Goal: Task Accomplishment & Management: Manage account settings

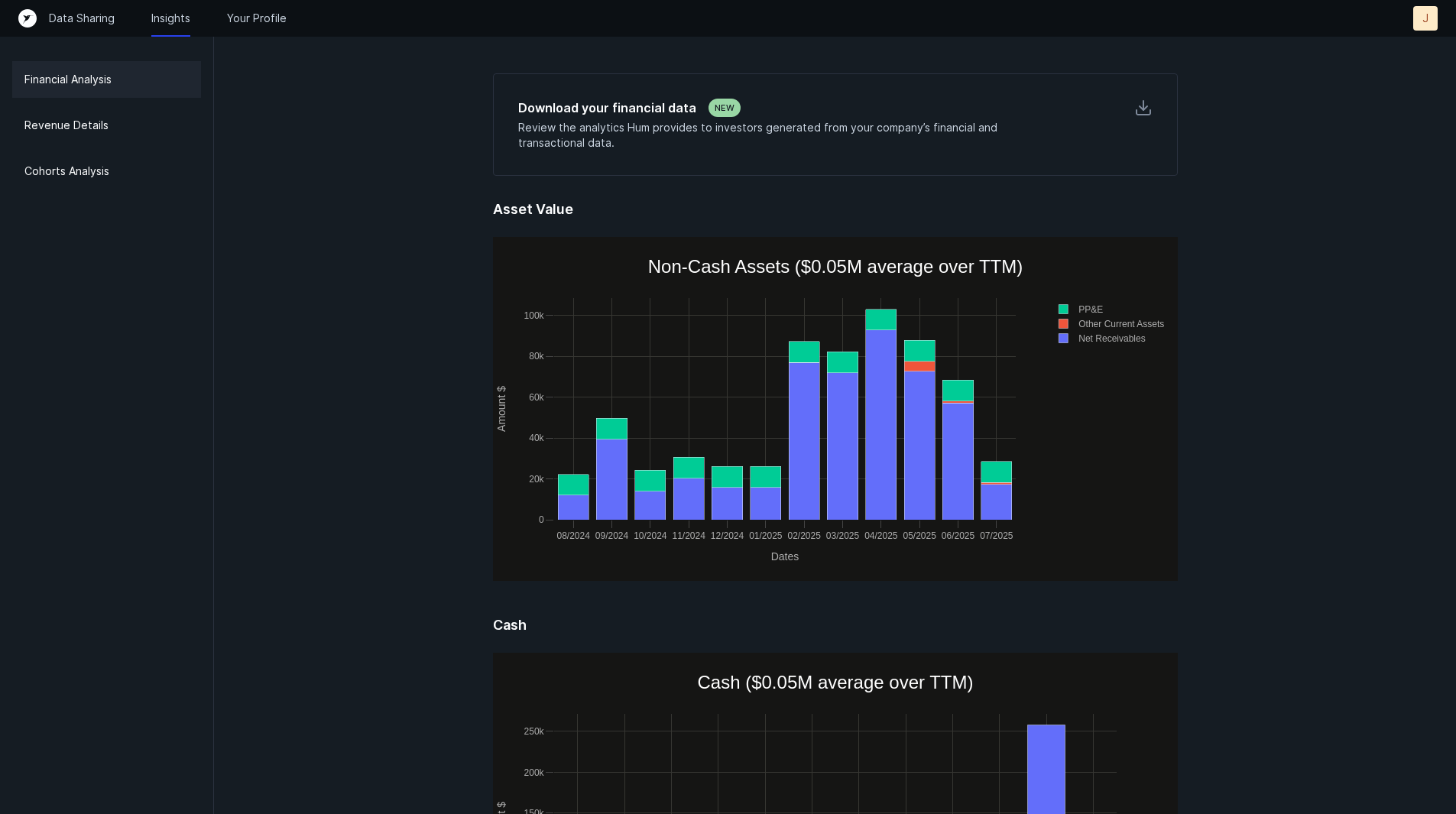
click at [250, 15] on p "Your Profile" at bounding box center [257, 19] width 60 height 15
click at [100, 87] on p "Financial Analysis" at bounding box center [68, 80] width 87 height 19
click at [99, 140] on div "Revenue Details" at bounding box center [107, 124] width 189 height 36
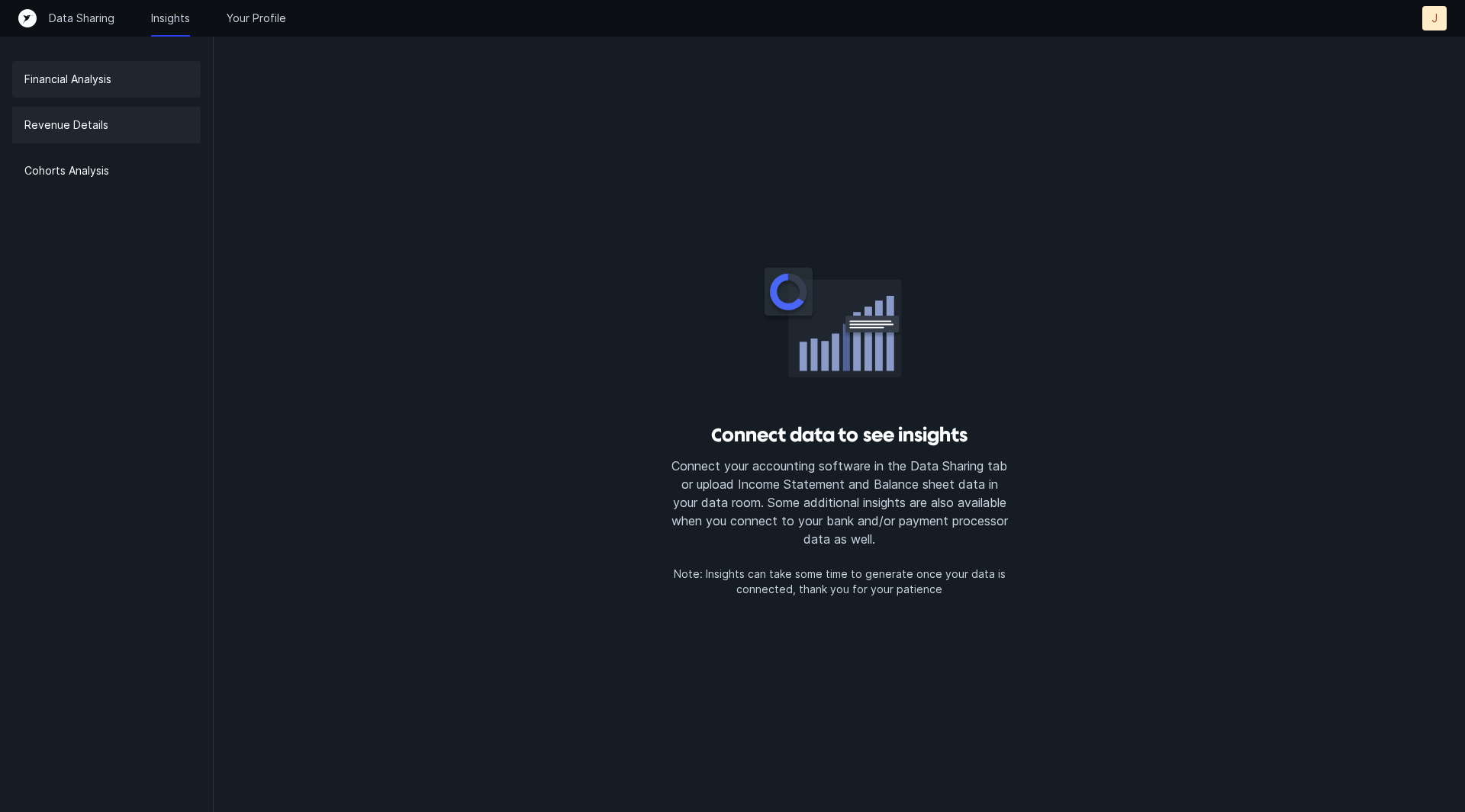
click at [136, 85] on div "Financial Analysis" at bounding box center [106, 79] width 188 height 36
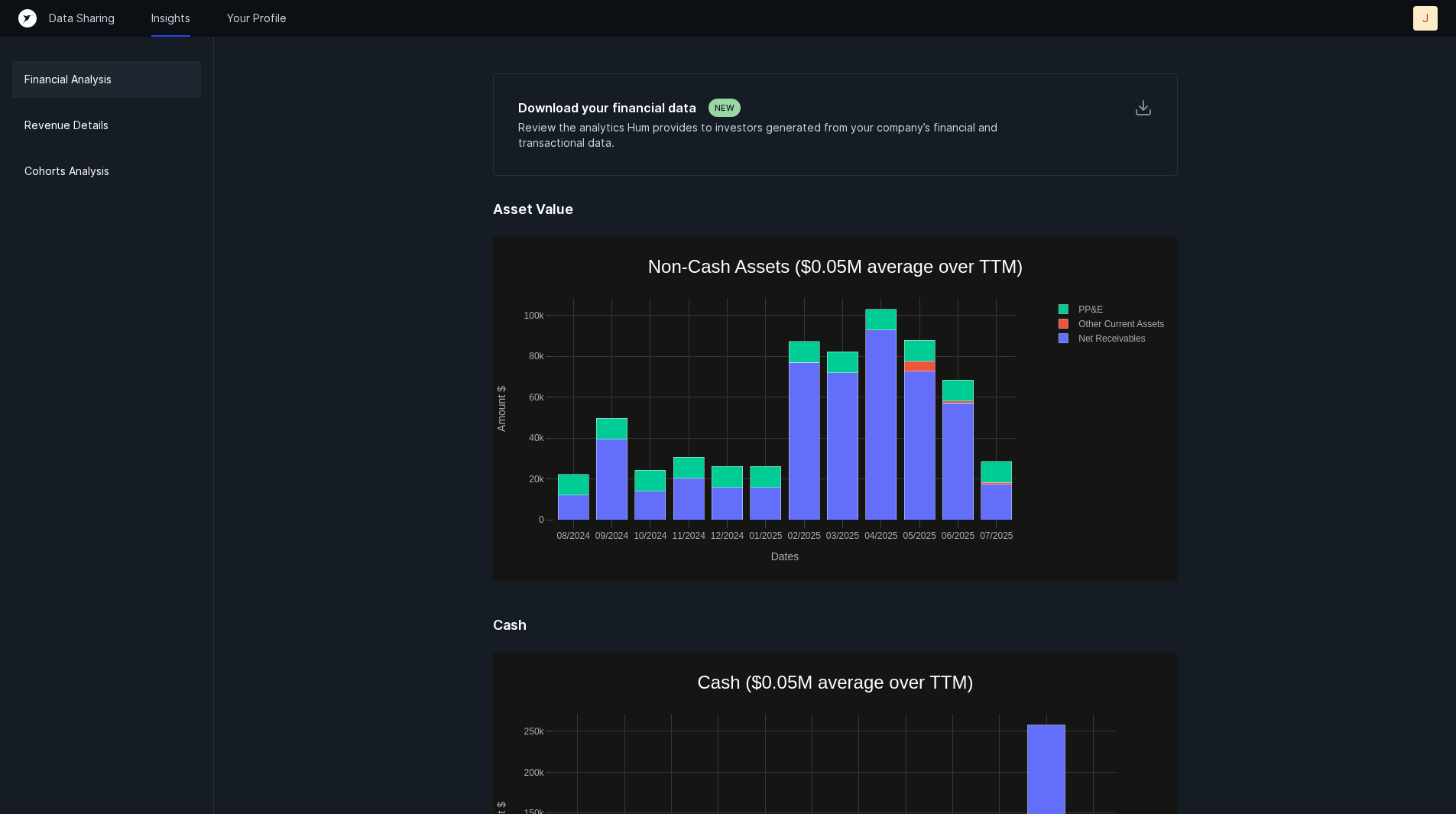
click at [1430, 22] on div "J" at bounding box center [1426, 19] width 25 height 25
click at [1408, 46] on p "Settings" at bounding box center [1391, 49] width 47 height 19
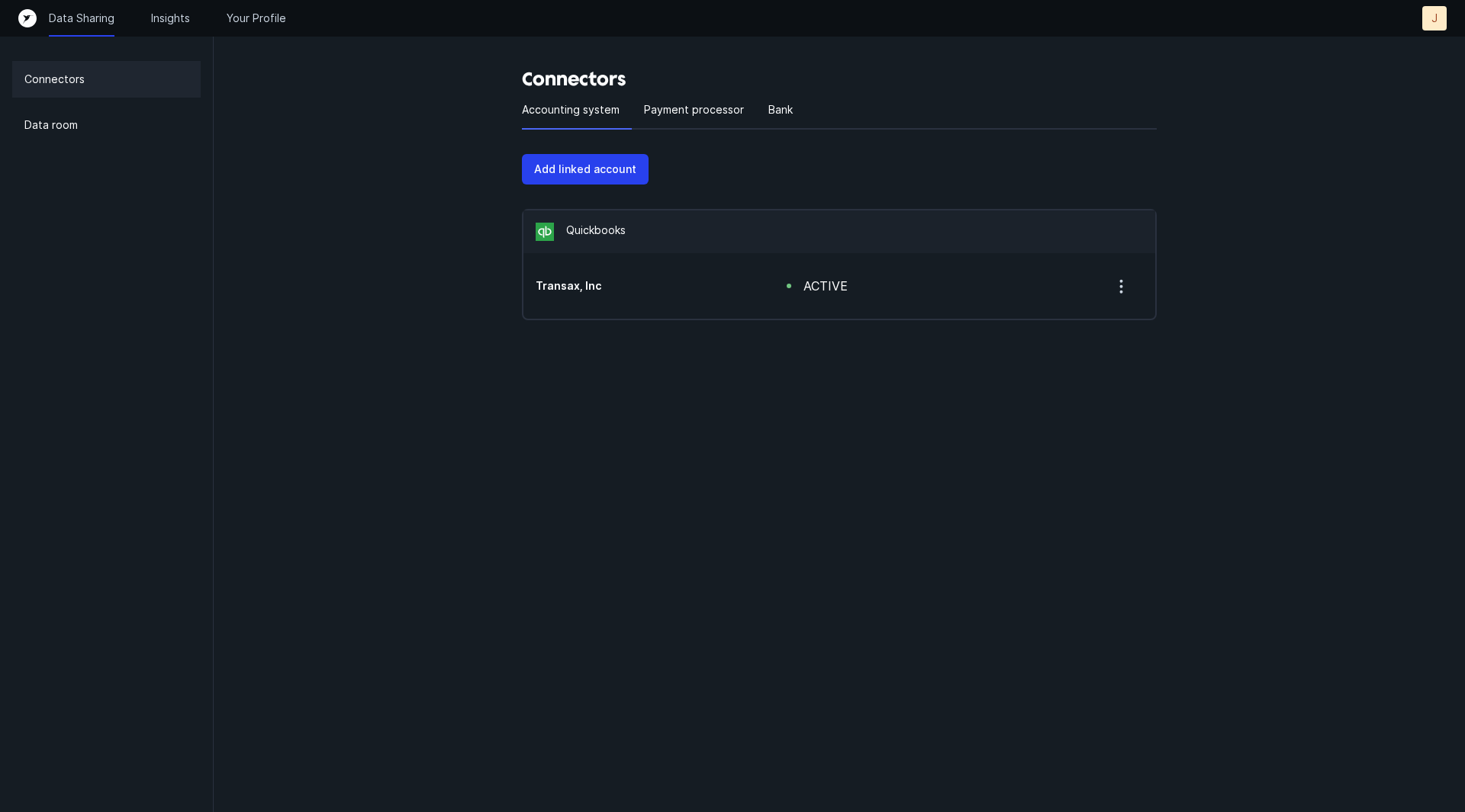
click at [1117, 291] on icon "button" at bounding box center [1121, 286] width 19 height 19
drag, startPoint x: 673, startPoint y: 110, endPoint x: 852, endPoint y: 195, distance: 198.2
click at [852, 195] on div "Accounting system Payment processor Bank Add linked account Quickbooks Are you …" at bounding box center [839, 206] width 635 height 229
click at [118, 124] on div "Data room" at bounding box center [106, 124] width 188 height 36
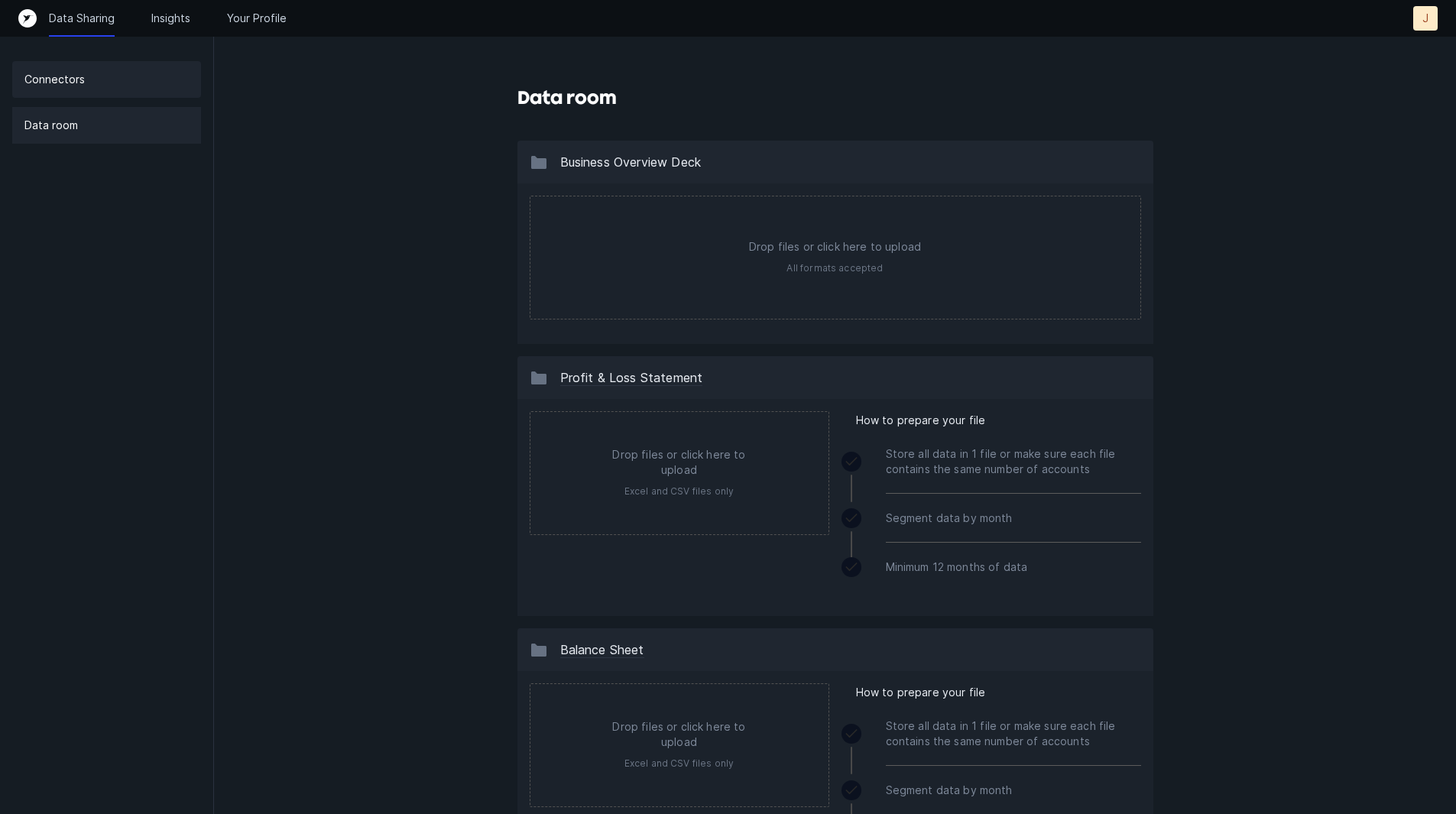
click at [126, 93] on div "Connectors" at bounding box center [107, 79] width 189 height 36
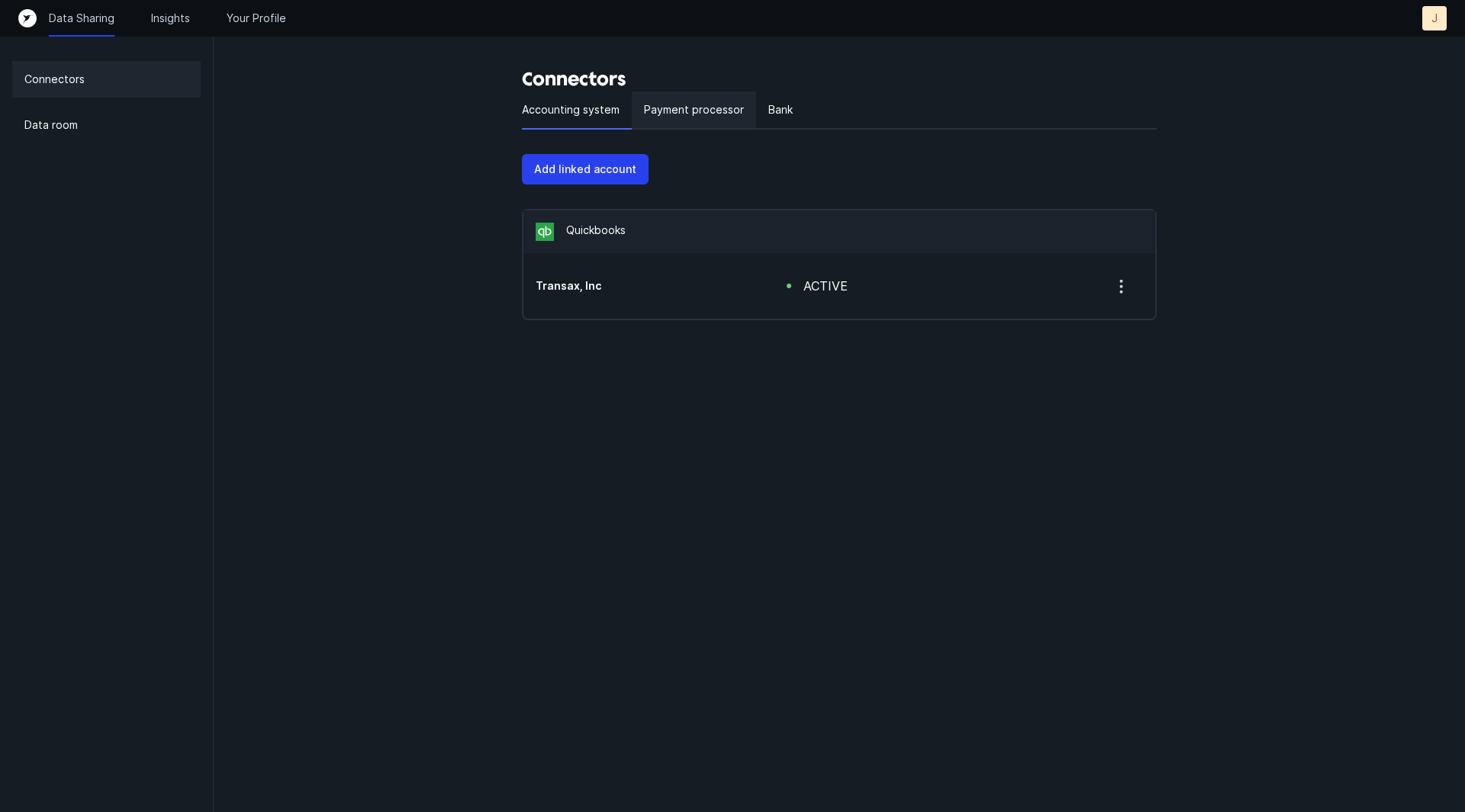
click at [697, 107] on p "Payment processor" at bounding box center [694, 110] width 100 height 19
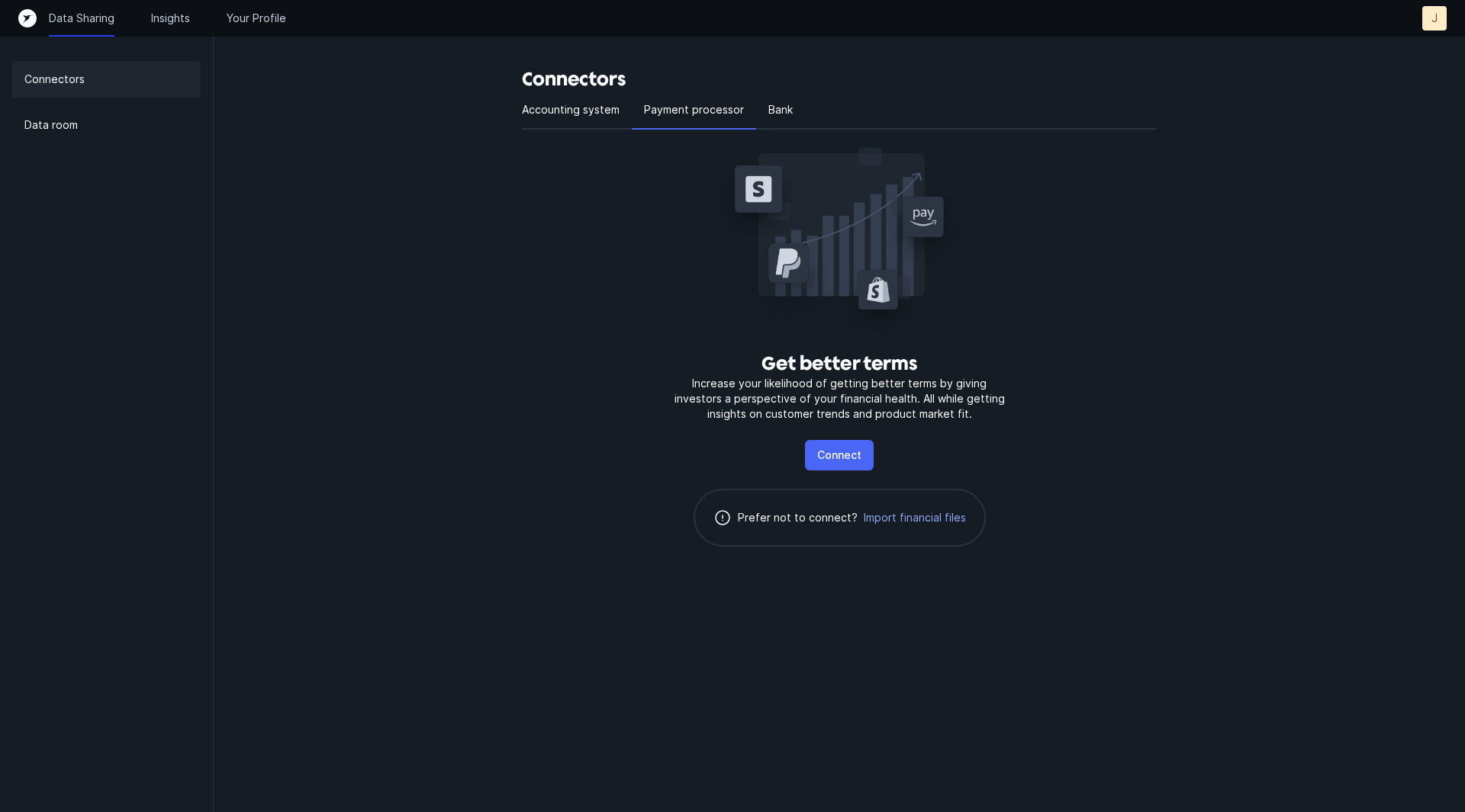
click at [852, 458] on p "Connect" at bounding box center [839, 456] width 44 height 19
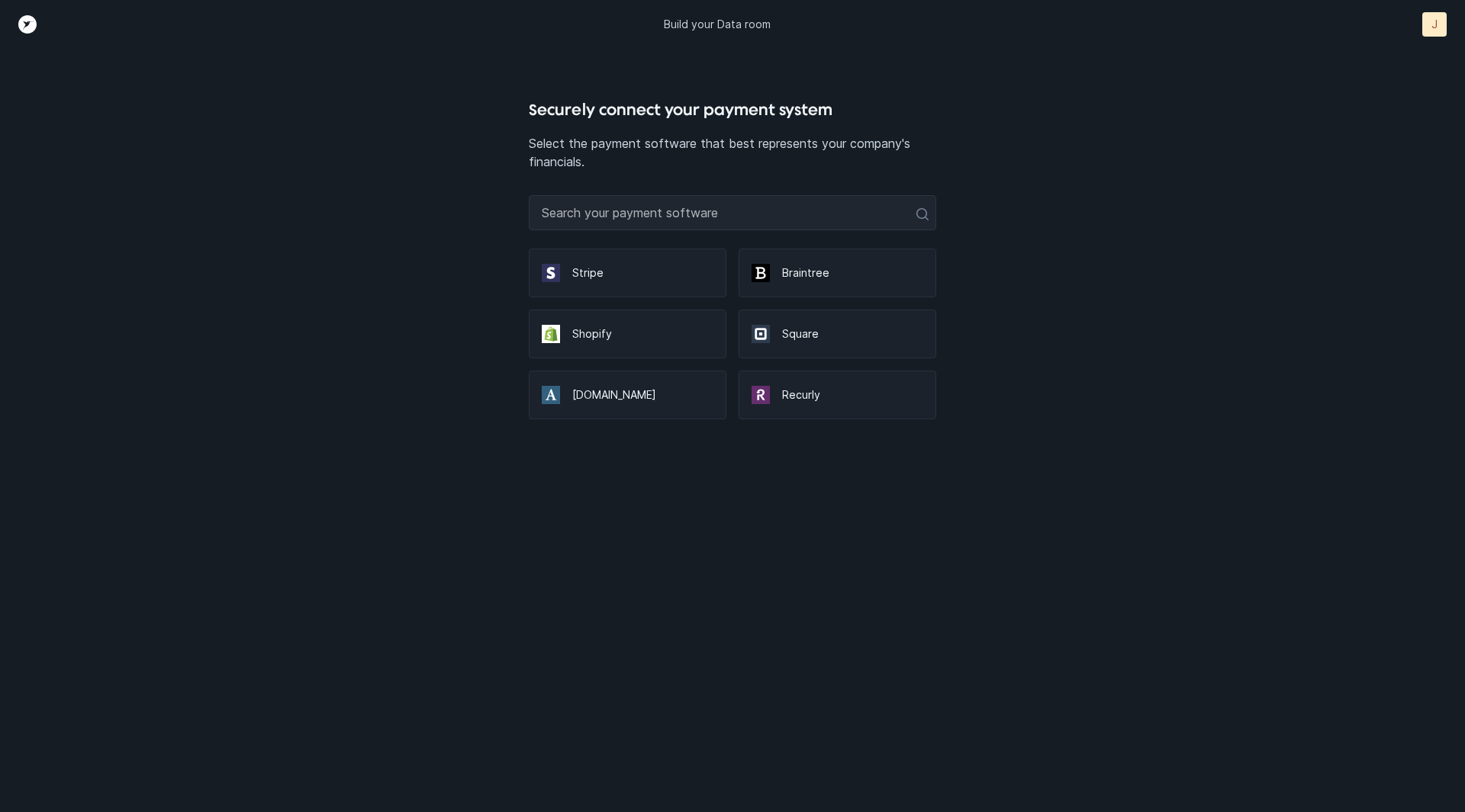
click at [653, 275] on p "Stripe" at bounding box center [643, 273] width 141 height 15
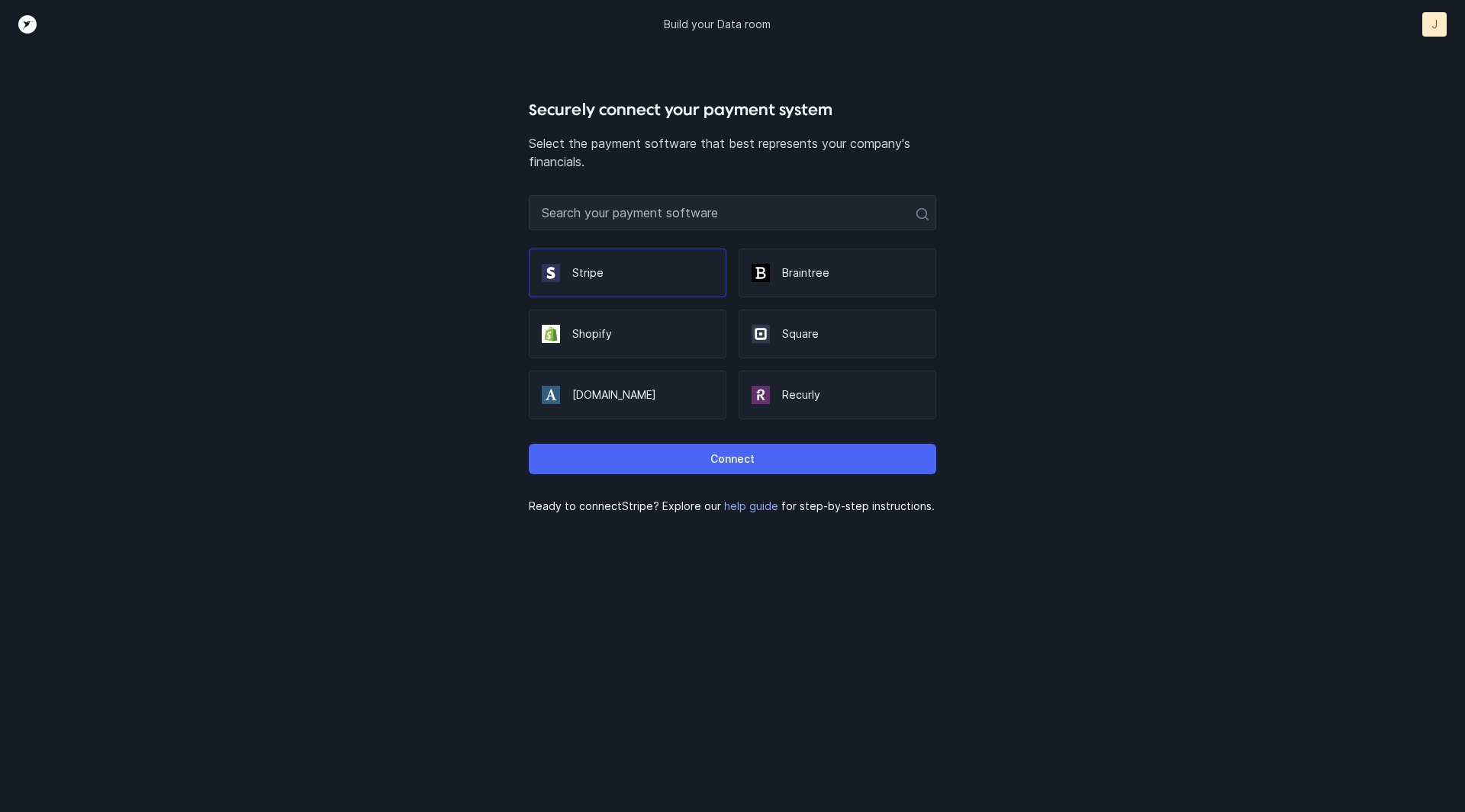
click at [715, 452] on p "Connect" at bounding box center [732, 460] width 44 height 19
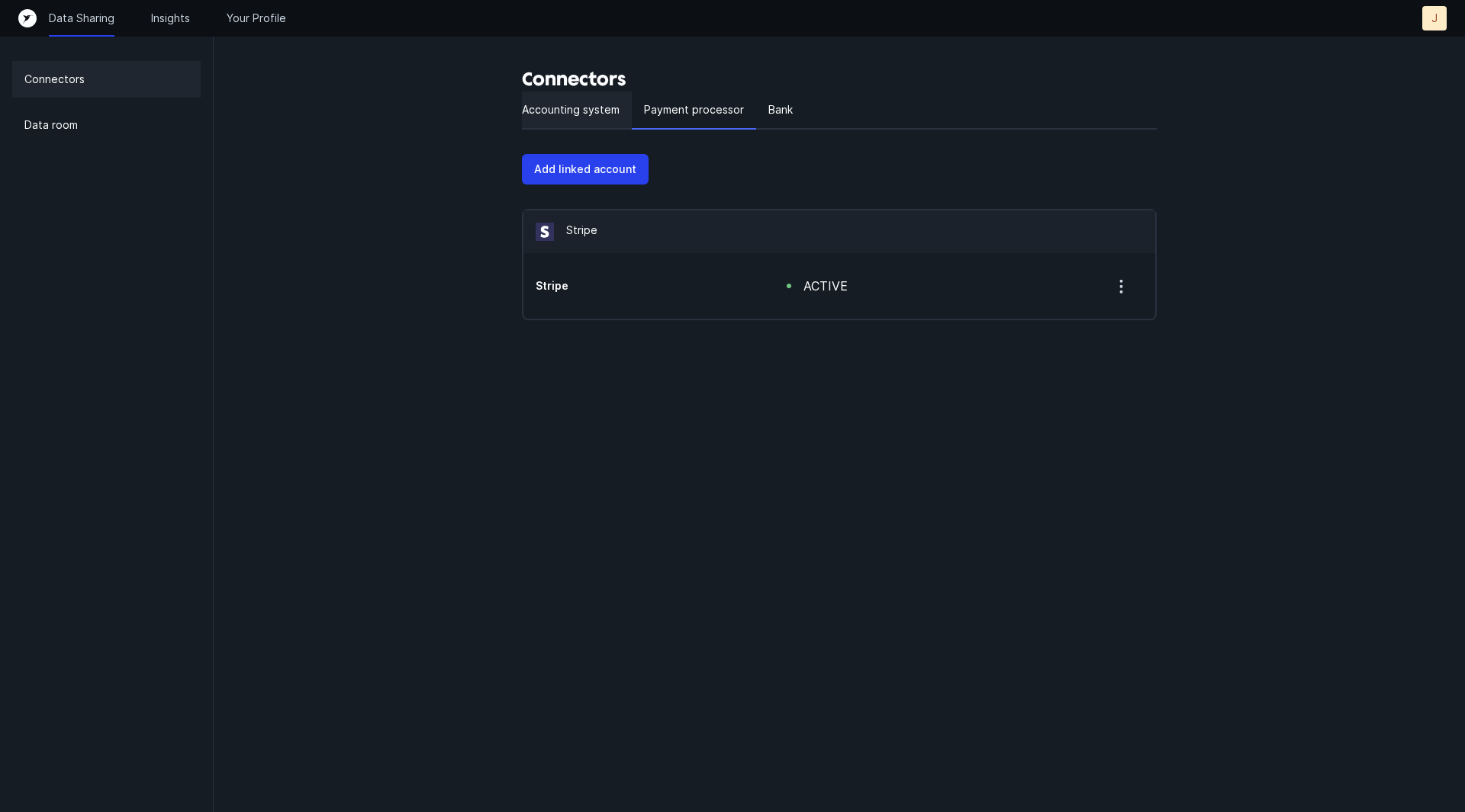
click at [556, 106] on p "Accounting system" at bounding box center [571, 110] width 98 height 19
click at [780, 106] on p "Bank" at bounding box center [781, 110] width 25 height 19
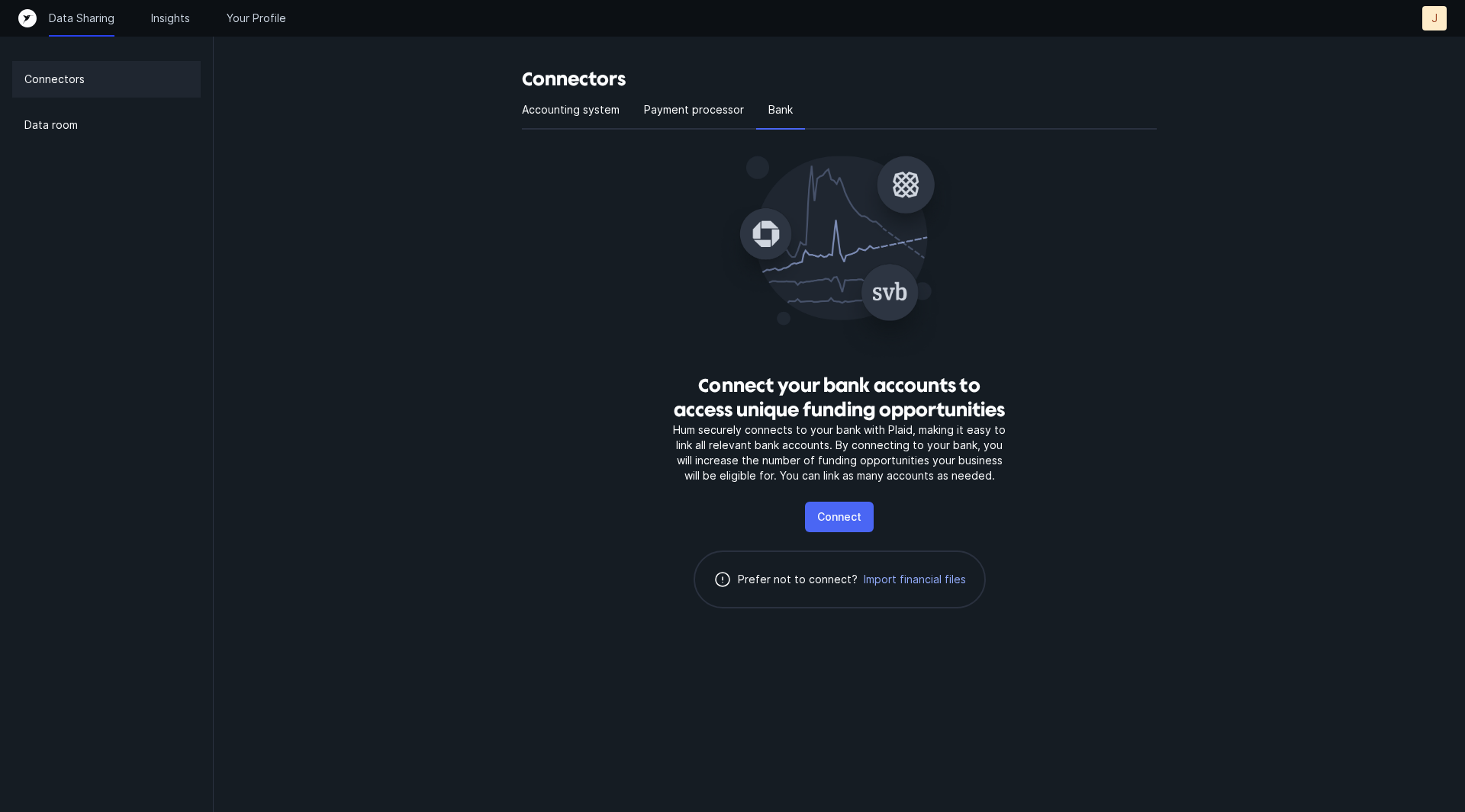
click at [849, 517] on p "Connect" at bounding box center [839, 517] width 44 height 19
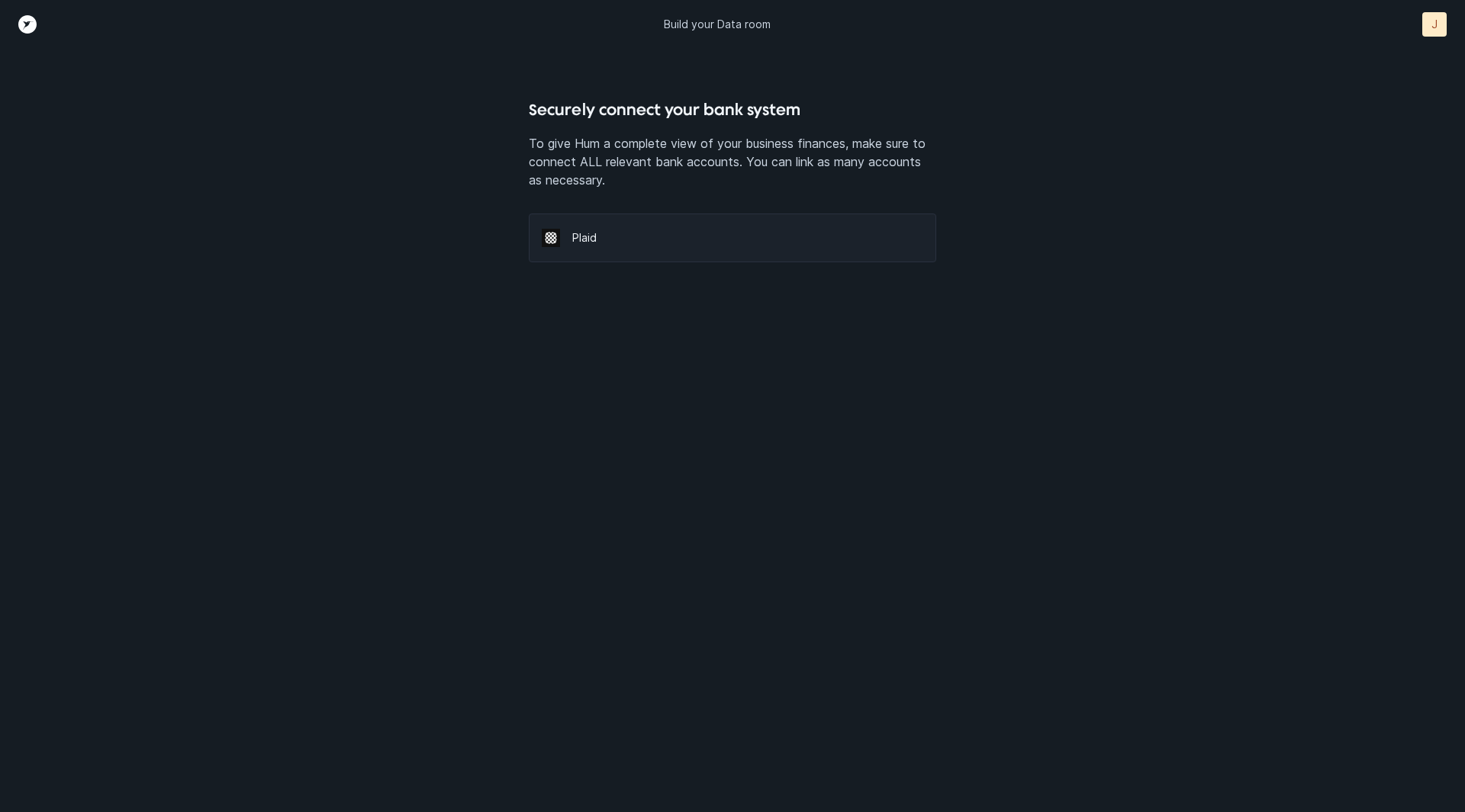
click at [680, 242] on p "Plaid" at bounding box center [748, 238] width 350 height 15
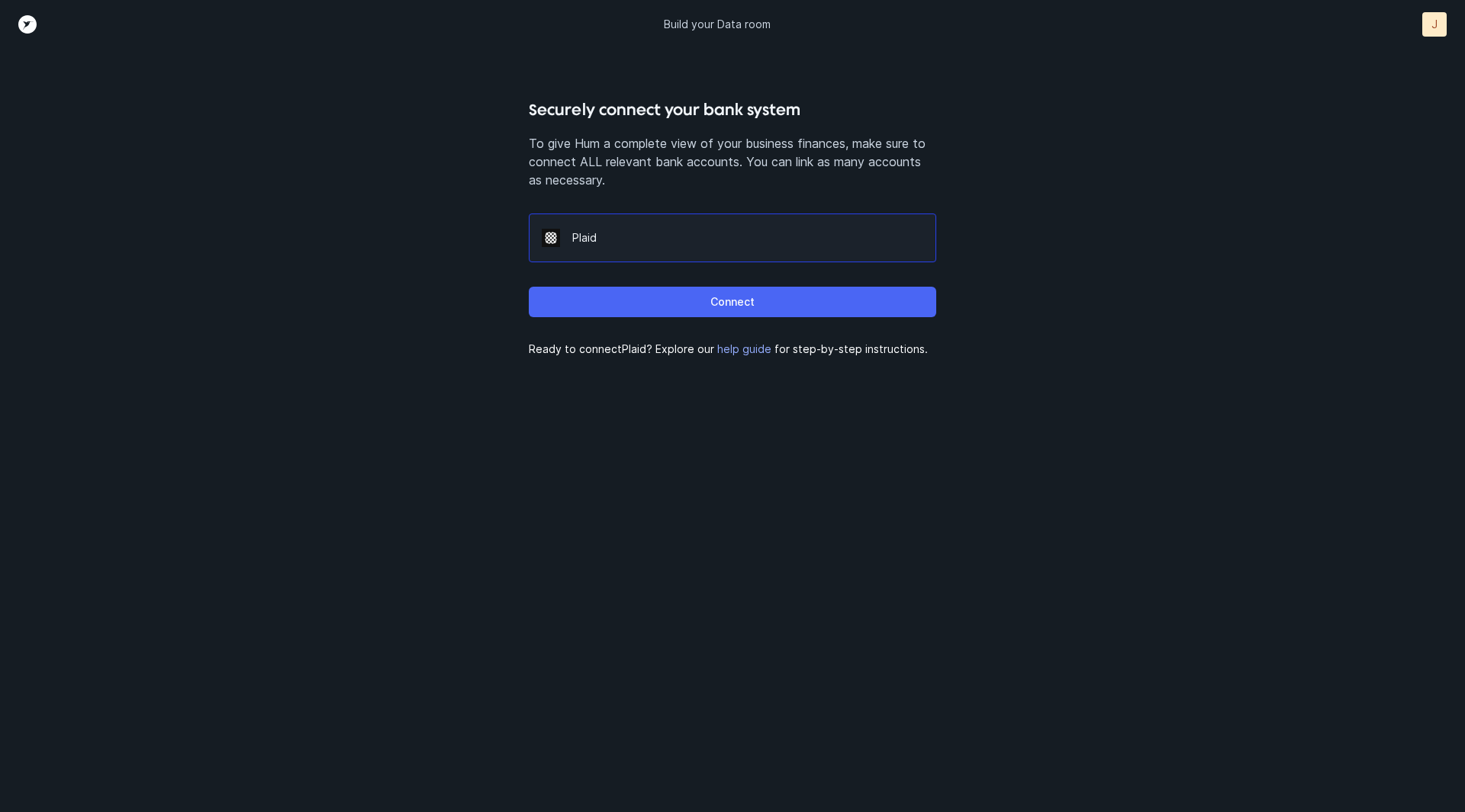
drag, startPoint x: 769, startPoint y: 281, endPoint x: 770, endPoint y: 289, distance: 8.1
click at [769, 285] on div "Connect" at bounding box center [731, 295] width 407 height 67
click at [774, 297] on button "Connect" at bounding box center [731, 302] width 407 height 31
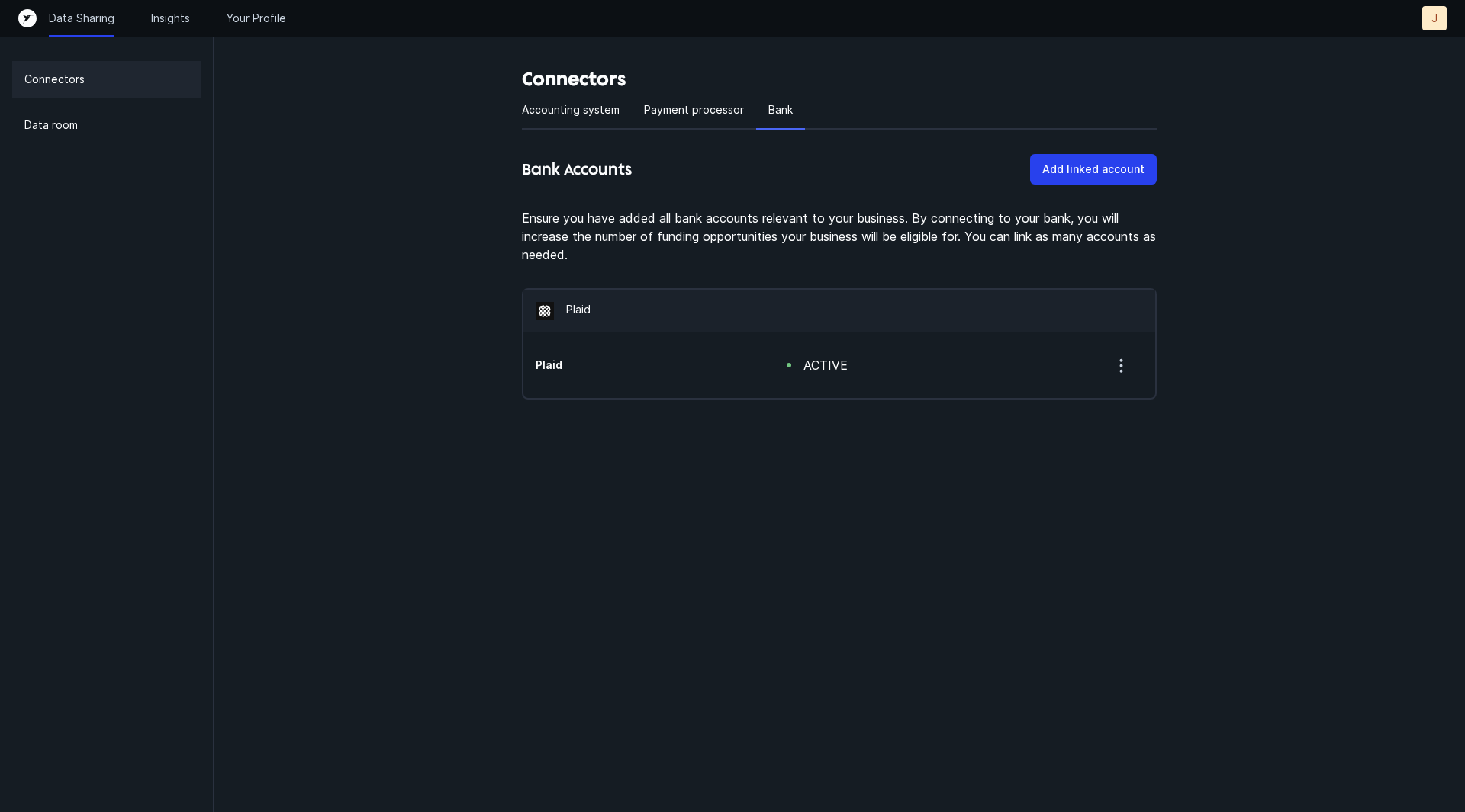
click at [1118, 367] on icon "button" at bounding box center [1121, 366] width 19 height 19
click at [555, 365] on h5 "Plaid" at bounding box center [636, 366] width 202 height 15
click at [670, 112] on p "Payment processor" at bounding box center [694, 110] width 100 height 19
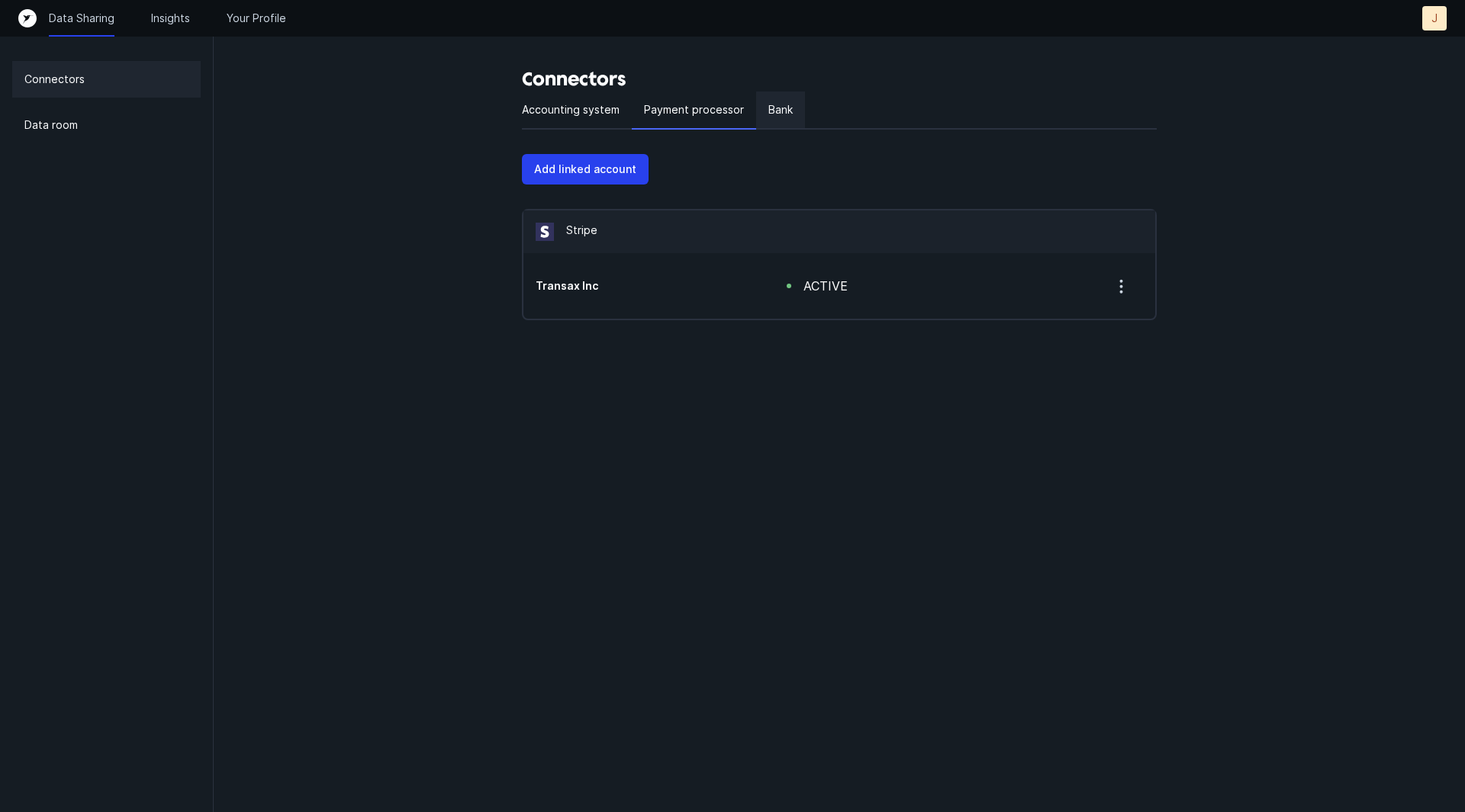
click at [776, 104] on p "Bank" at bounding box center [781, 110] width 25 height 19
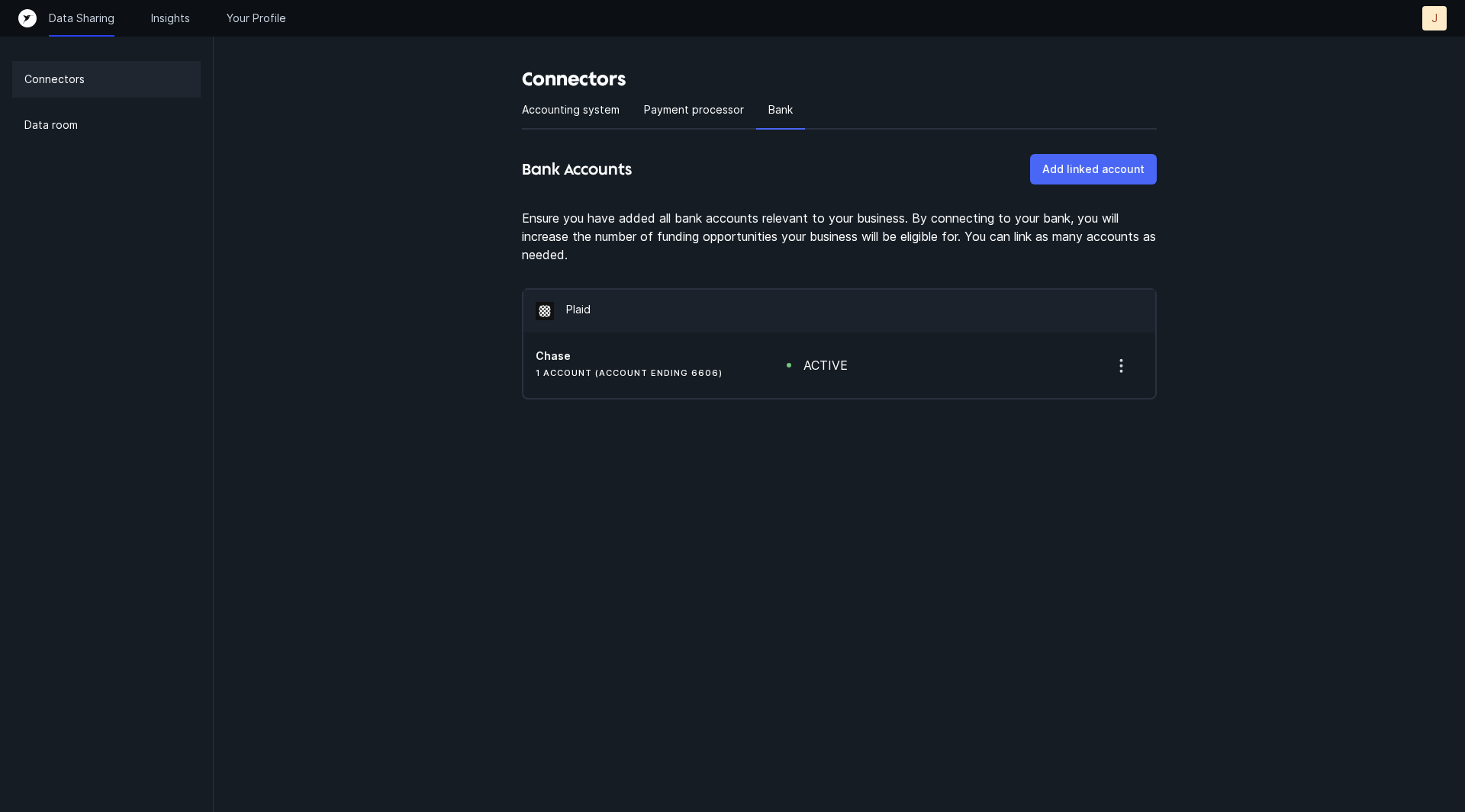
click at [1065, 176] on p "Add linked account" at bounding box center [1093, 170] width 103 height 19
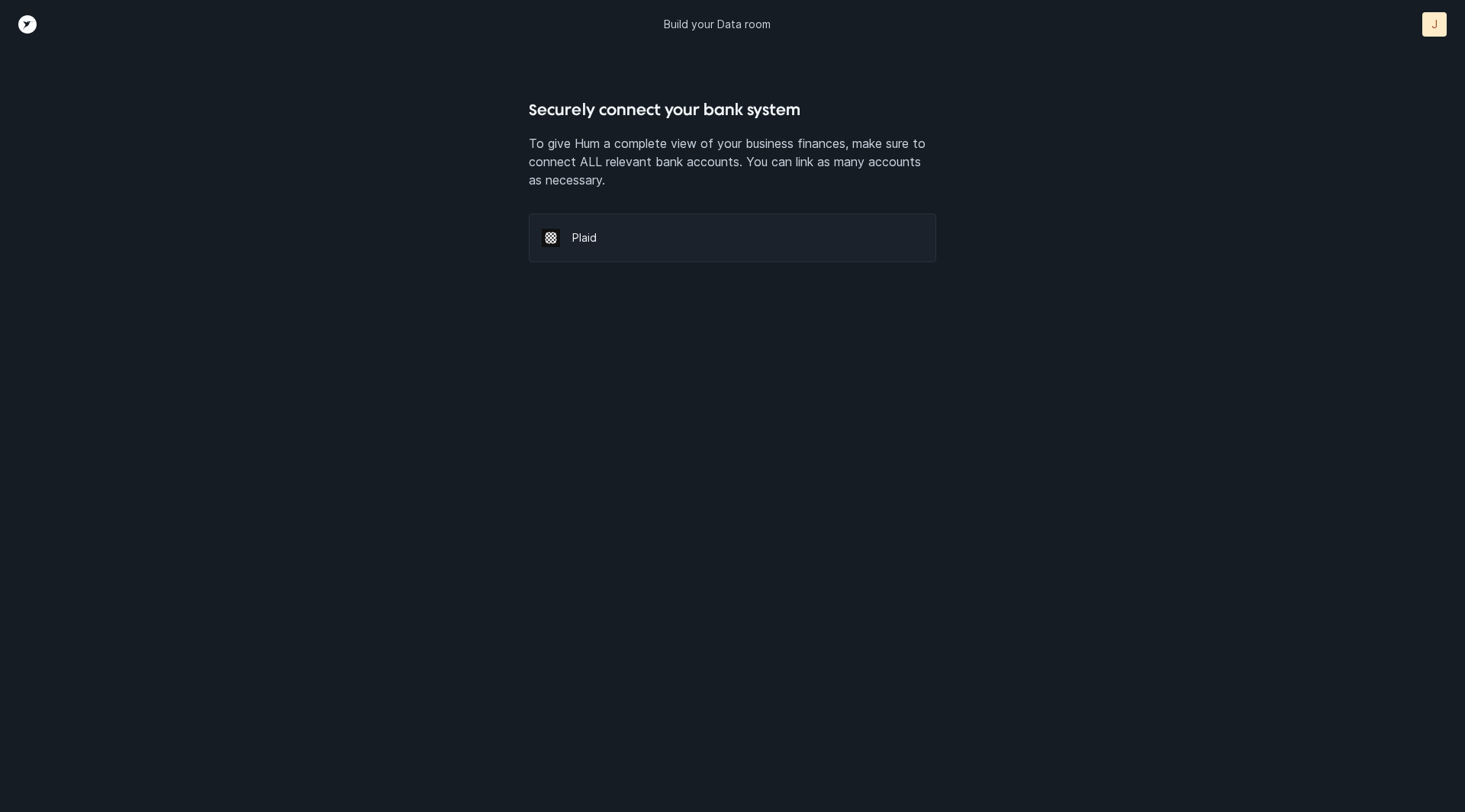
click at [619, 242] on p "Plaid" at bounding box center [748, 238] width 350 height 15
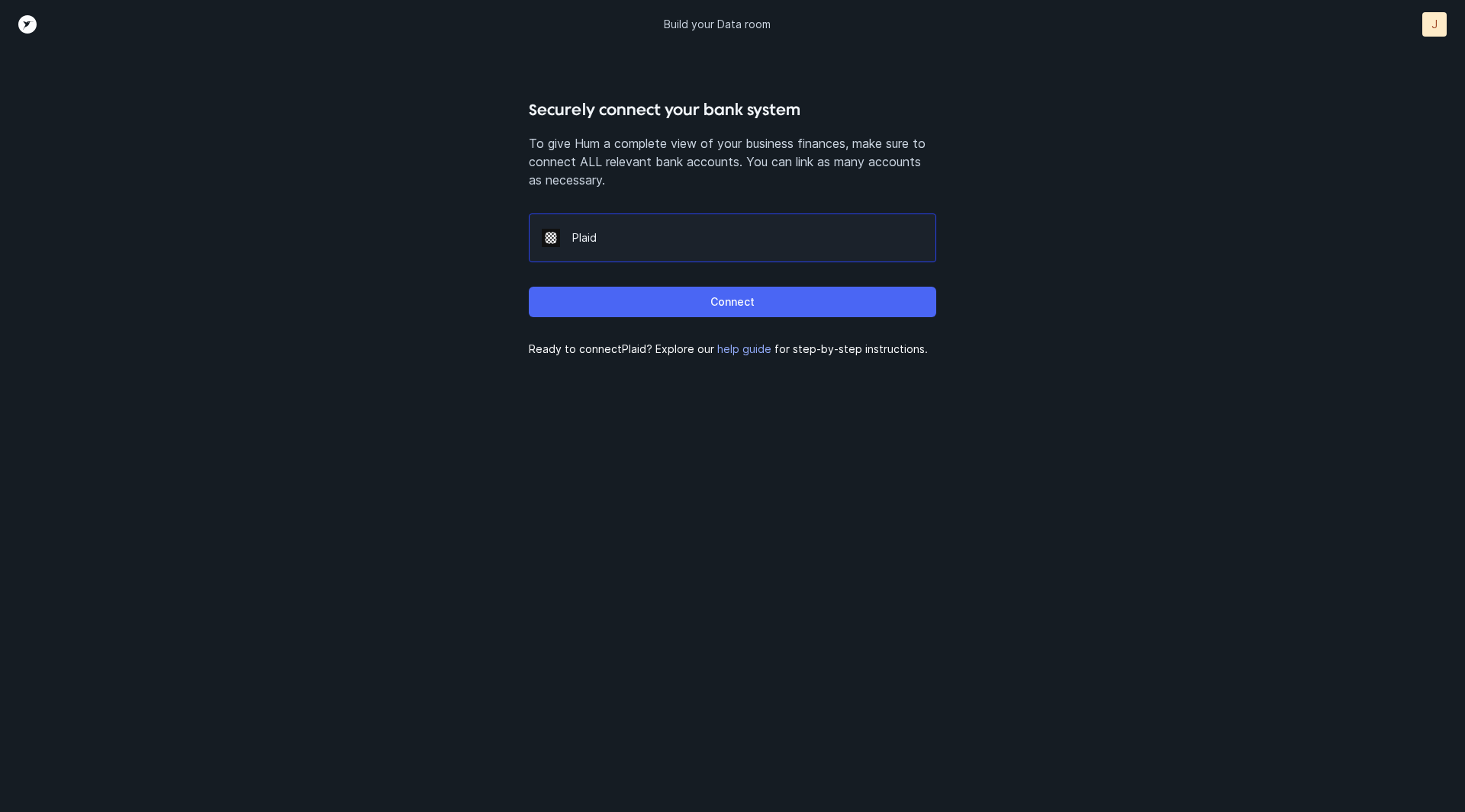
drag, startPoint x: 901, startPoint y: 277, endPoint x: 887, endPoint y: 310, distance: 35.8
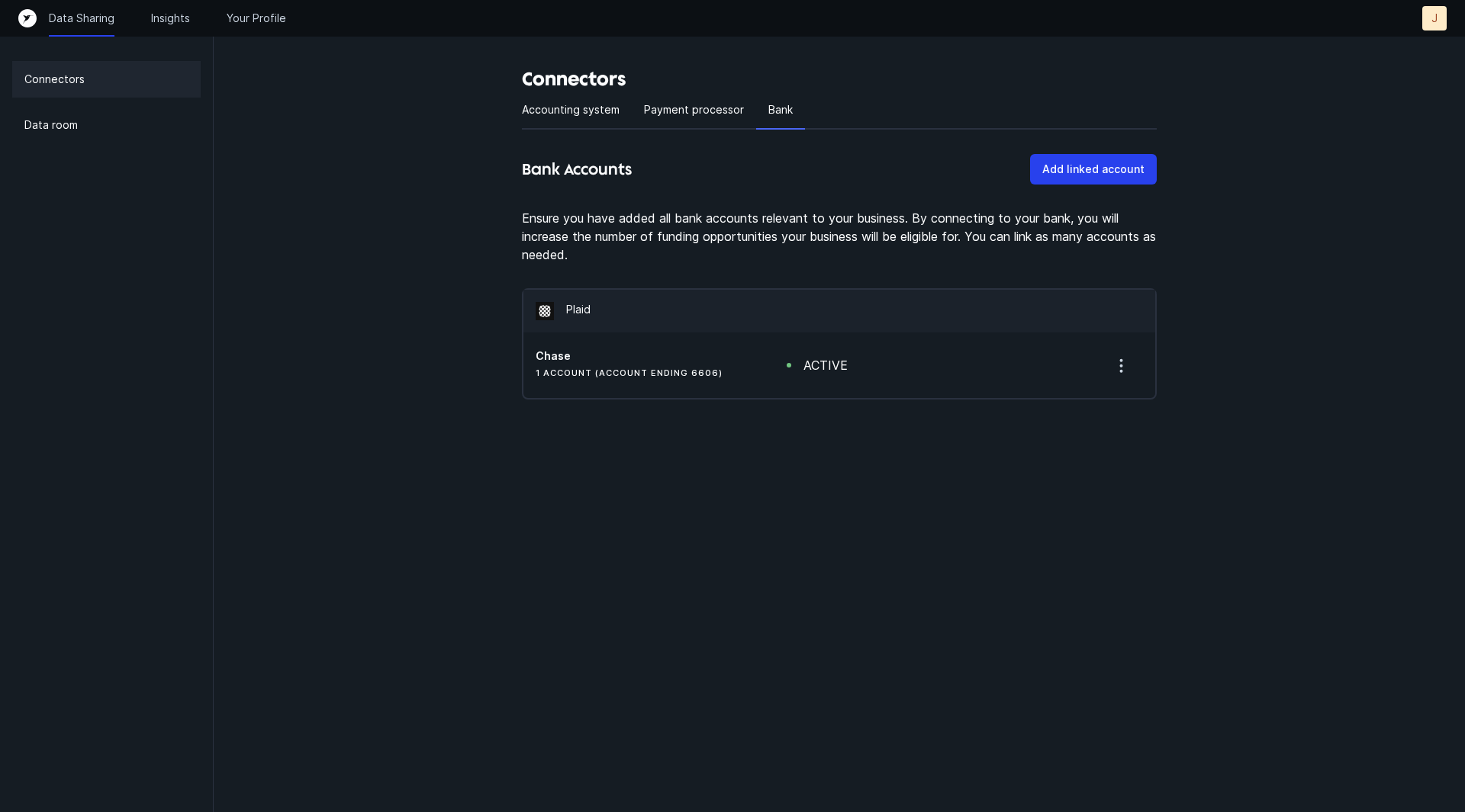
click at [147, 15] on div "Data Sharing Insights Your Profile" at bounding box center [167, 19] width 238 height 15
click at [180, 15] on p "Insights" at bounding box center [170, 19] width 39 height 15
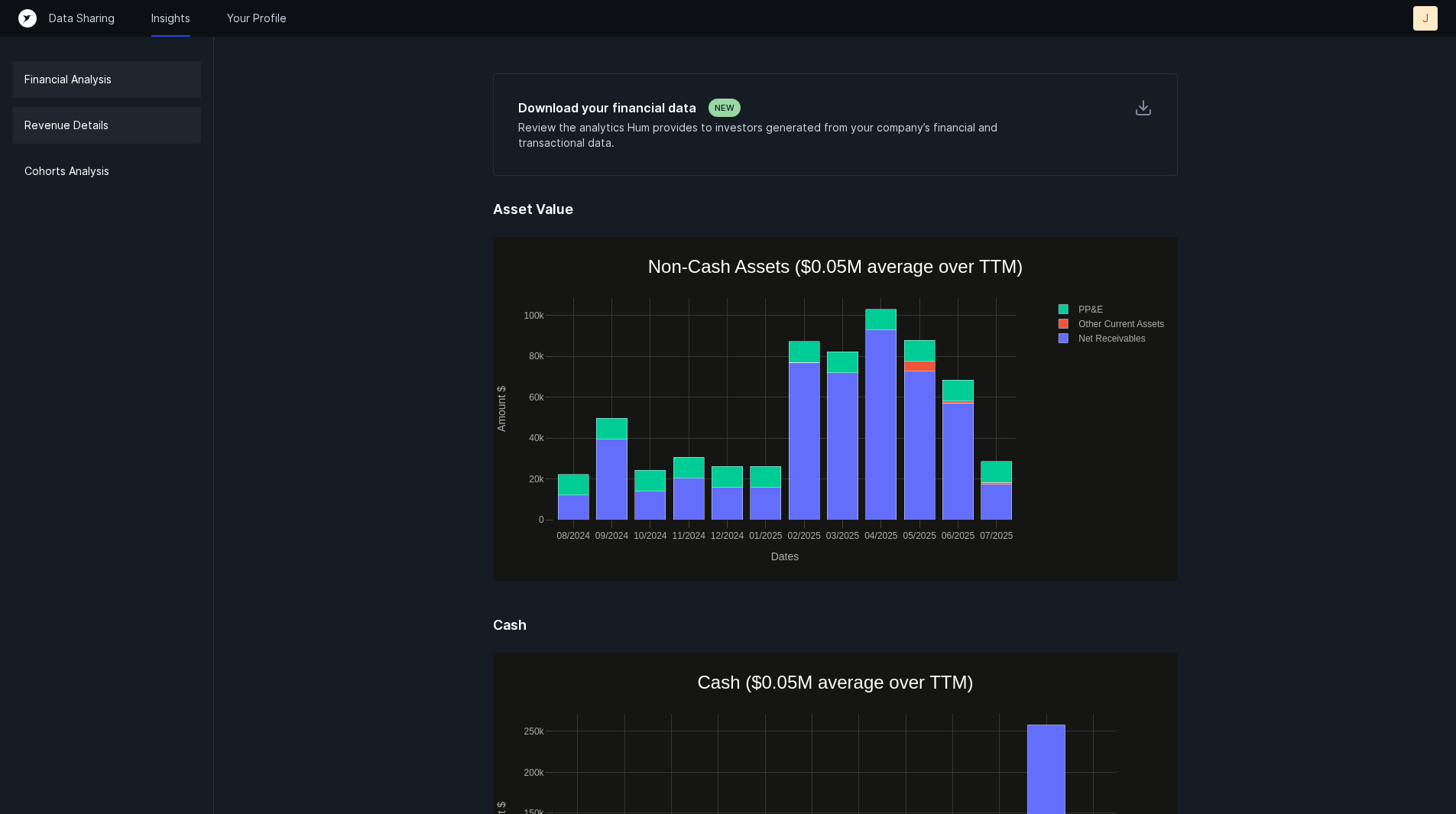
click at [134, 120] on div "Revenue Details" at bounding box center [107, 124] width 189 height 36
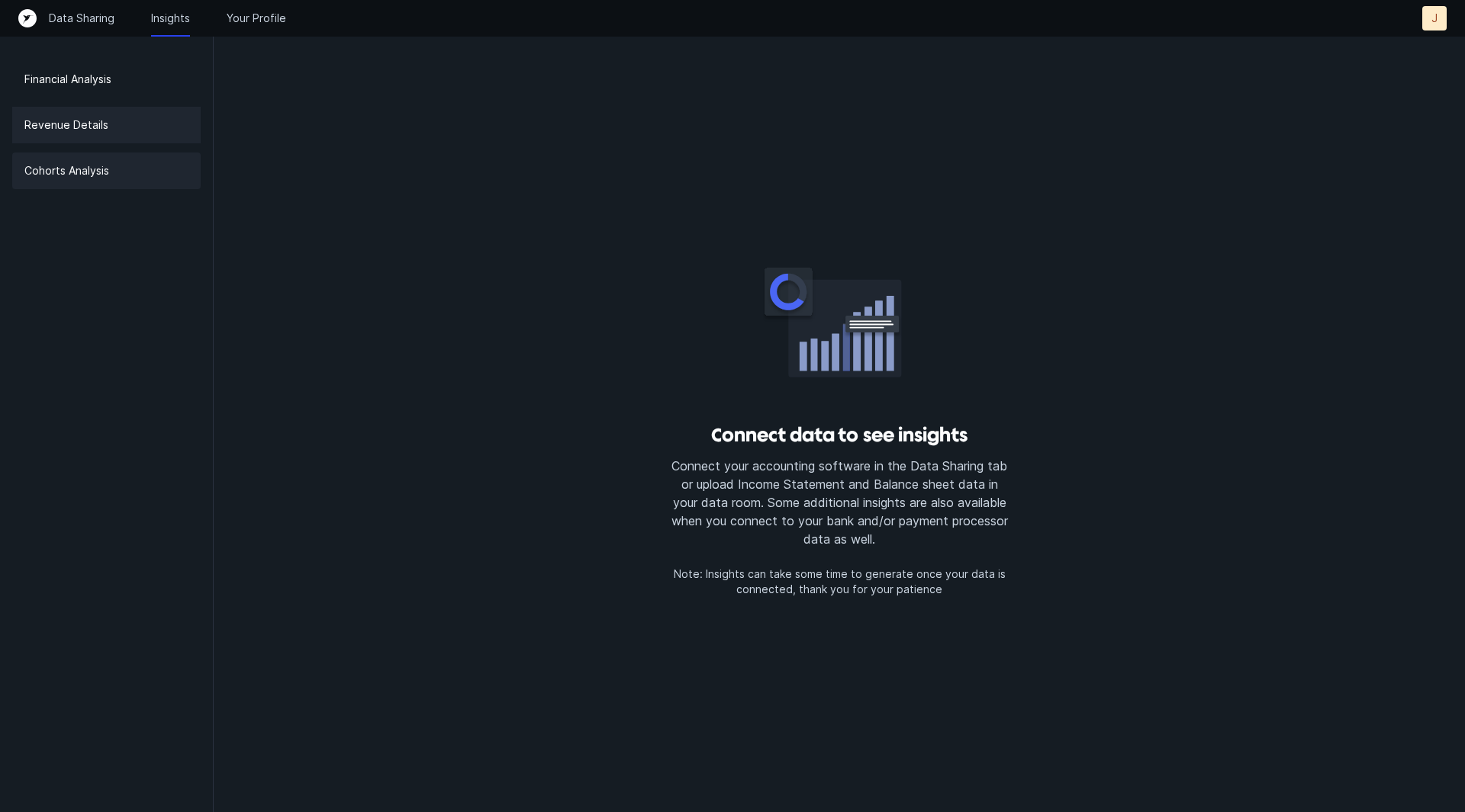
click at [128, 166] on div "Cohorts Analysis" at bounding box center [106, 170] width 188 height 36
click at [84, 163] on p "Cohorts Analysis" at bounding box center [67, 171] width 85 height 19
click at [269, 6] on div "Data Sharing Insights Your Profile J J" at bounding box center [733, 19] width 1429 height 25
click at [269, 14] on p "Your Profile" at bounding box center [256, 19] width 59 height 15
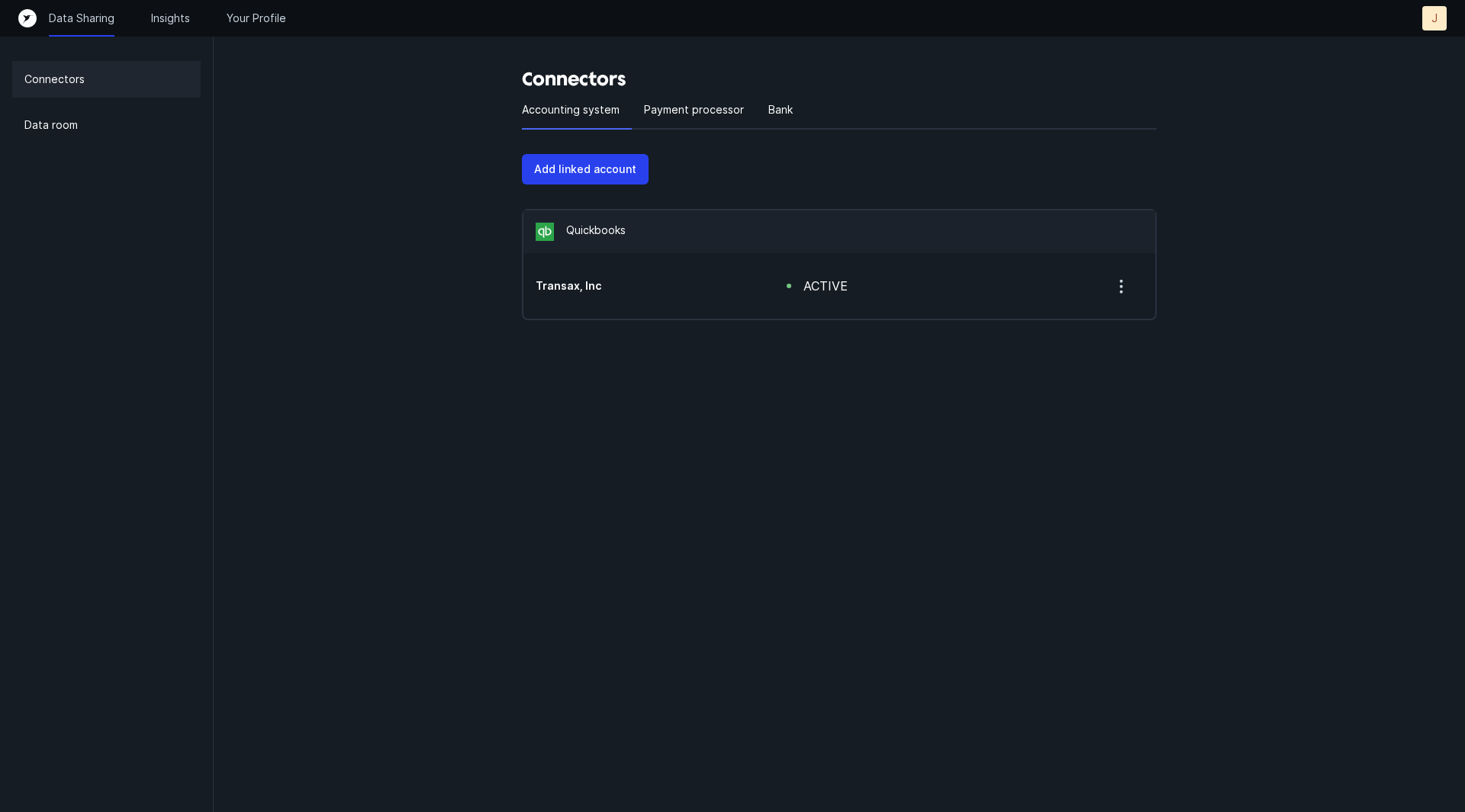
click at [418, 291] on div "Connectors Accounting system Payment processor Bank Add linked account Quickboo…" at bounding box center [839, 190] width 1251 height 382
click at [251, 22] on p "Your Profile" at bounding box center [256, 19] width 59 height 15
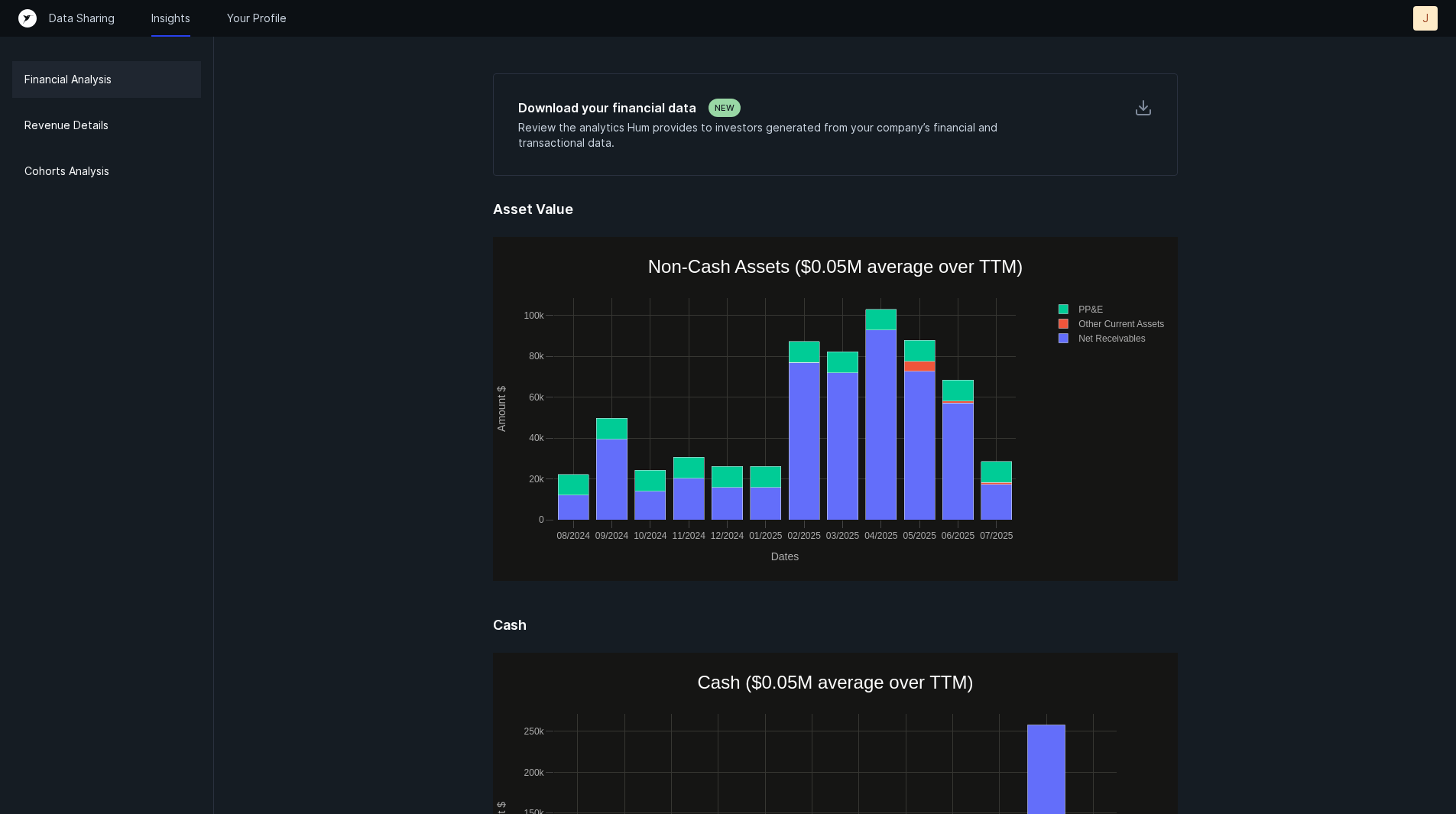
click at [58, 121] on p "Revenue Details" at bounding box center [66, 125] width 84 height 19
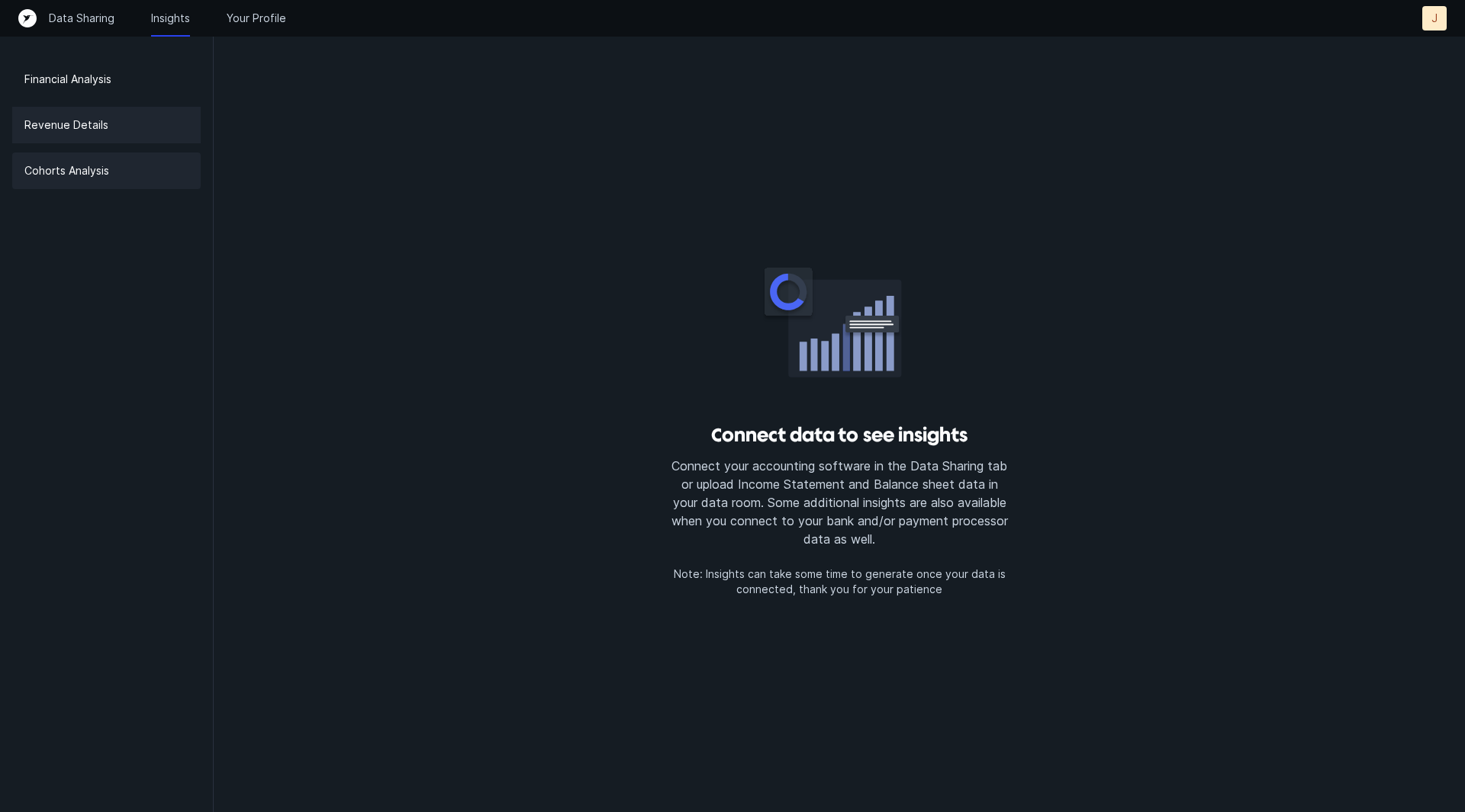
click at [65, 173] on p "Cohorts Analysis" at bounding box center [67, 171] width 85 height 19
click at [231, 22] on p "Your Profile" at bounding box center [256, 19] width 59 height 15
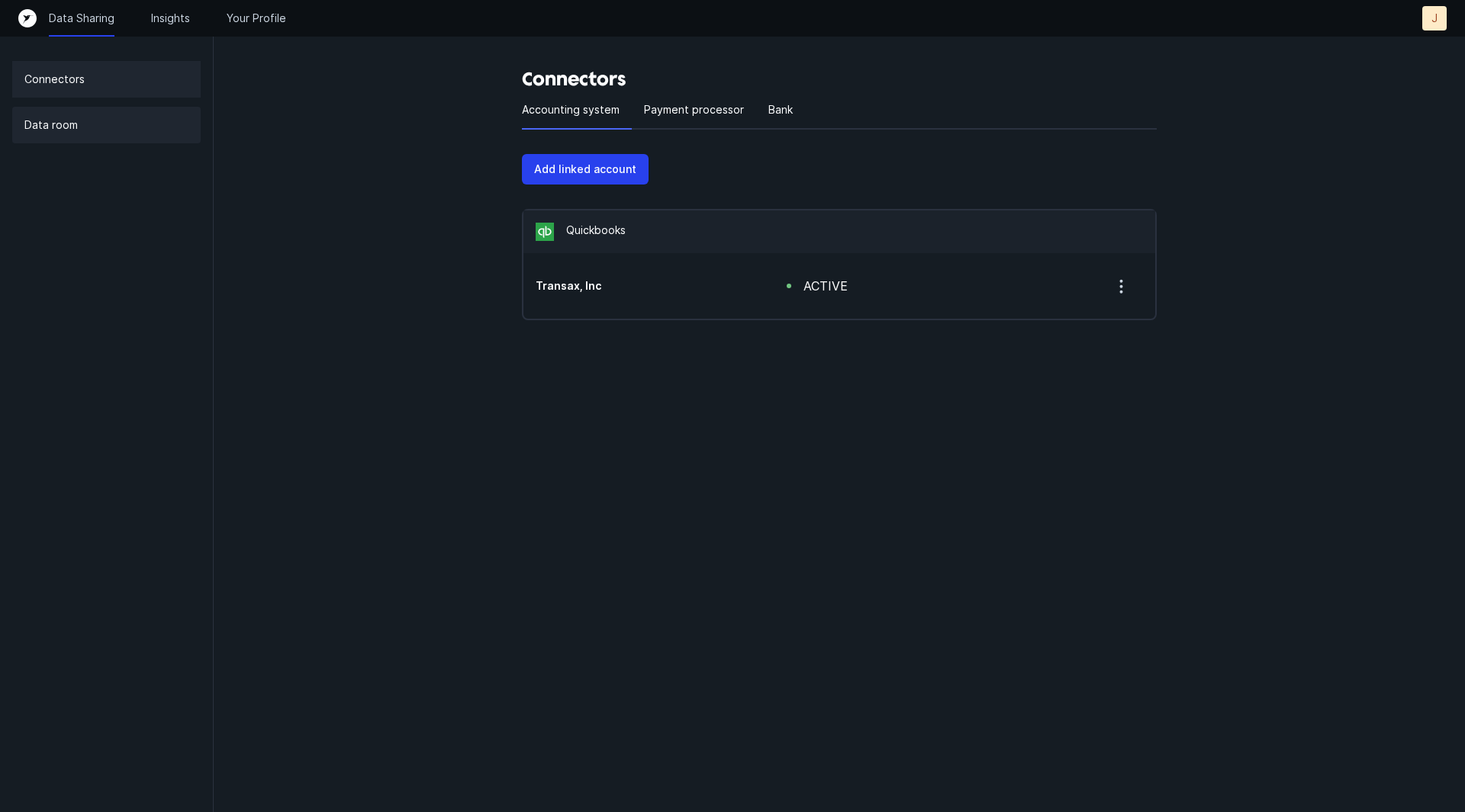
click at [163, 110] on div "Data room" at bounding box center [106, 124] width 188 height 36
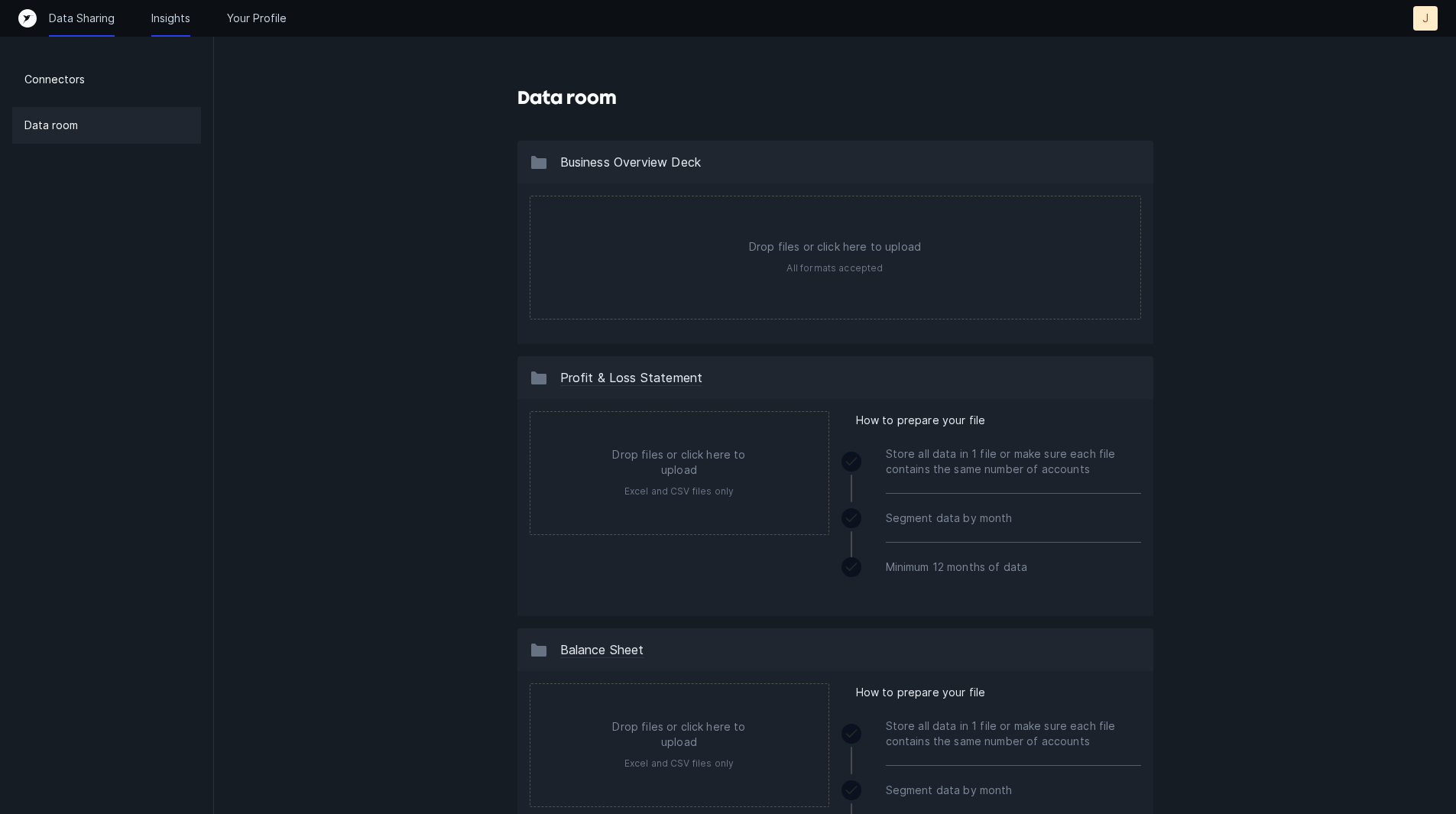
click at [183, 16] on p "Insights" at bounding box center [171, 19] width 39 height 15
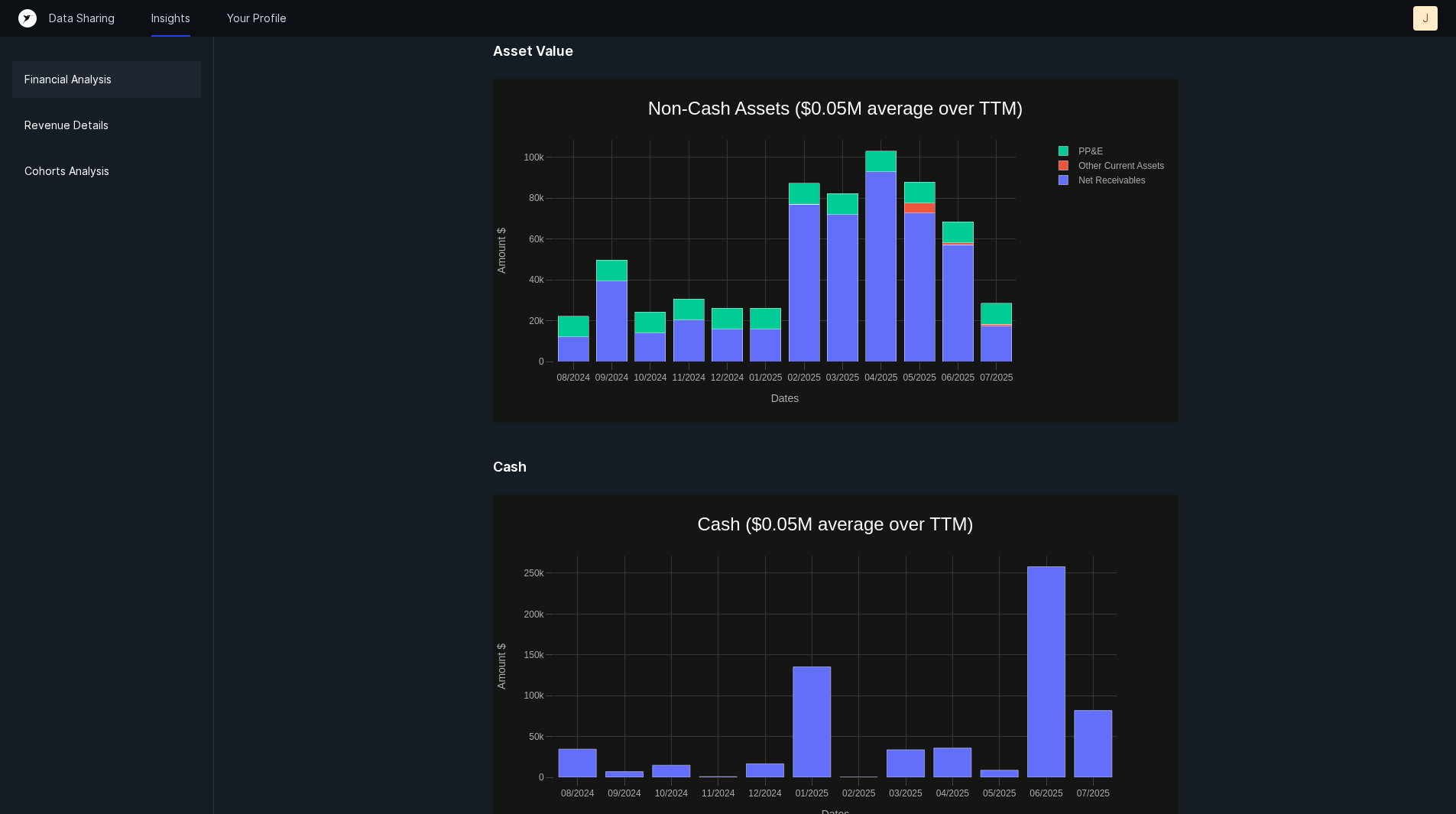
scroll to position [611, 0]
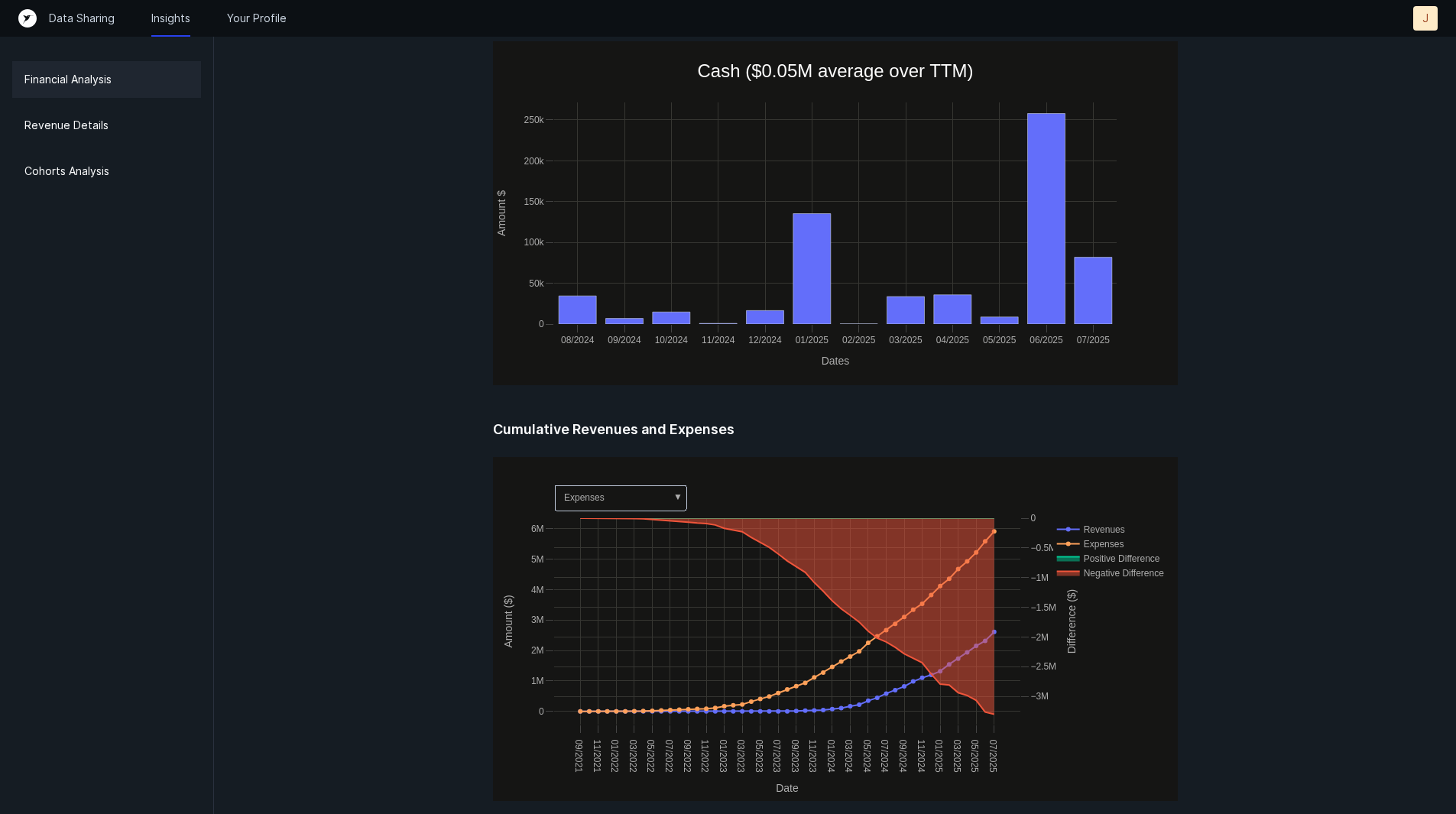
click at [670, 479] on div "09/2021 11/2021 01/2022 03/2022 05/2022 07/2022 09/2022 11/2022 01/2023 03/2023…" at bounding box center [835, 629] width 685 height 344
click at [658, 501] on rect at bounding box center [621, 498] width 131 height 26
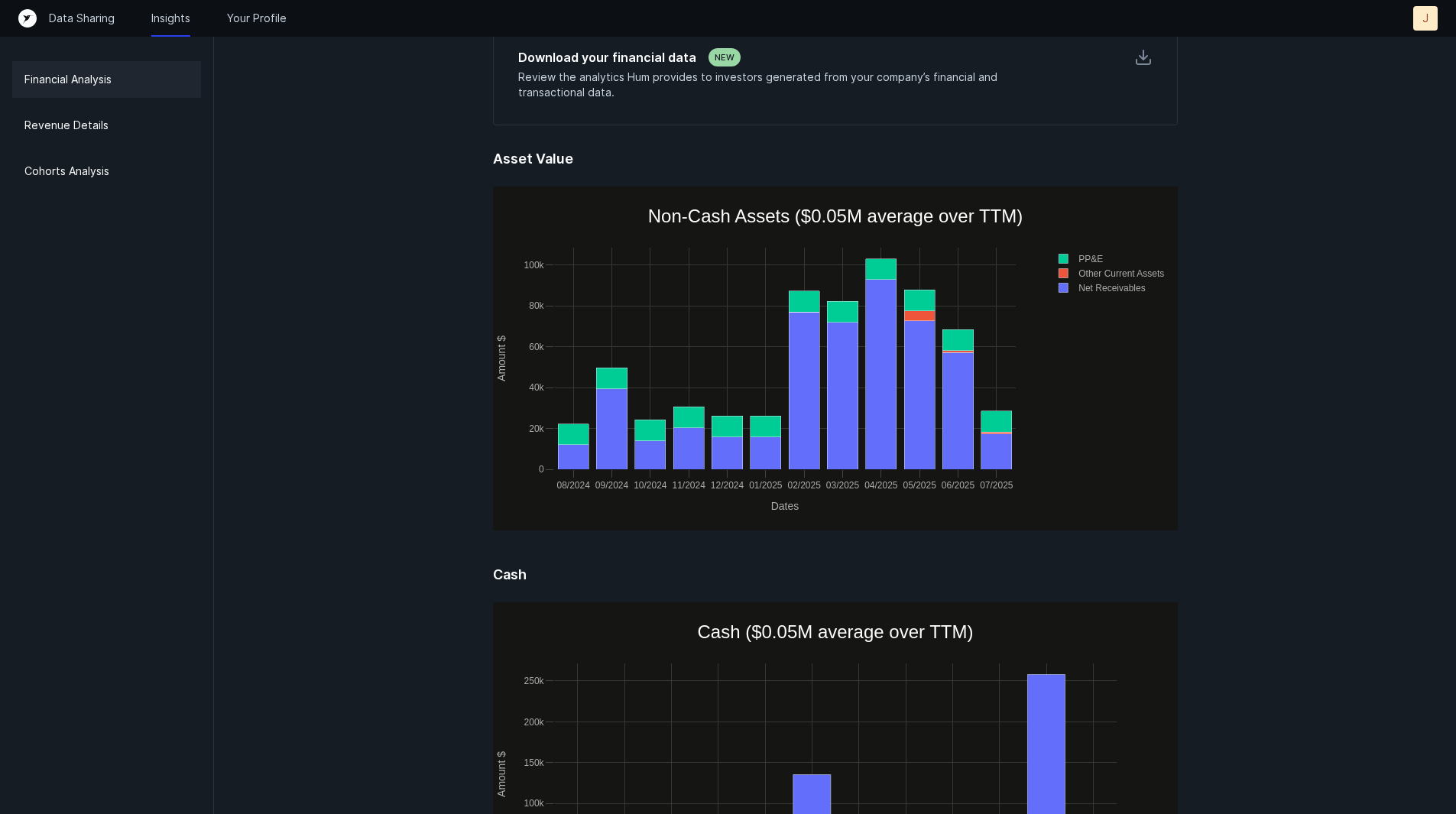
scroll to position [77, 0]
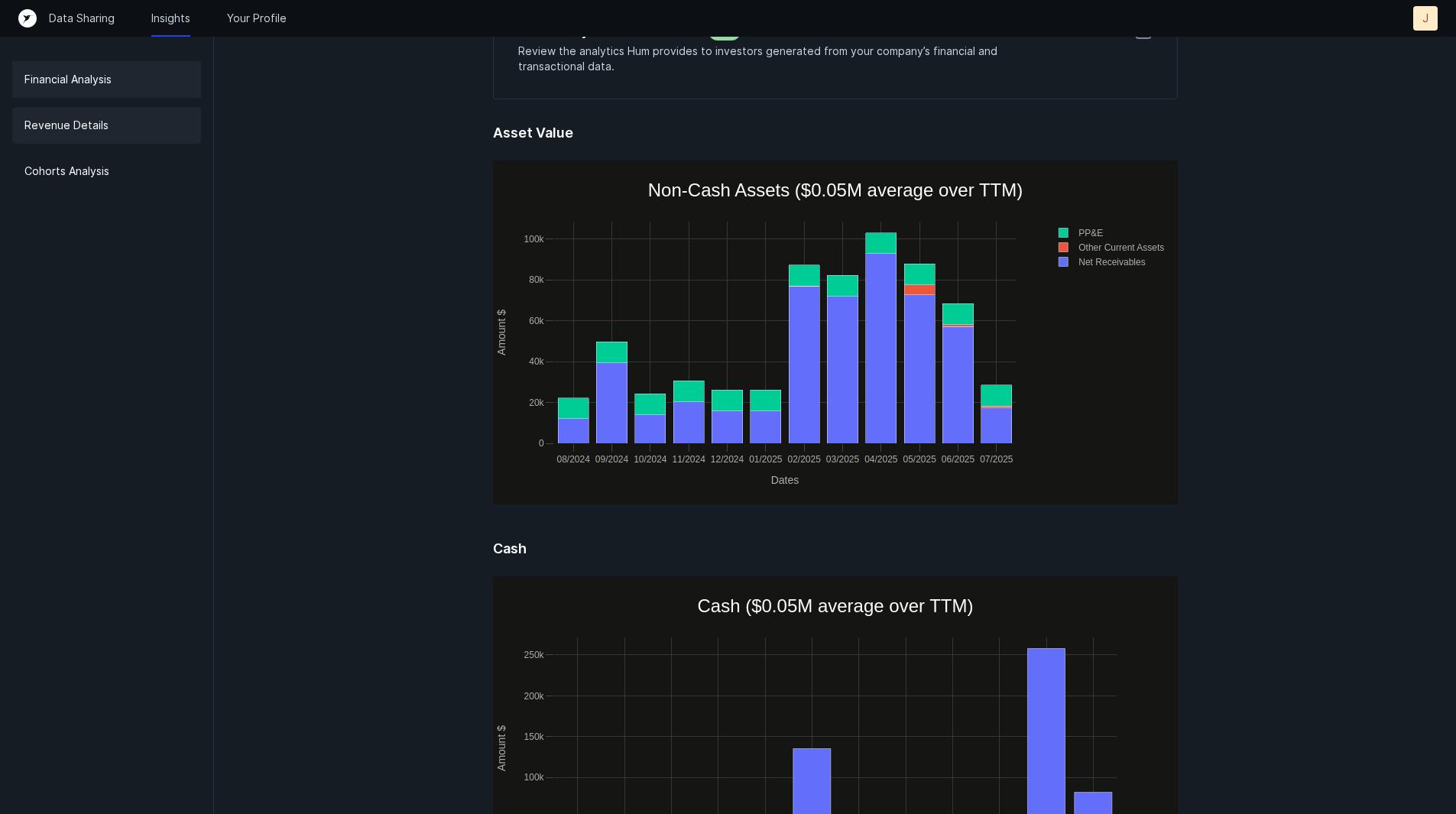
click at [135, 121] on div "Revenue Details" at bounding box center [107, 124] width 189 height 36
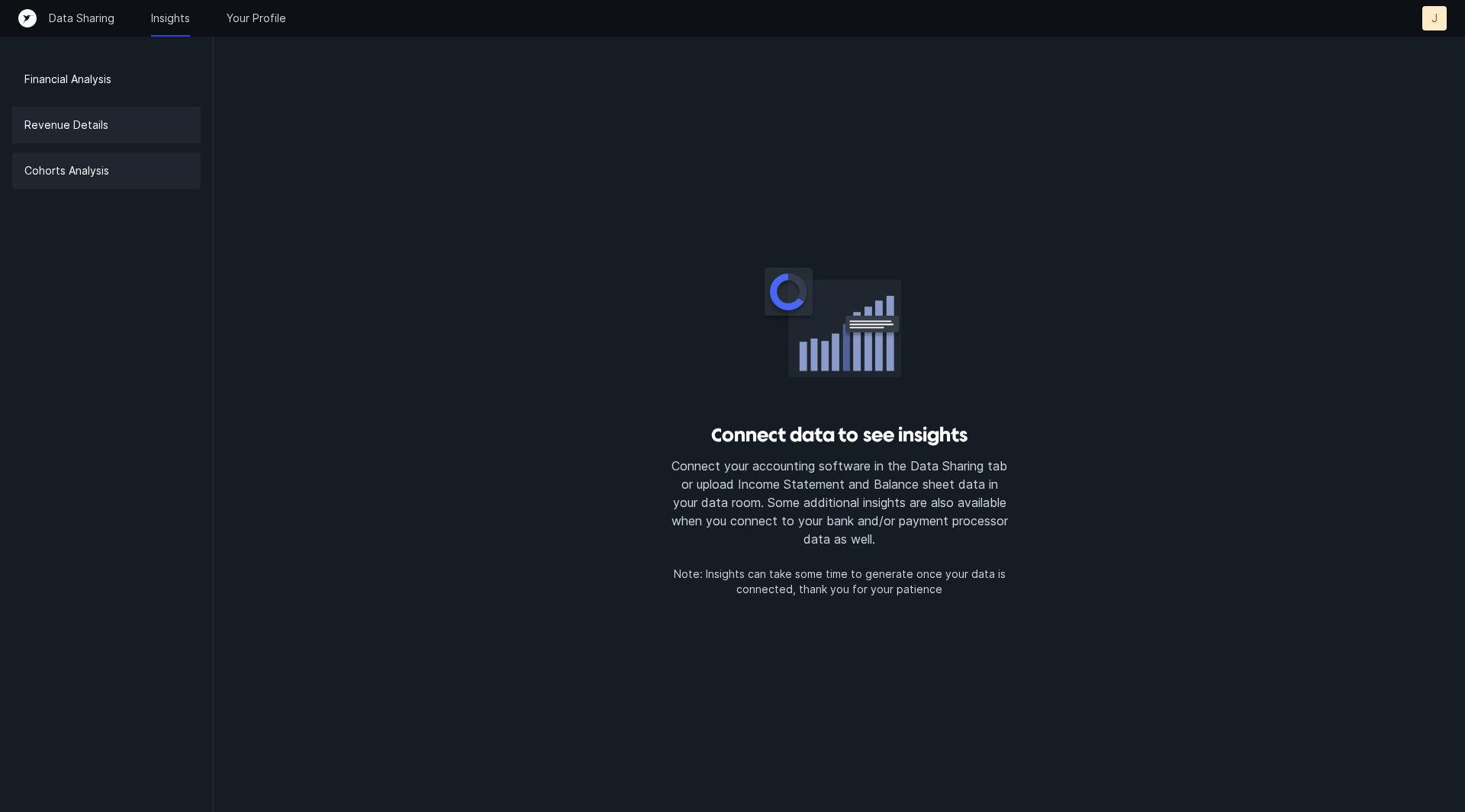
click at [125, 180] on div "Cohorts Analysis" at bounding box center [106, 170] width 188 height 36
click at [71, 18] on p "Data Sharing" at bounding box center [81, 19] width 66 height 15
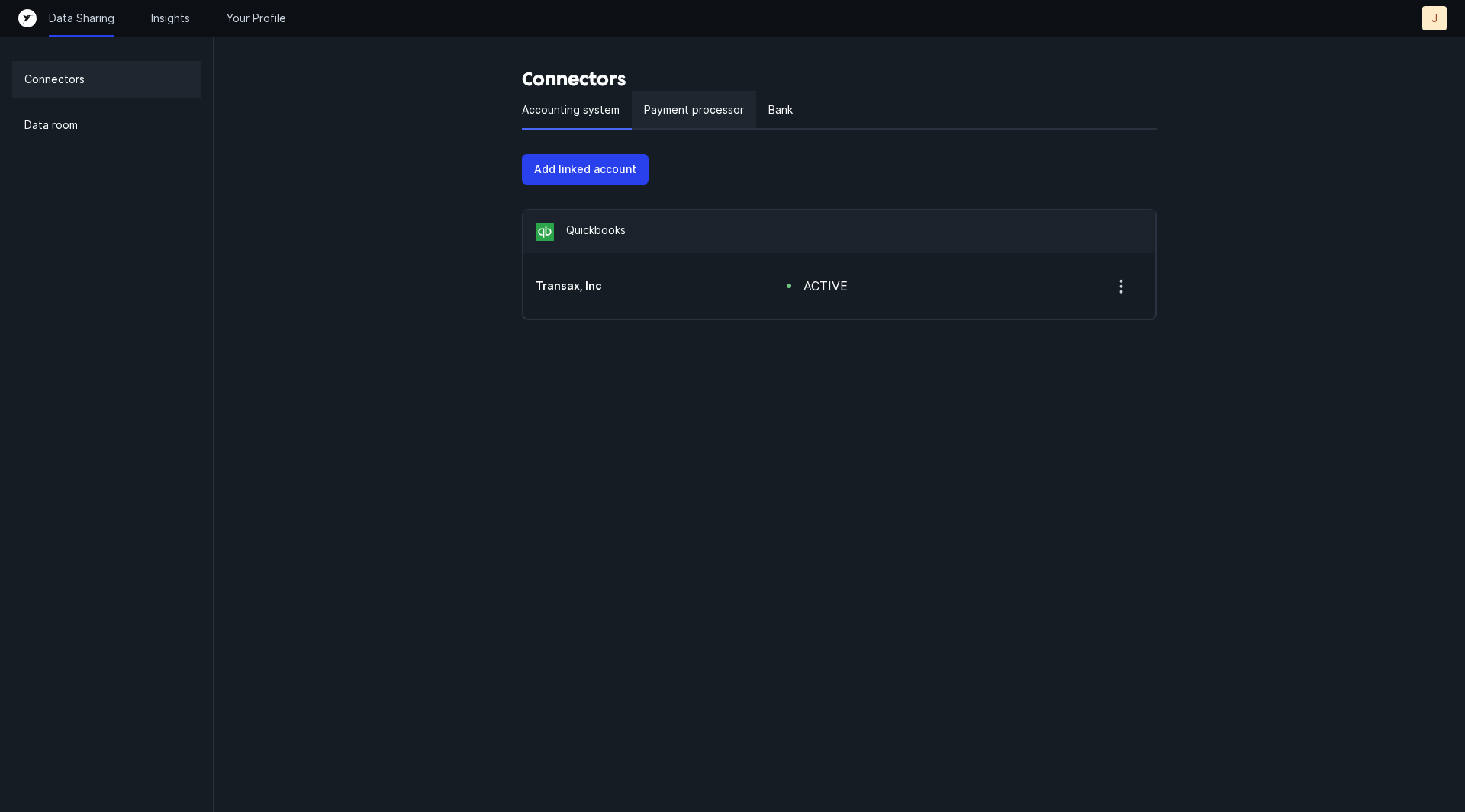
click at [706, 107] on p "Payment processor" at bounding box center [694, 110] width 100 height 19
click at [801, 101] on div "Bank" at bounding box center [780, 110] width 49 height 38
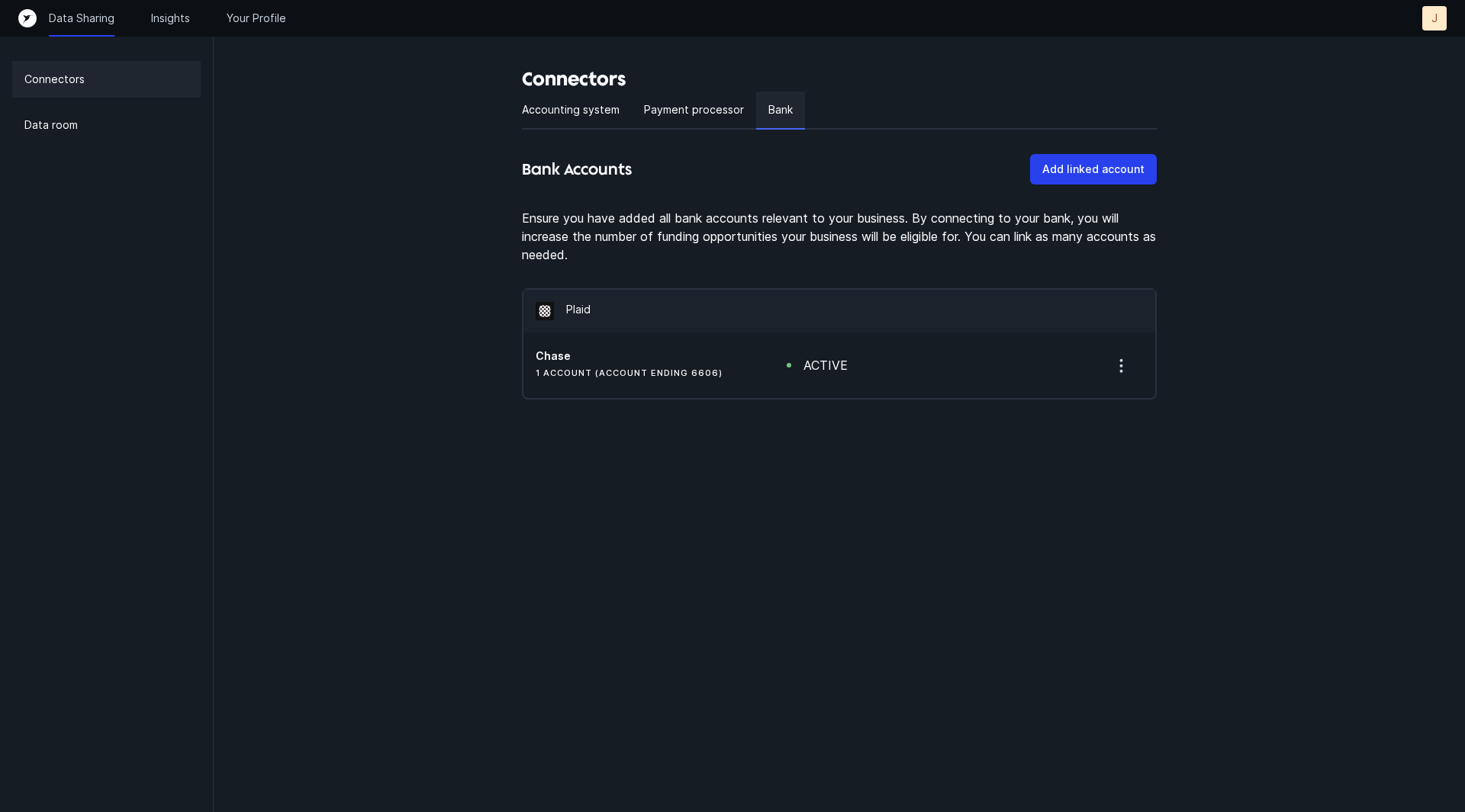
click at [775, 110] on p "Bank" at bounding box center [781, 110] width 25 height 19
click at [37, 126] on p "Data room" at bounding box center [51, 125] width 53 height 19
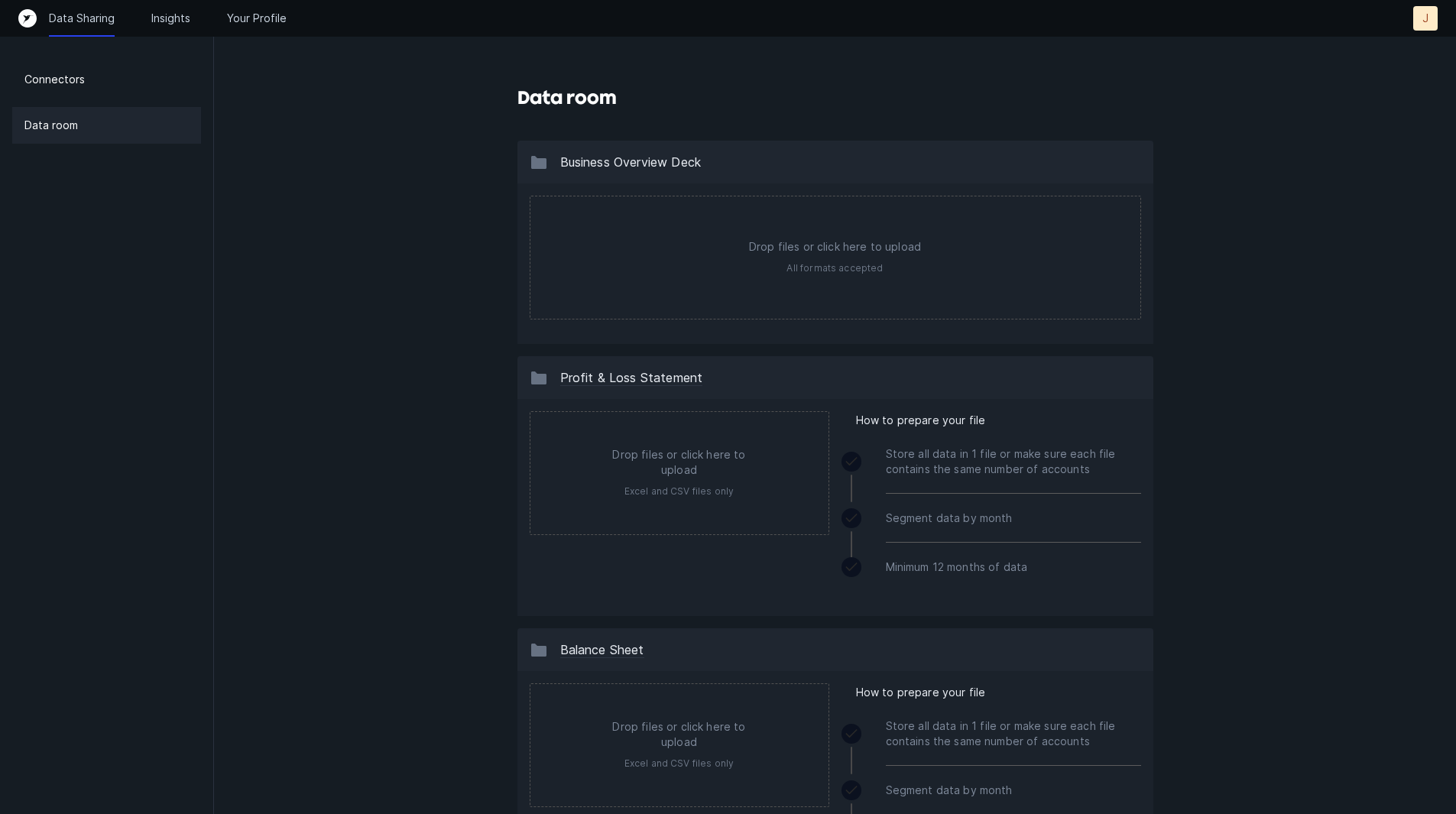
click at [250, 36] on div "Data Sharing Insights Your Profile J J" at bounding box center [728, 18] width 1456 height 36
click at [250, 21] on p "Your Profile" at bounding box center [257, 19] width 60 height 15
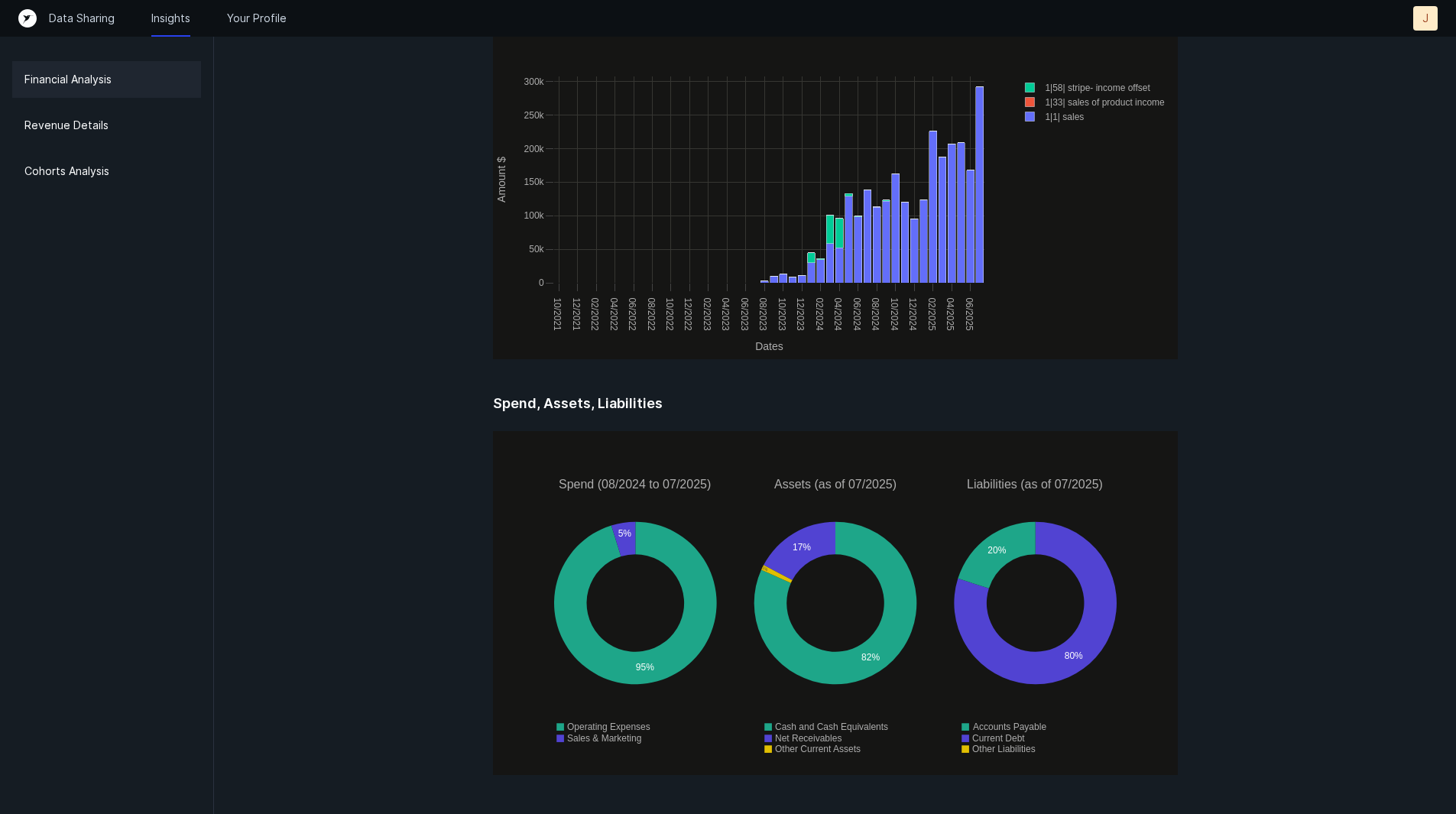
scroll to position [1894, 0]
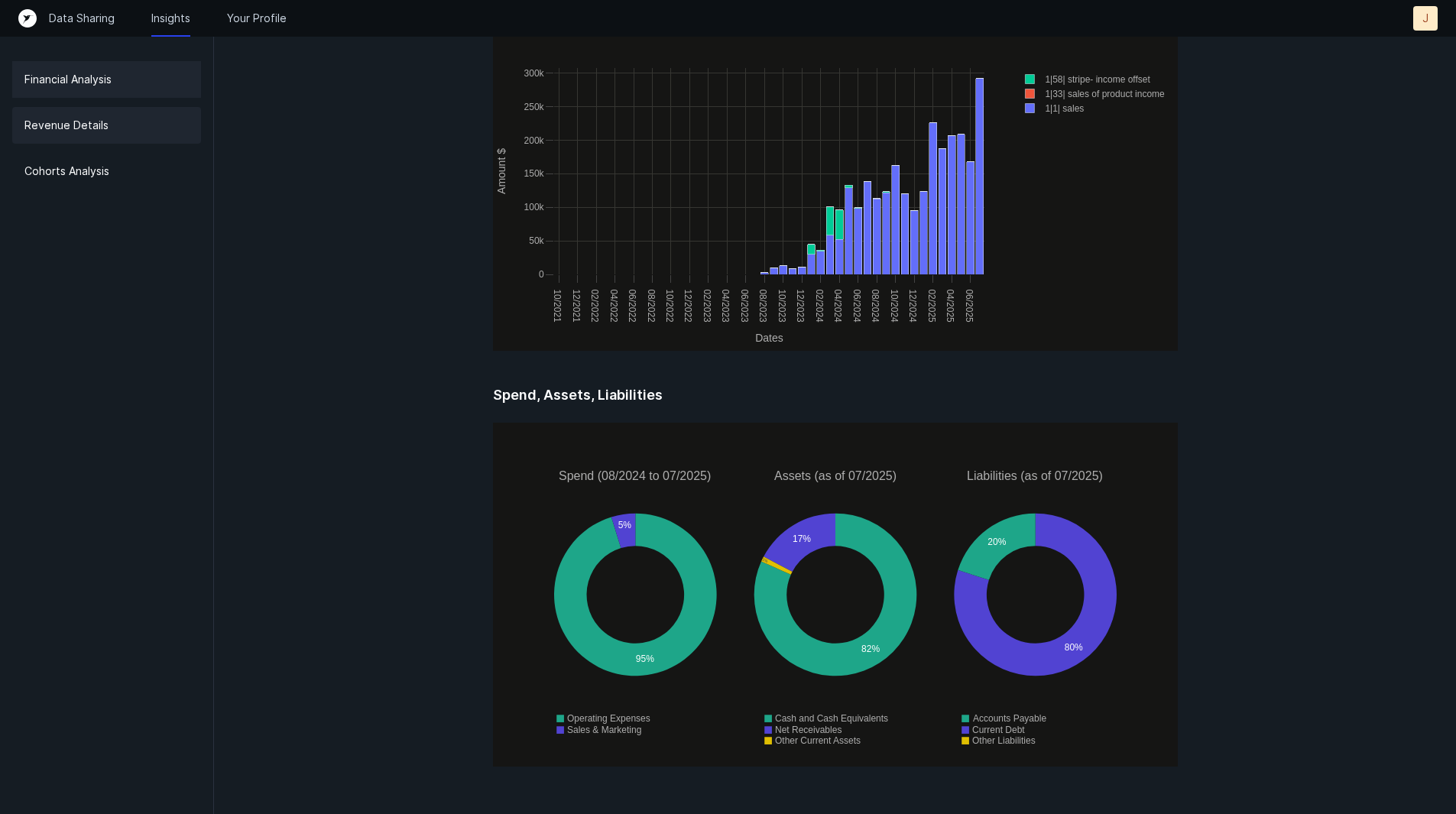
click at [153, 131] on div "Revenue Details" at bounding box center [107, 124] width 189 height 36
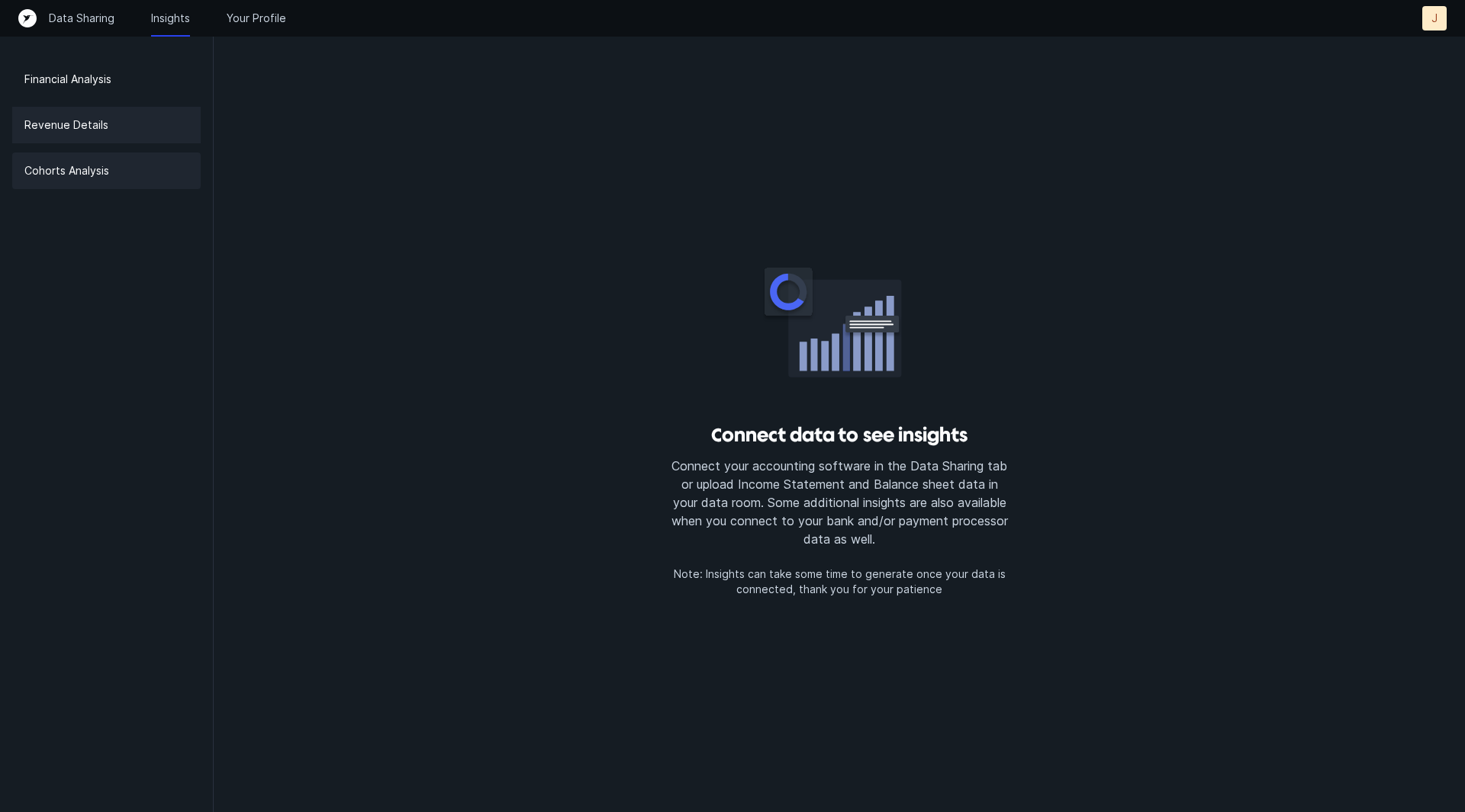
click at [152, 172] on div "Cohorts Analysis" at bounding box center [106, 170] width 188 height 36
click at [251, 19] on p "Your Profile" at bounding box center [256, 19] width 59 height 15
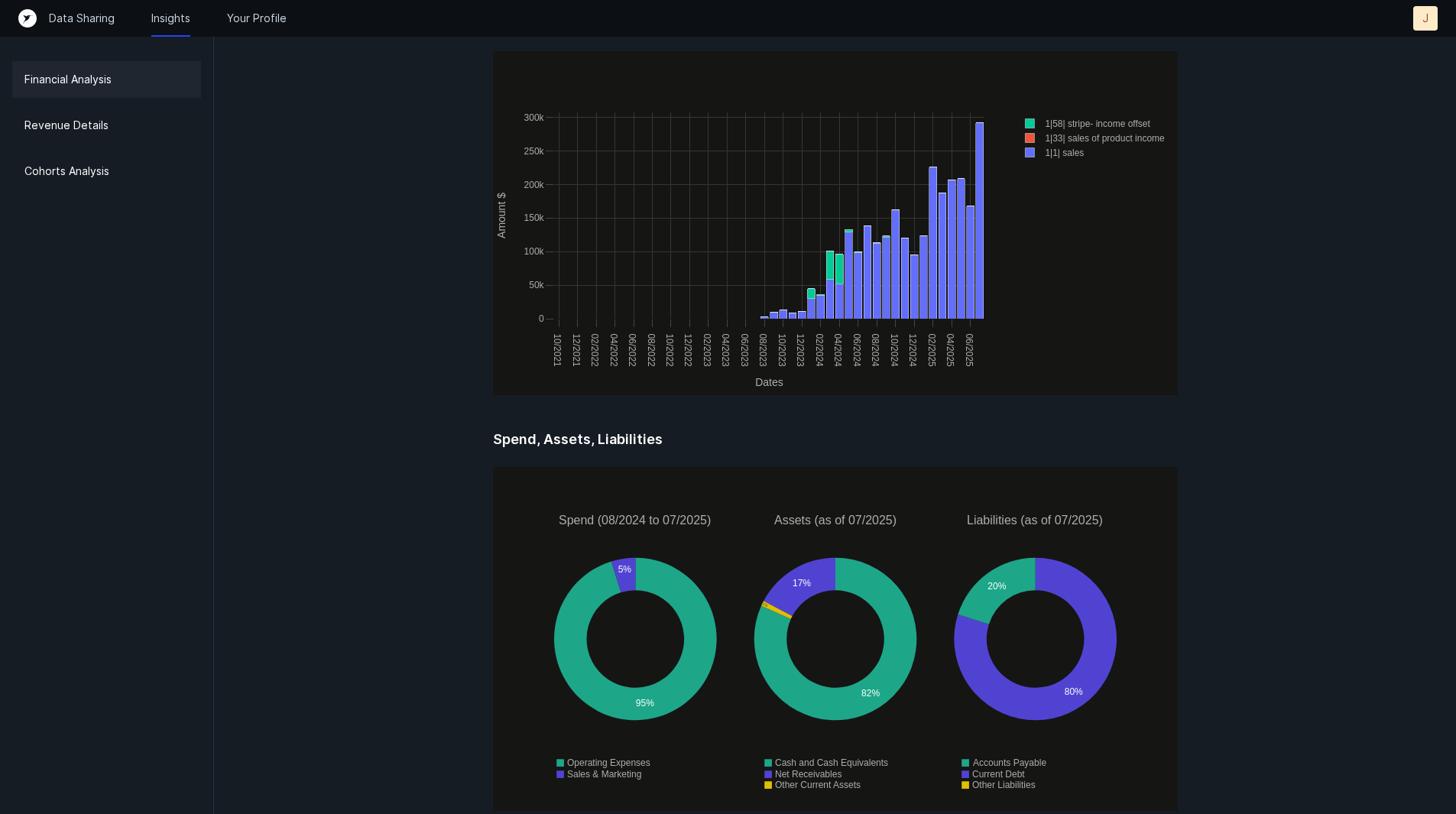
scroll to position [1894, 0]
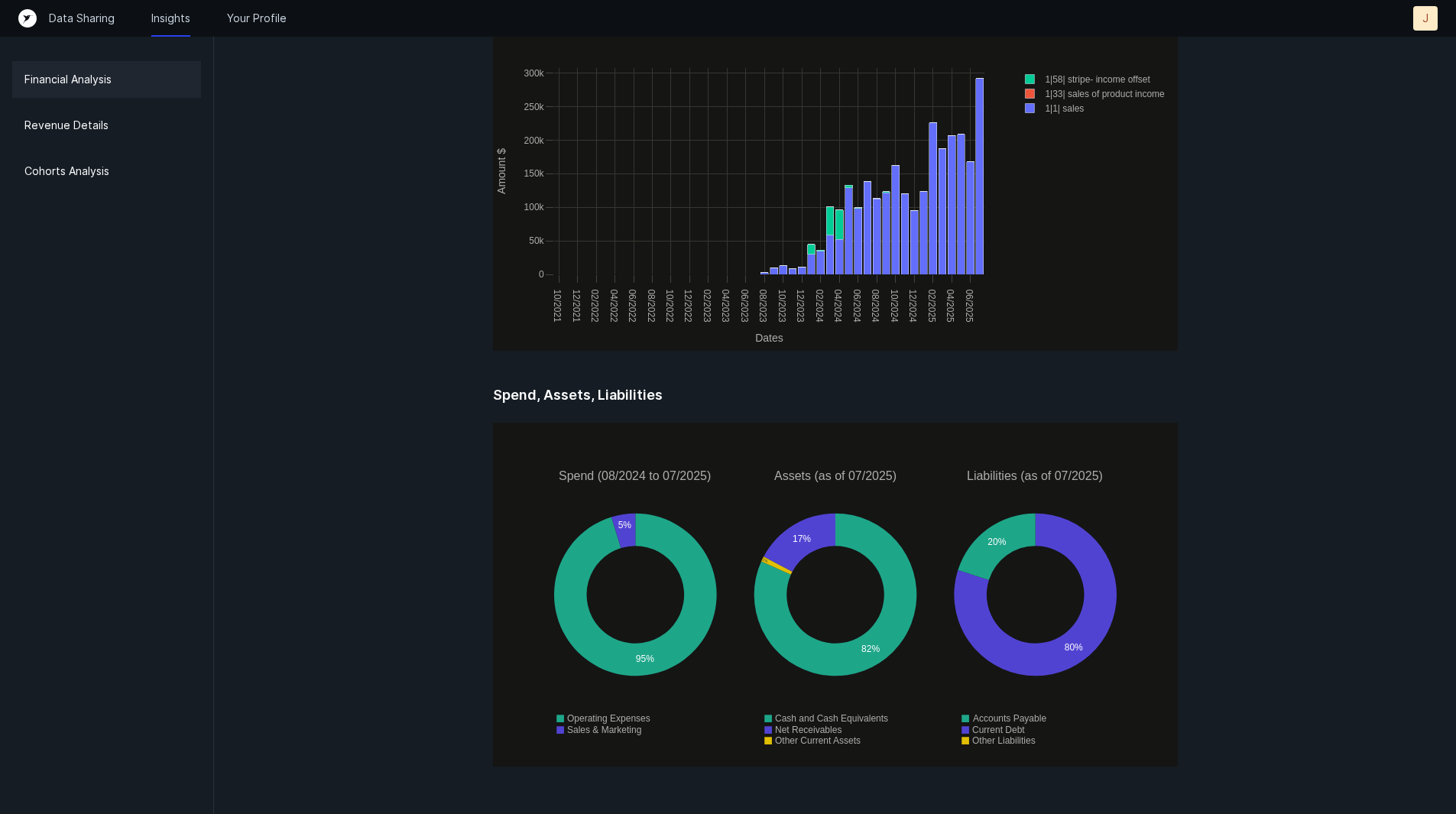
click at [120, 100] on div "Financial Analysis Revenue Details Cohorts Analysis" at bounding box center [107, 407] width 214 height 814
click at [132, 140] on div "Revenue Details" at bounding box center [107, 124] width 189 height 36
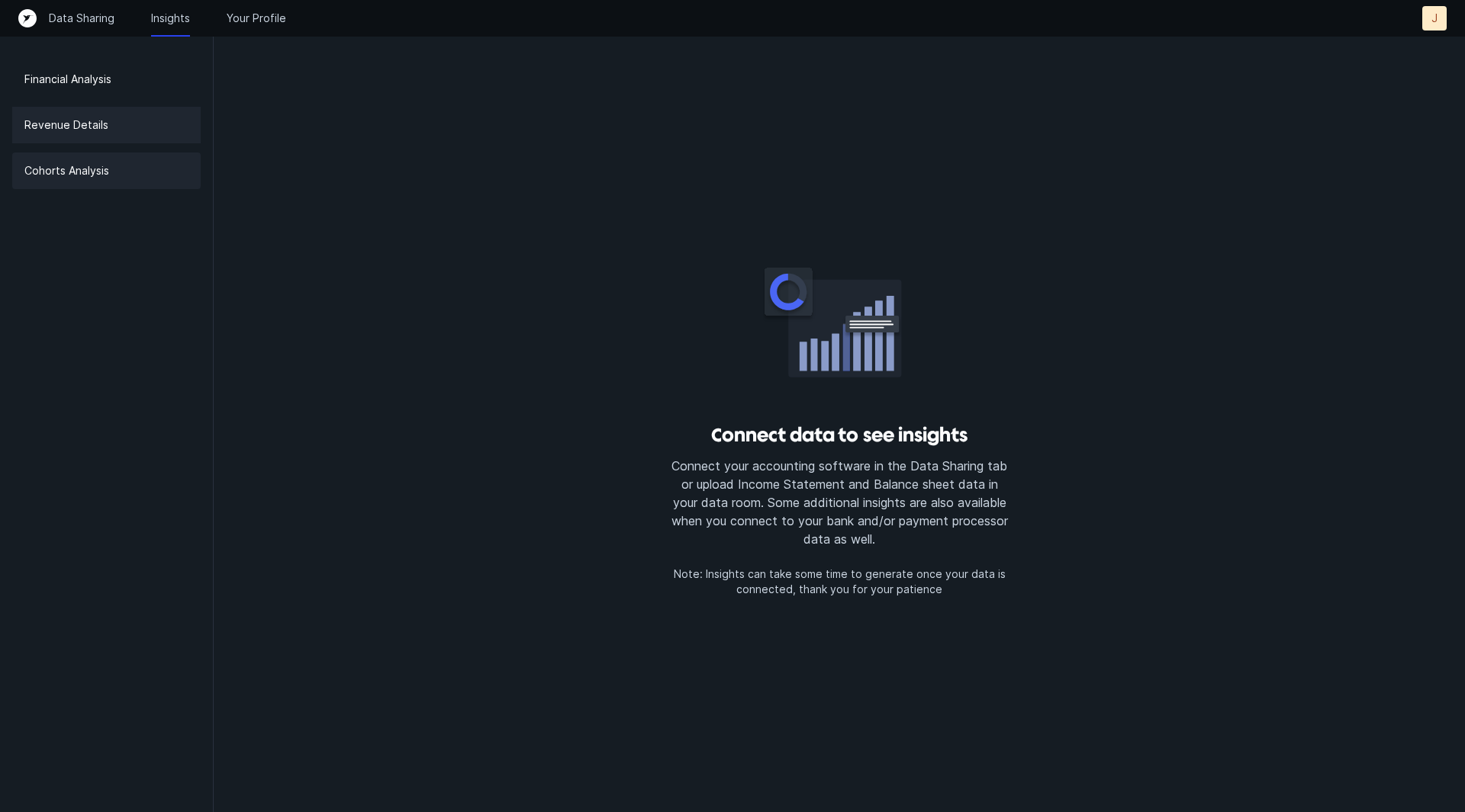
click at [126, 181] on div "Cohorts Analysis" at bounding box center [106, 170] width 188 height 36
click at [125, 182] on div "Cohorts Analysis" at bounding box center [106, 170] width 188 height 36
click at [100, 122] on p "Revenue Details" at bounding box center [66, 125] width 84 height 19
drag, startPoint x: 265, startPoint y: 8, endPoint x: 255, endPoint y: 16, distance: 12.8
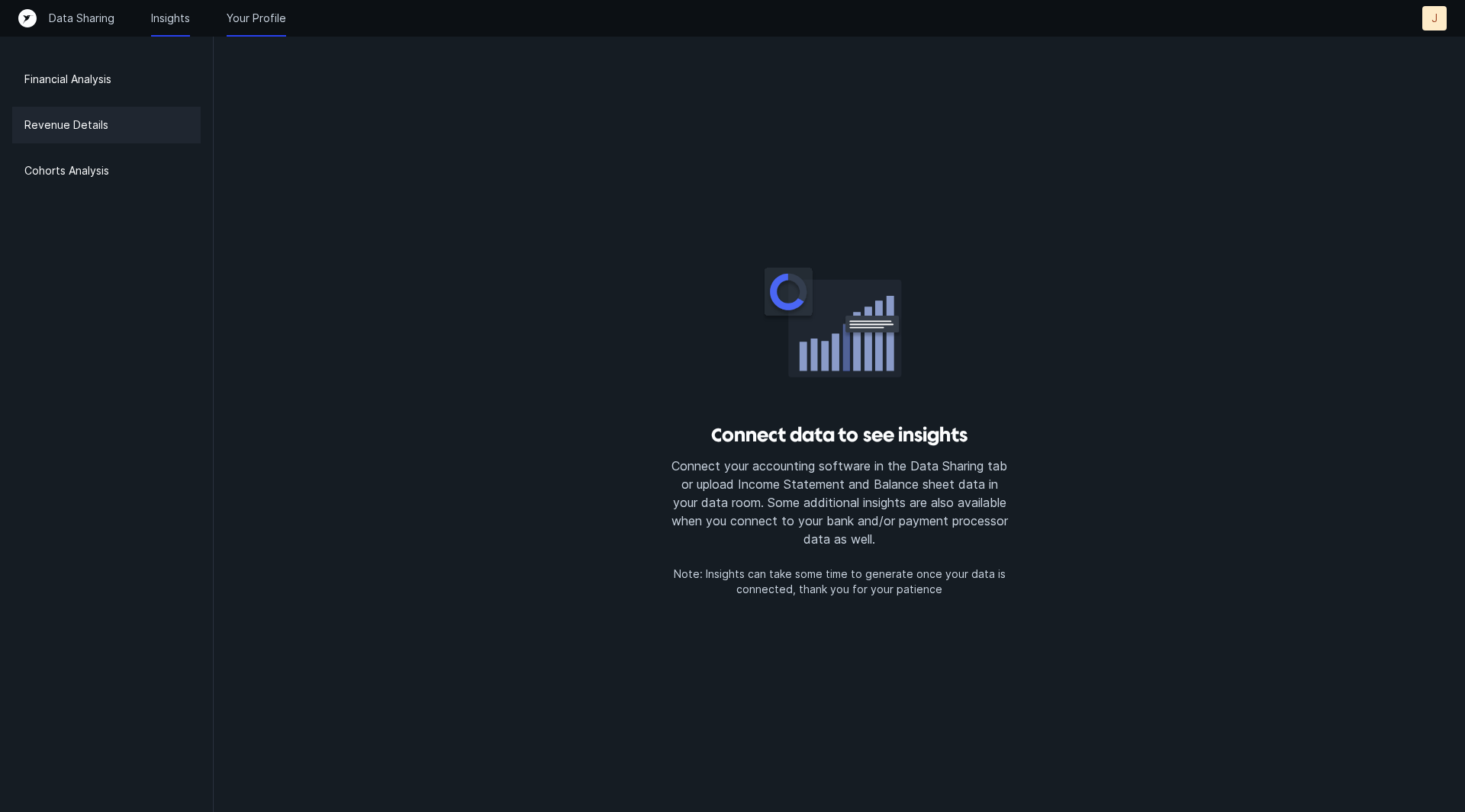
click at [265, 8] on div "Data Sharing Insights Your Profile J J" at bounding box center [733, 19] width 1429 height 25
click at [254, 19] on p "Your Profile" at bounding box center [256, 19] width 59 height 15
click at [110, 92] on div "Financial Analysis" at bounding box center [106, 79] width 188 height 36
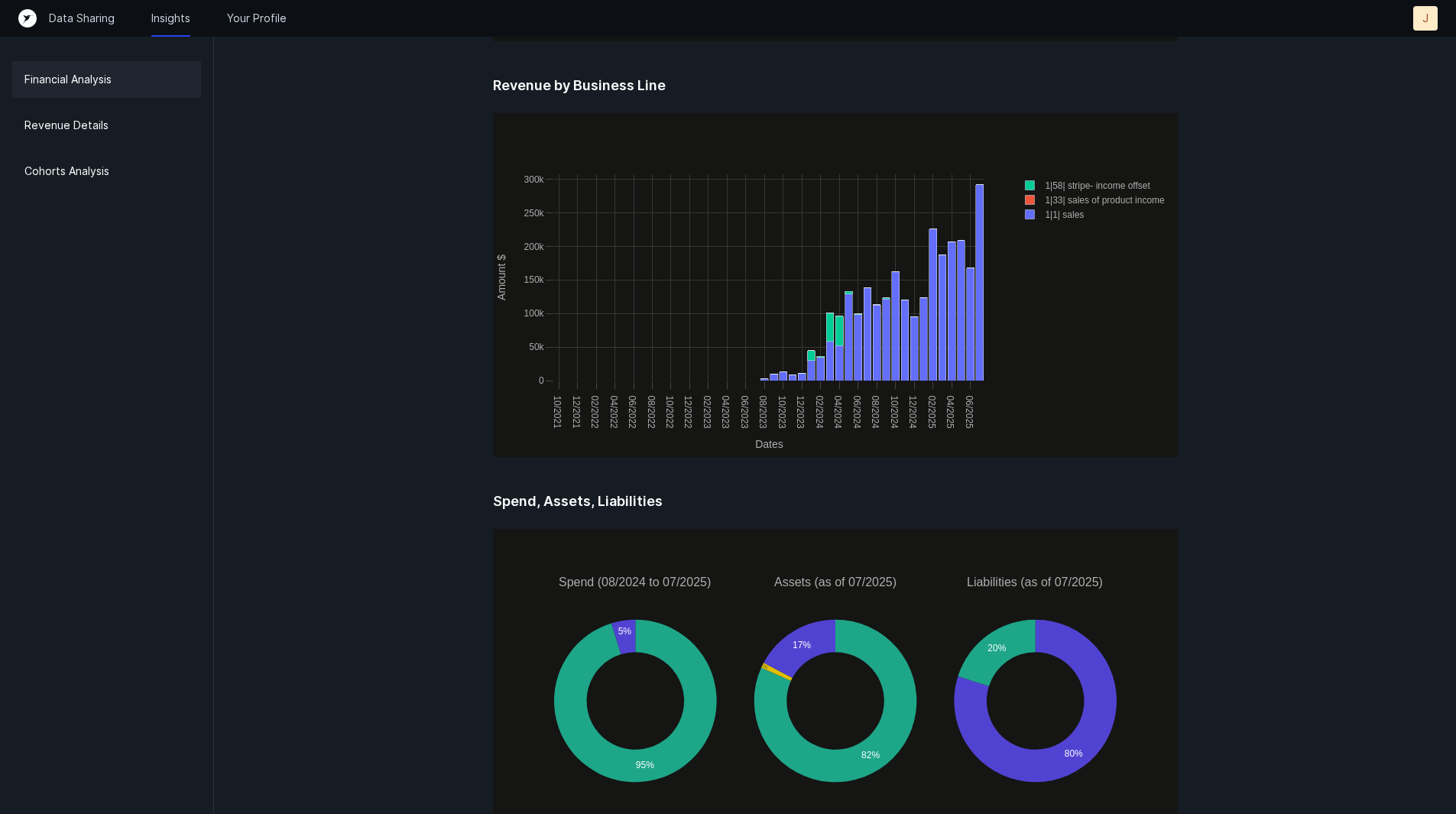
scroll to position [1894, 0]
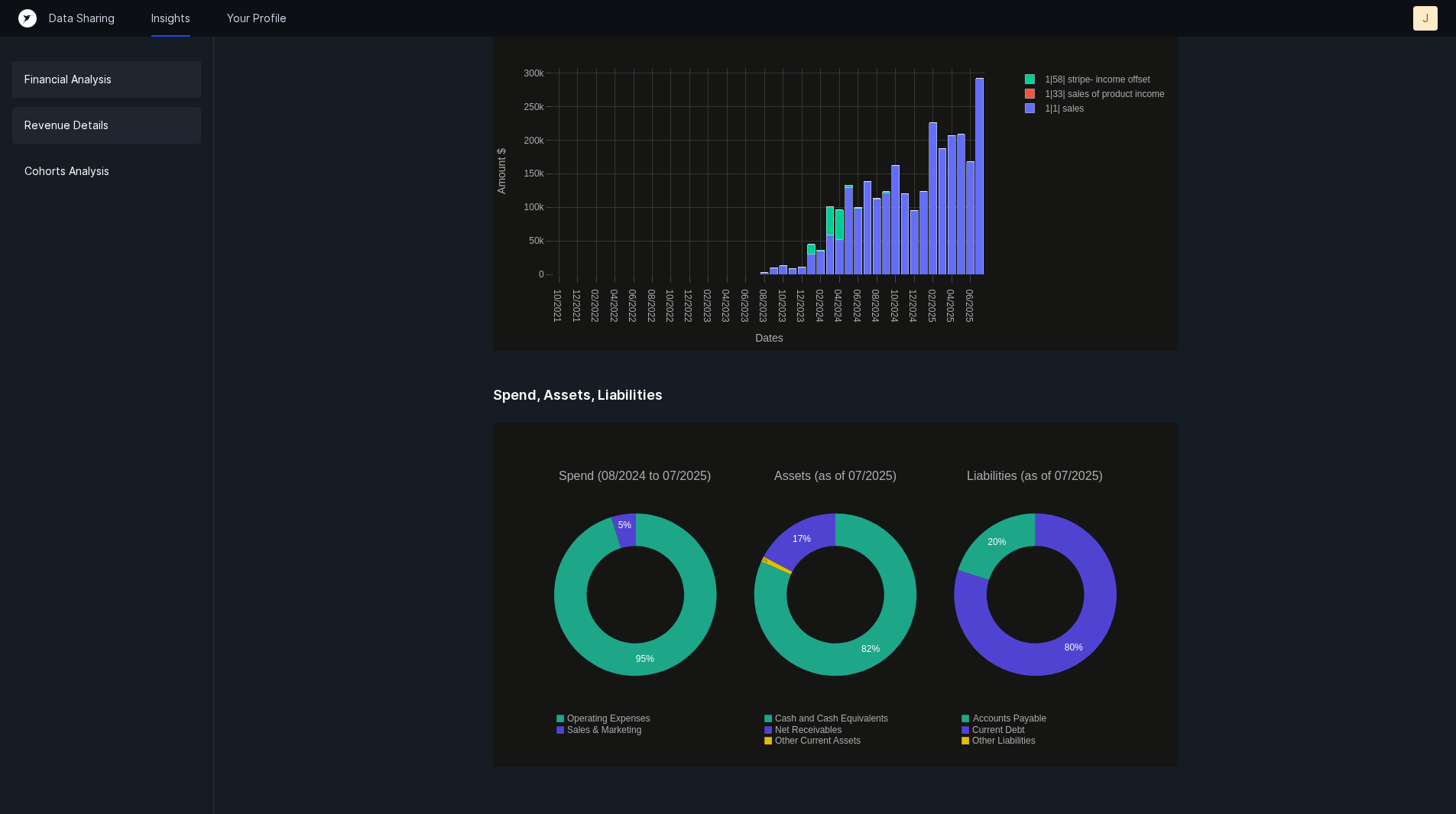
click at [86, 118] on p "Revenue Details" at bounding box center [66, 125] width 84 height 19
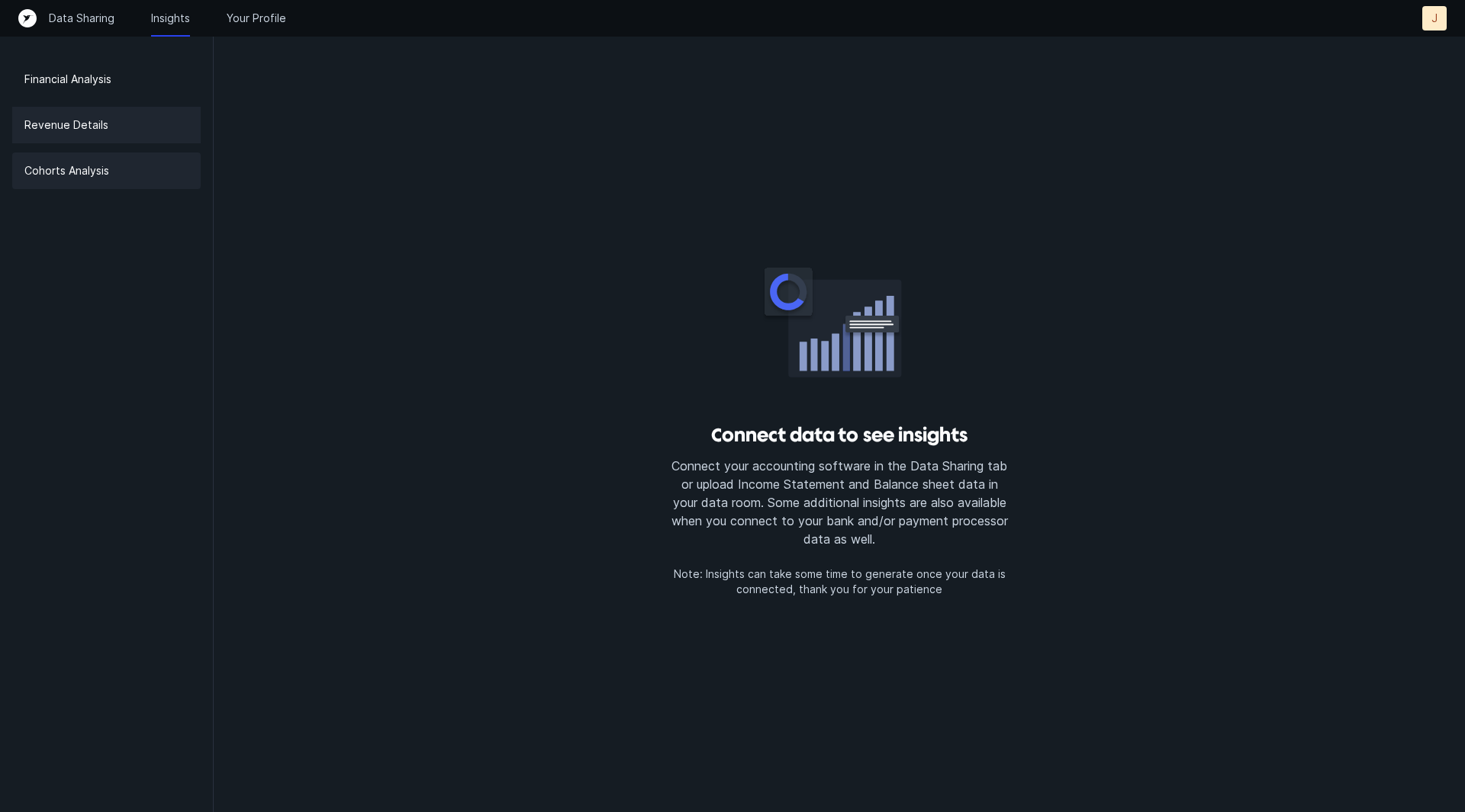
click at [84, 164] on p "Cohorts Analysis" at bounding box center [67, 171] width 85 height 19
click at [273, 22] on p "Your Profile" at bounding box center [256, 19] width 59 height 15
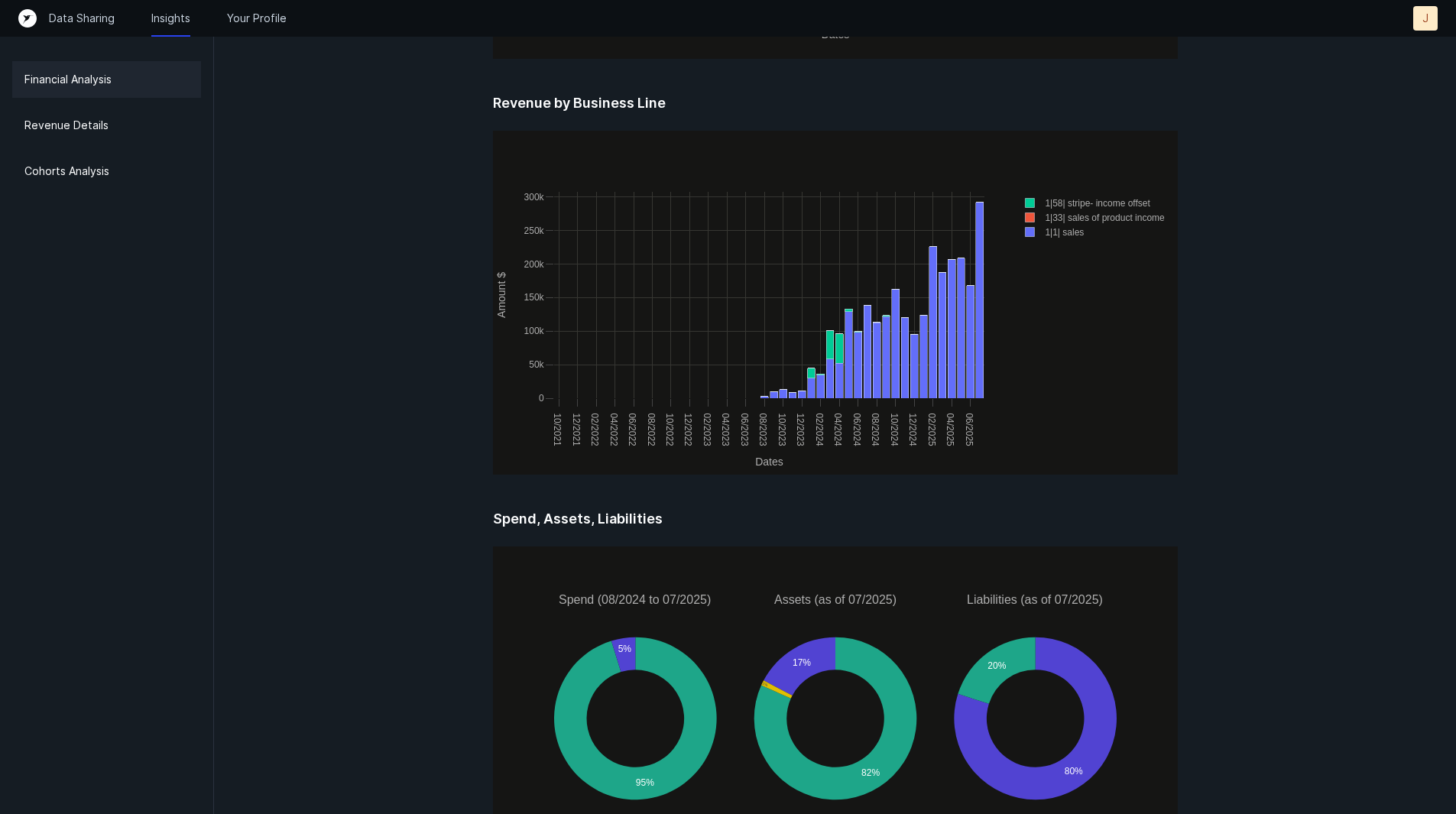
scroll to position [1894, 0]
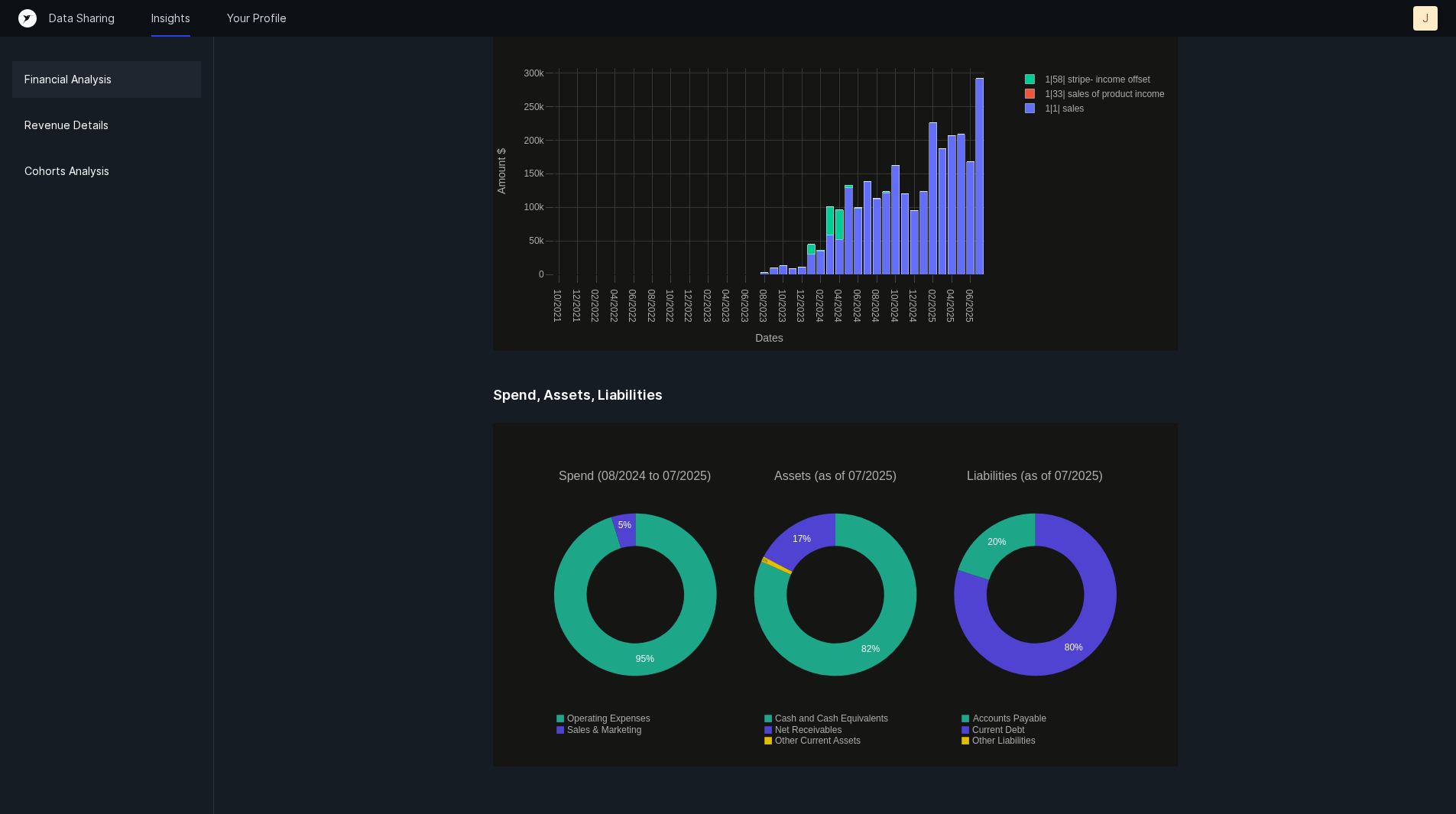
click at [983, 728] on div "95% 5% 82% 17% 1% 80% 20% Spend (08/2024 to 07/2025) Assets (as of 07/2025) Lia…" at bounding box center [835, 594] width 685 height 344
click at [136, 115] on div "Revenue Details" at bounding box center [107, 124] width 189 height 36
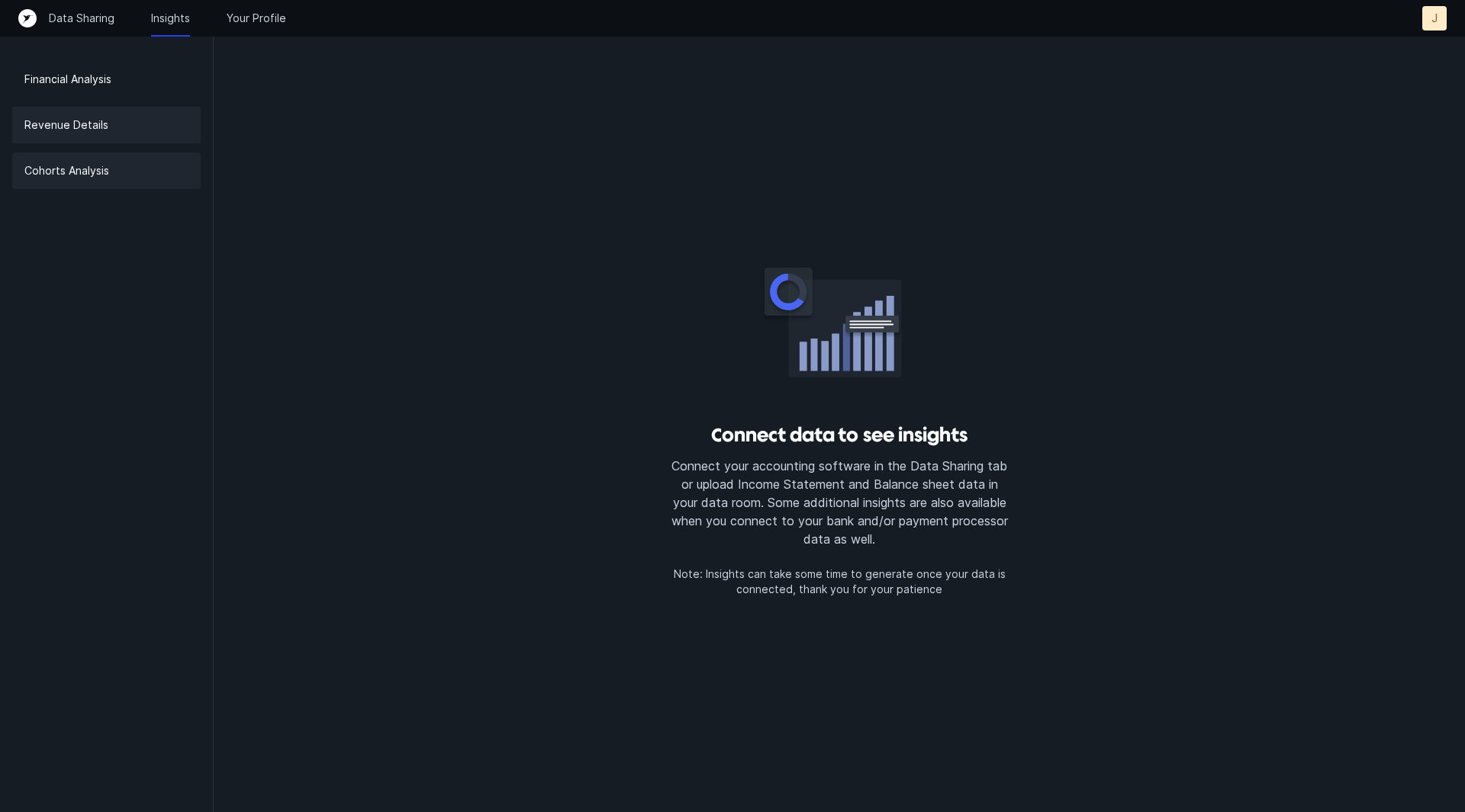
click at [131, 170] on div "Cohorts Analysis" at bounding box center [106, 170] width 188 height 36
click at [252, 22] on p "Your Profile" at bounding box center [256, 19] width 59 height 15
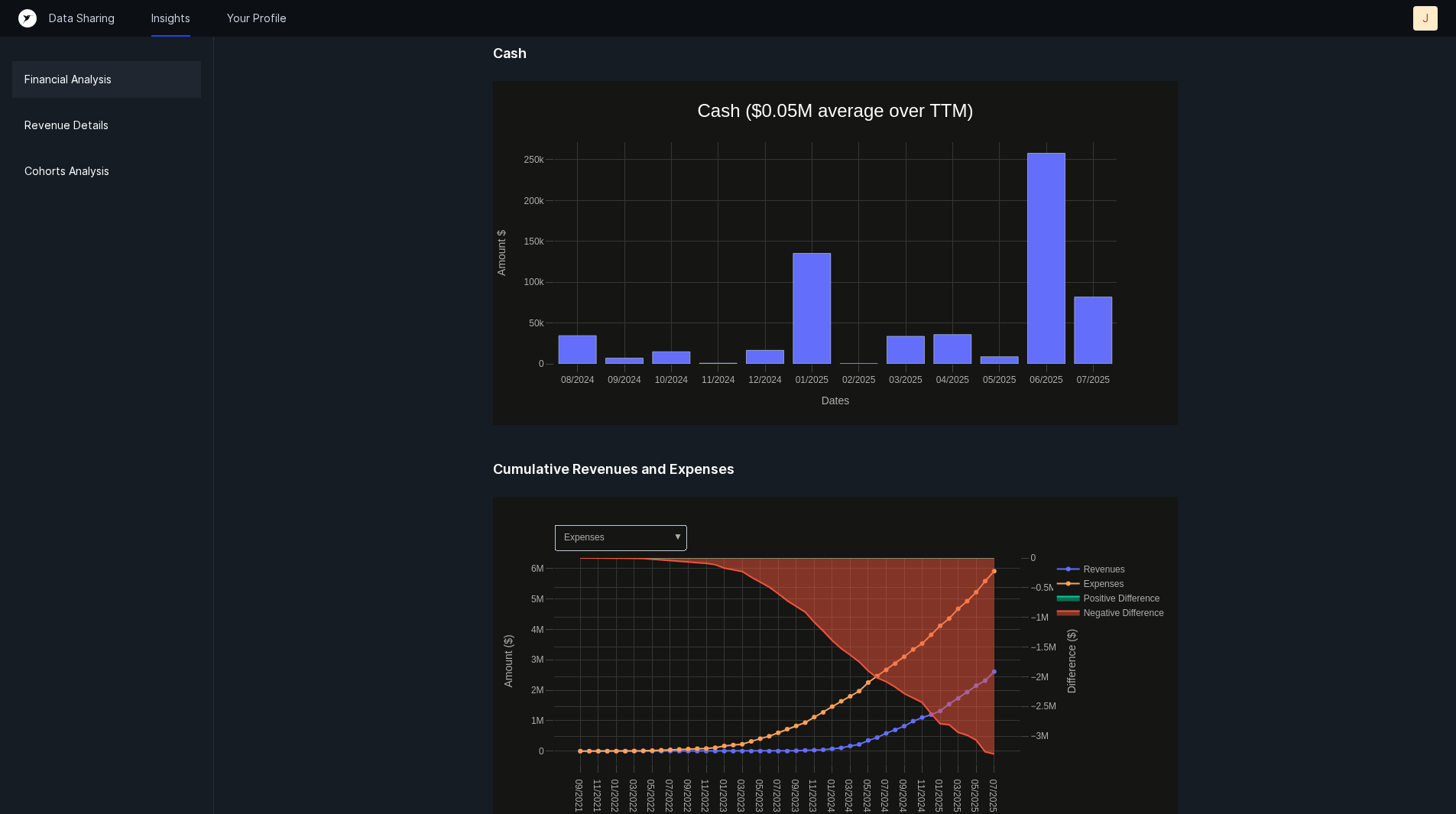
scroll to position [688, 0]
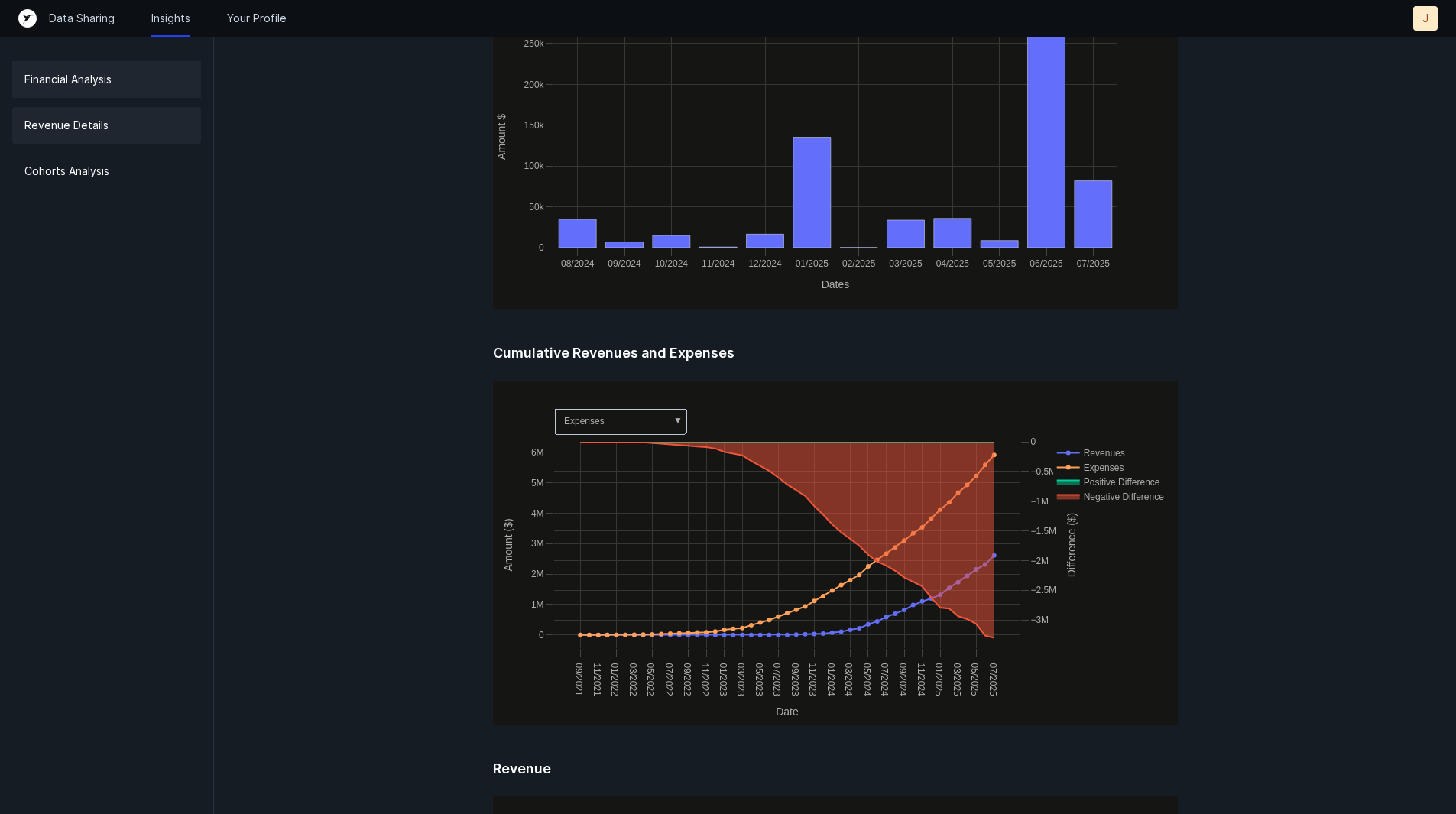
click at [118, 124] on div "Revenue Details" at bounding box center [107, 124] width 189 height 36
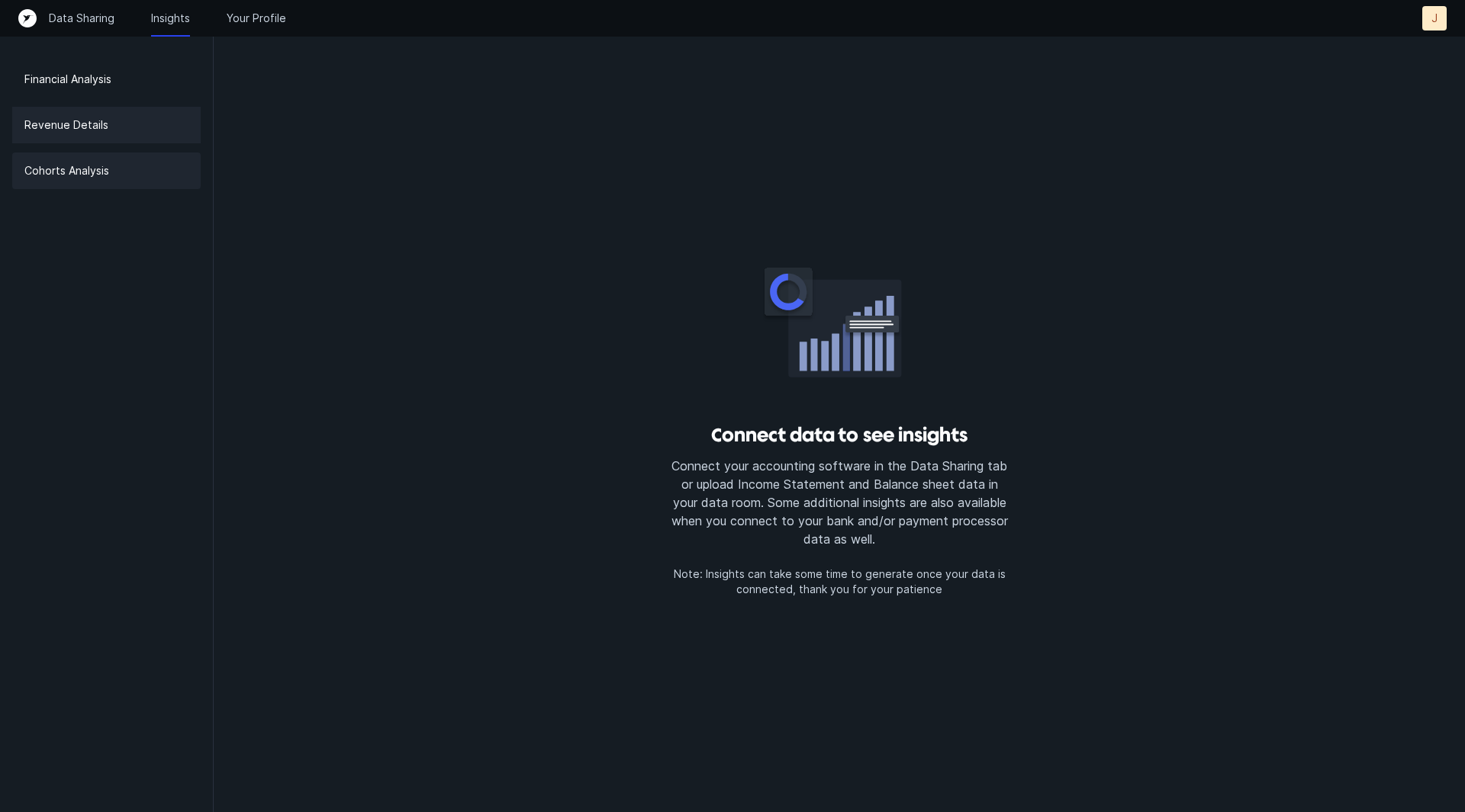
click at [119, 166] on div "Cohorts Analysis" at bounding box center [106, 170] width 188 height 36
click at [69, 21] on p "Data Sharing" at bounding box center [81, 19] width 66 height 15
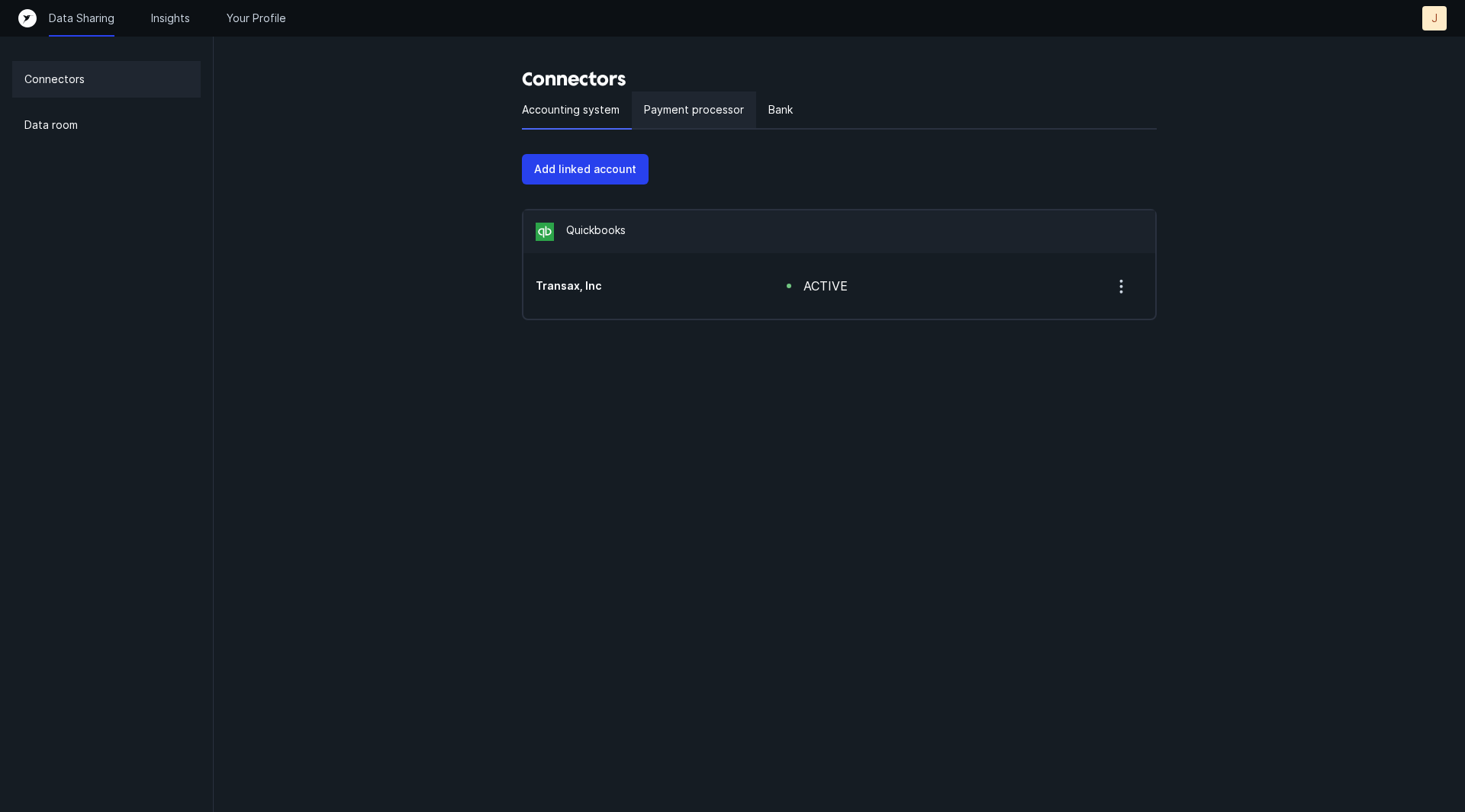
click at [699, 107] on p "Payment processor" at bounding box center [694, 110] width 100 height 19
click at [781, 113] on p "Bank" at bounding box center [781, 110] width 25 height 19
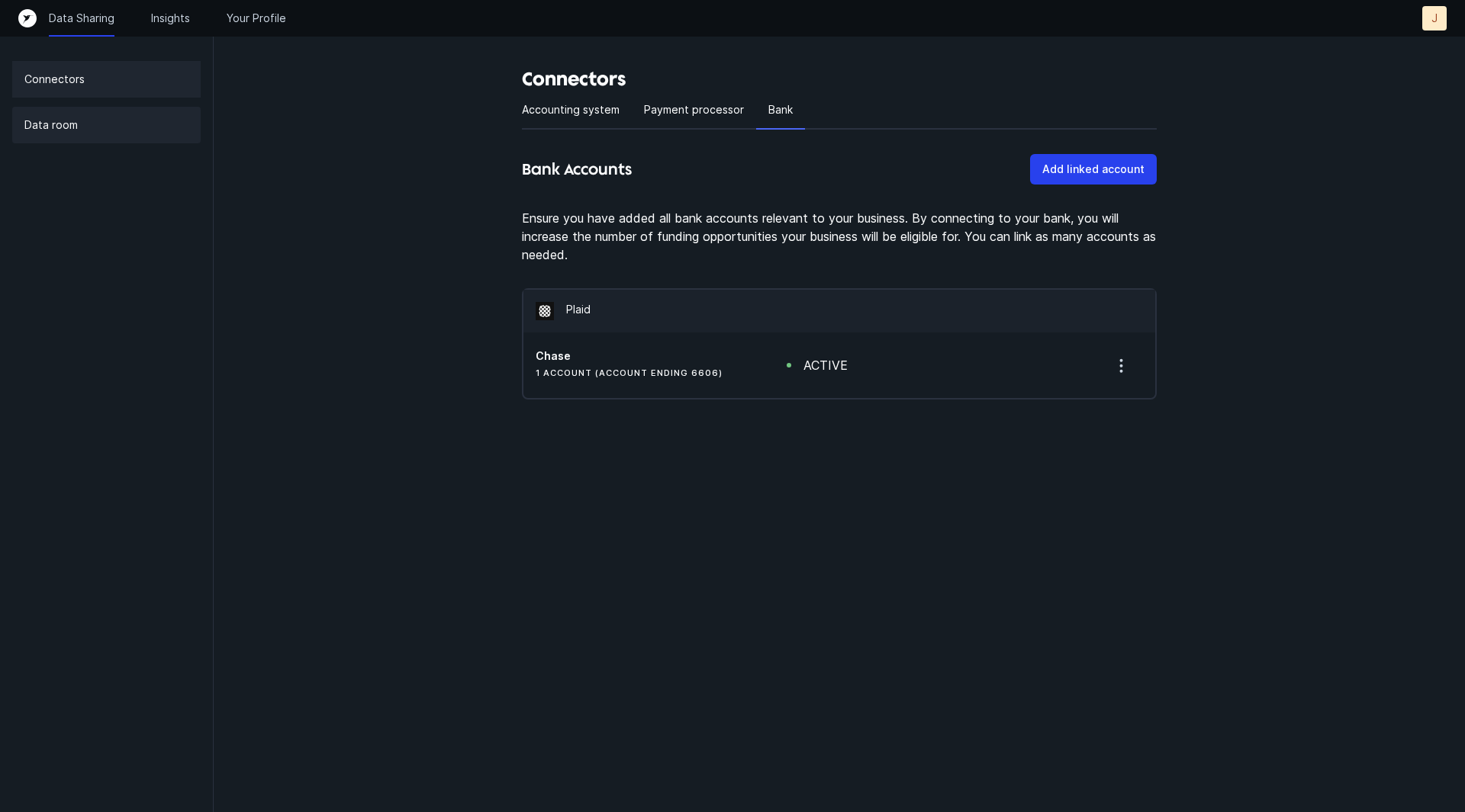
click at [68, 126] on p "Data room" at bounding box center [51, 125] width 53 height 19
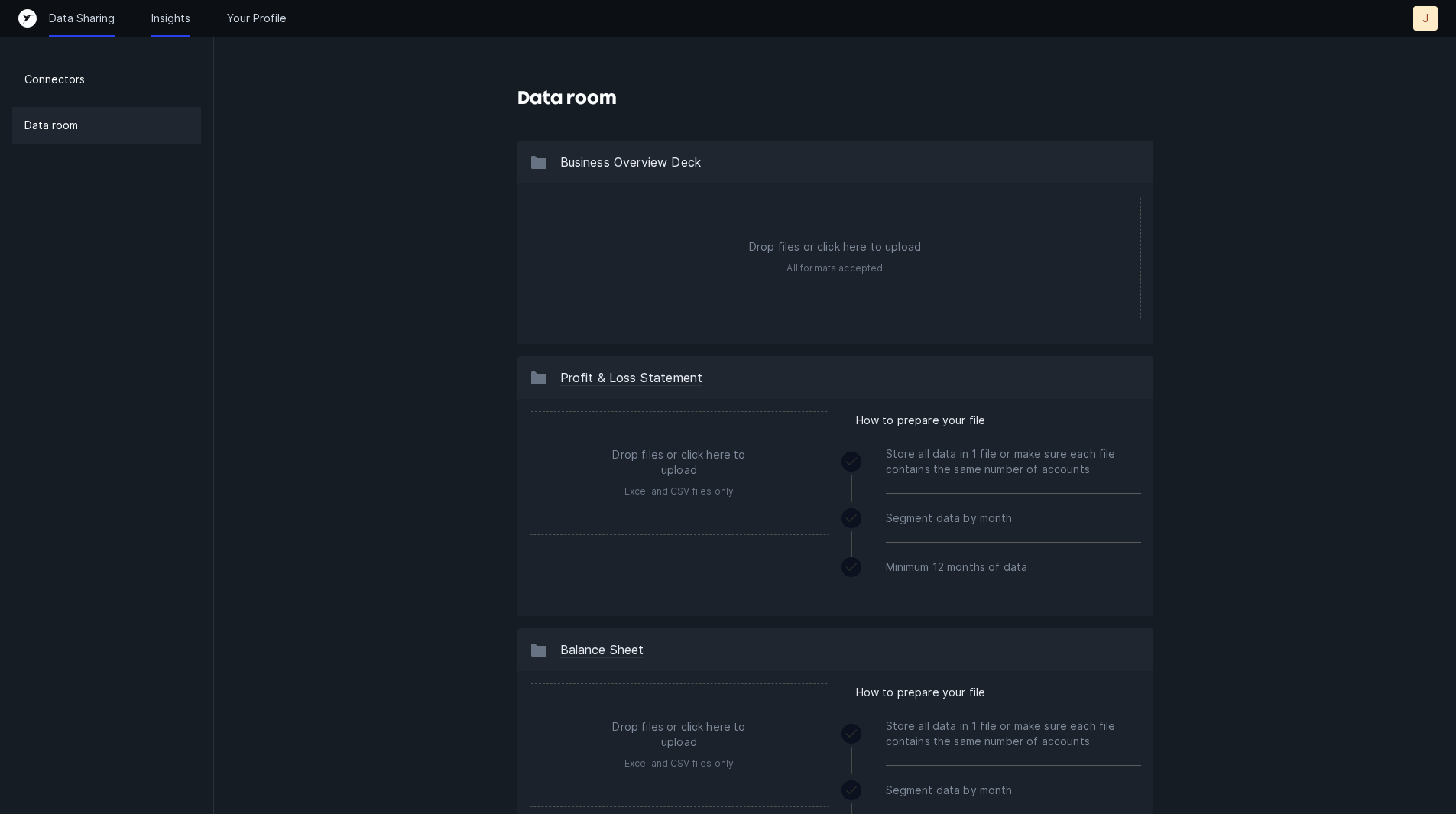
click at [175, 17] on p "Insights" at bounding box center [171, 19] width 39 height 15
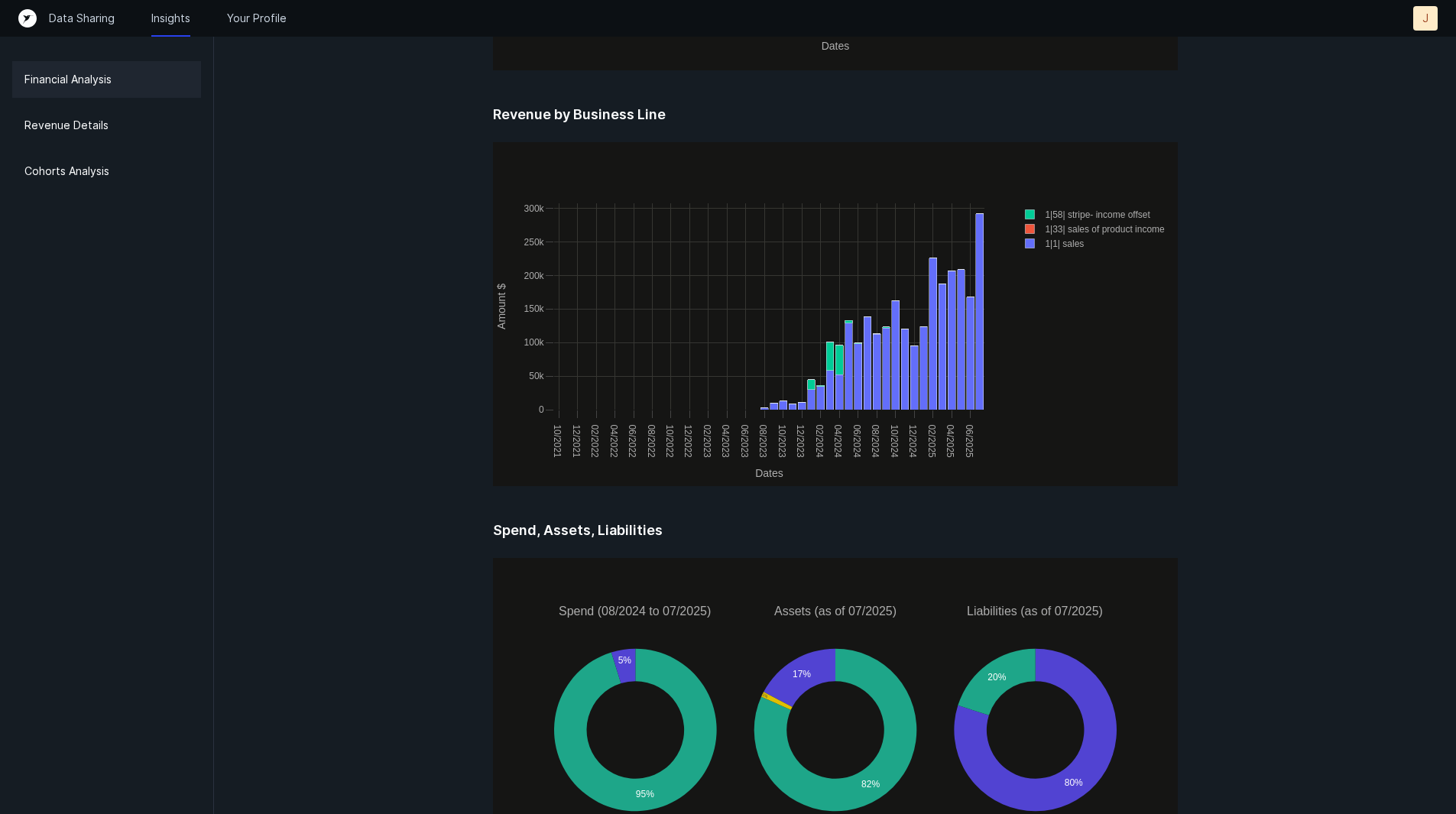
scroll to position [1894, 0]
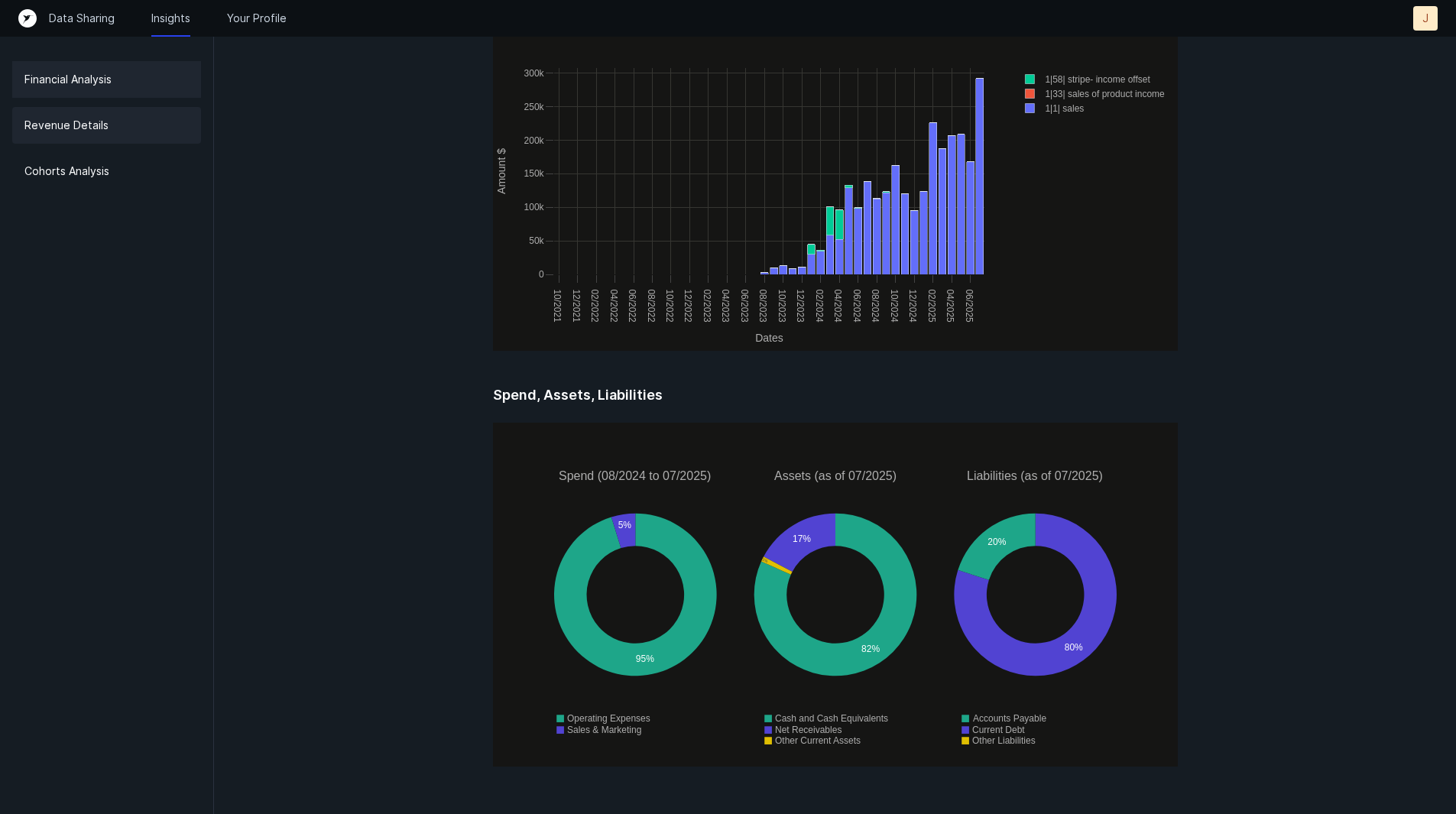
click at [96, 115] on div "Revenue Details" at bounding box center [107, 124] width 189 height 36
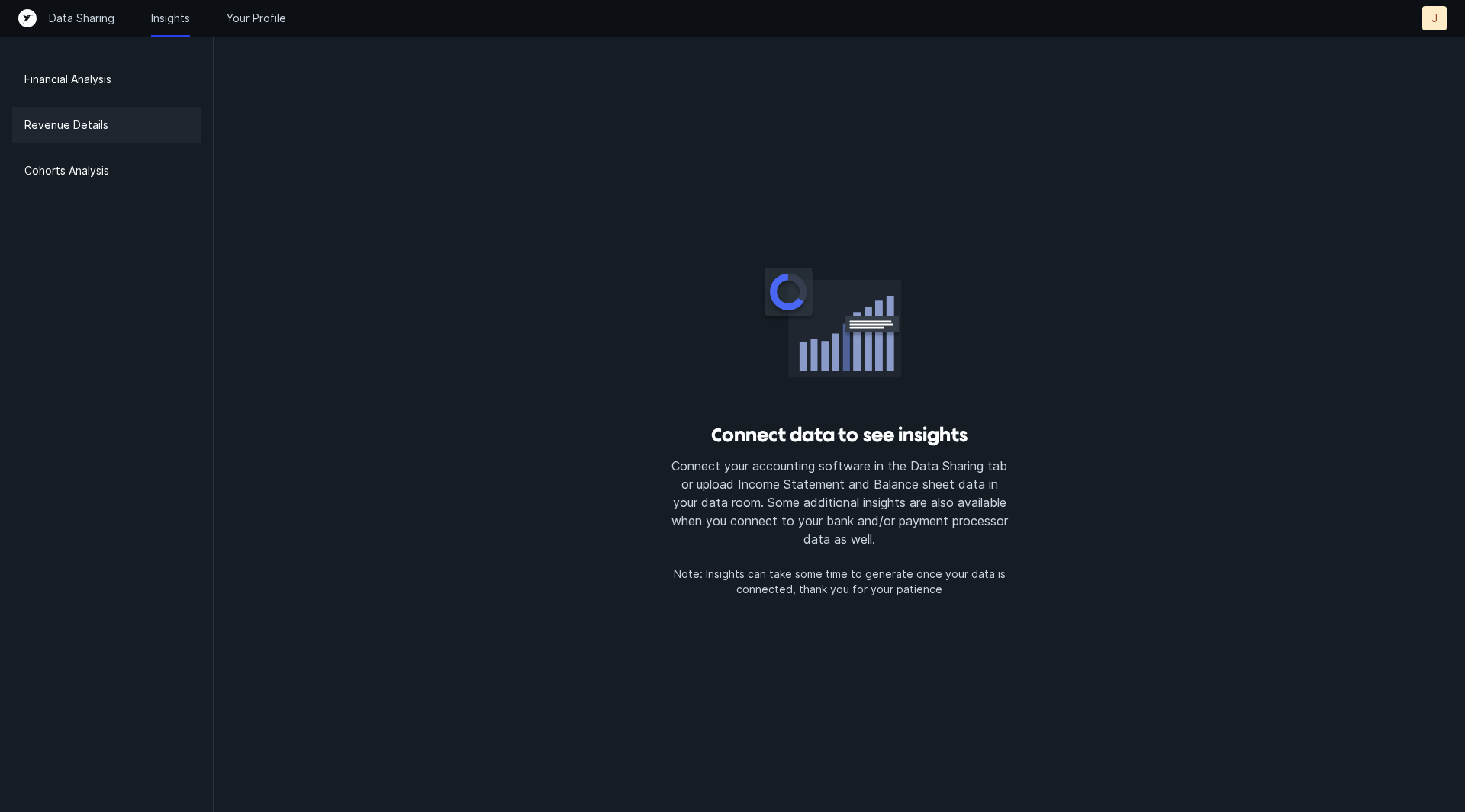
click at [99, 152] on div "Financial Analysis Revenue Details Cohorts Analysis" at bounding box center [106, 406] width 214 height 812
click at [110, 168] on div "Cohorts Analysis" at bounding box center [106, 170] width 188 height 36
click at [236, 22] on p "Your Profile" at bounding box center [256, 19] width 59 height 15
click at [61, 88] on p "Financial Analysis" at bounding box center [68, 79] width 87 height 19
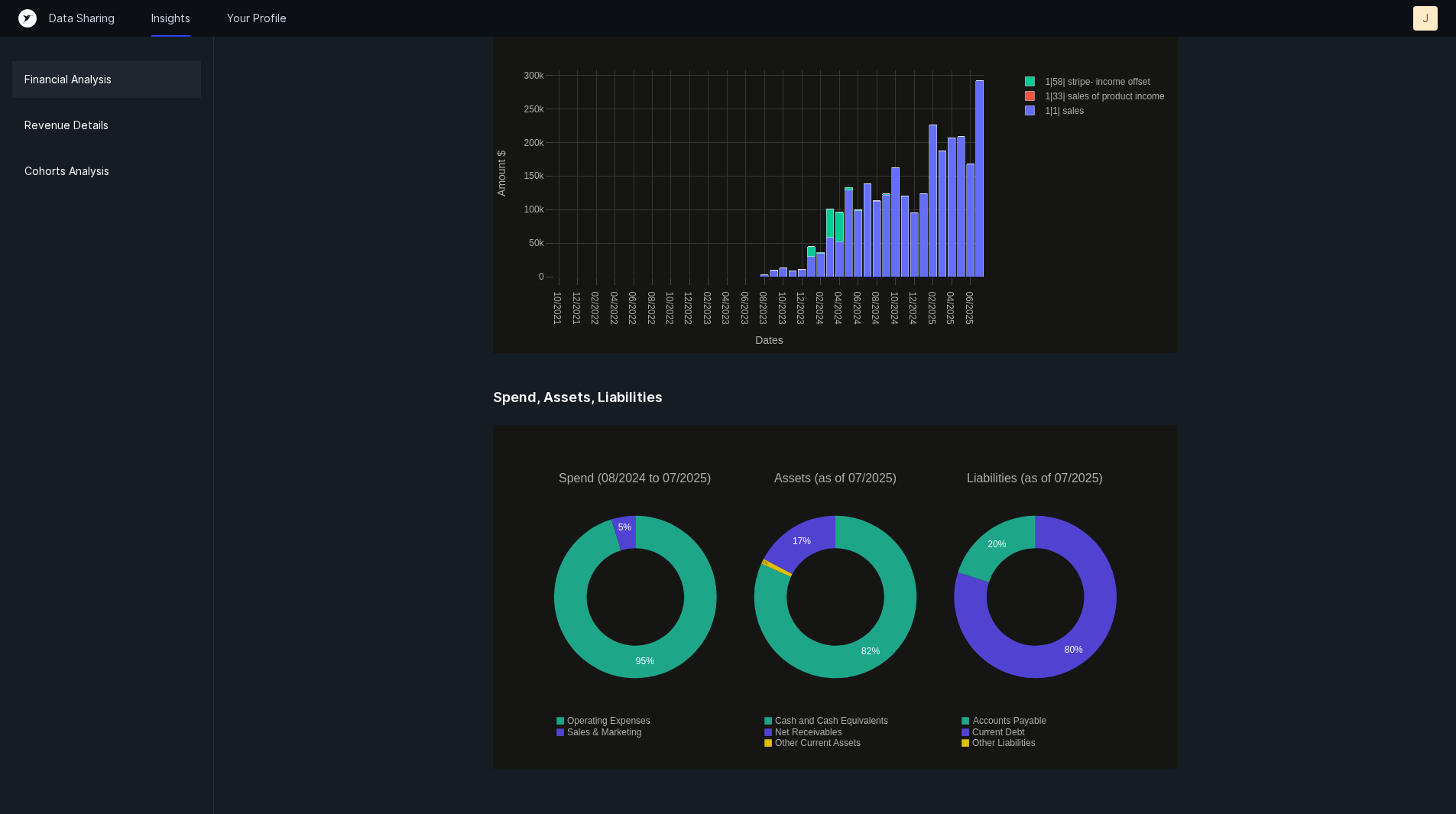
scroll to position [1894, 0]
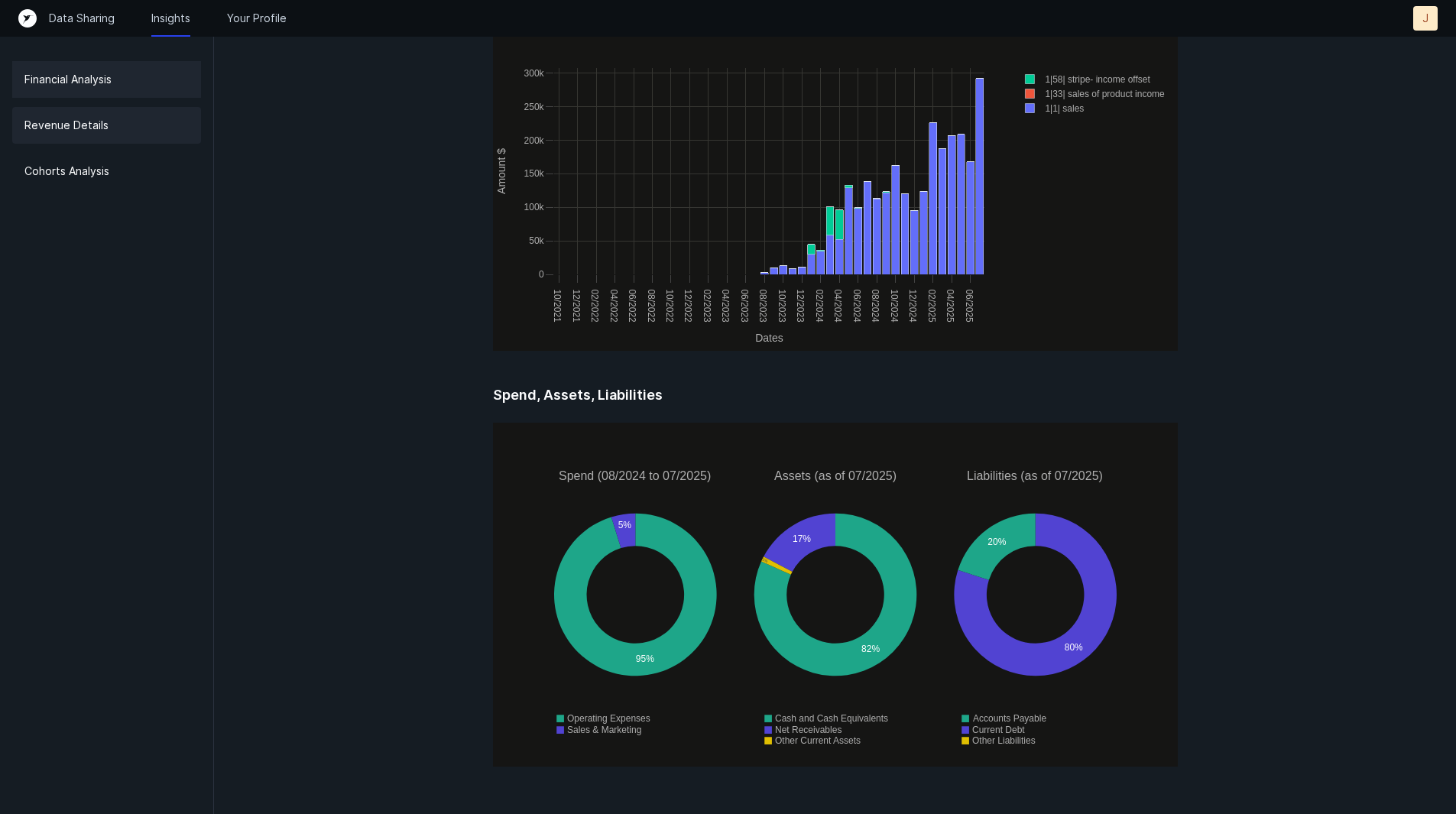
click at [80, 118] on p "Revenue Details" at bounding box center [66, 125] width 84 height 19
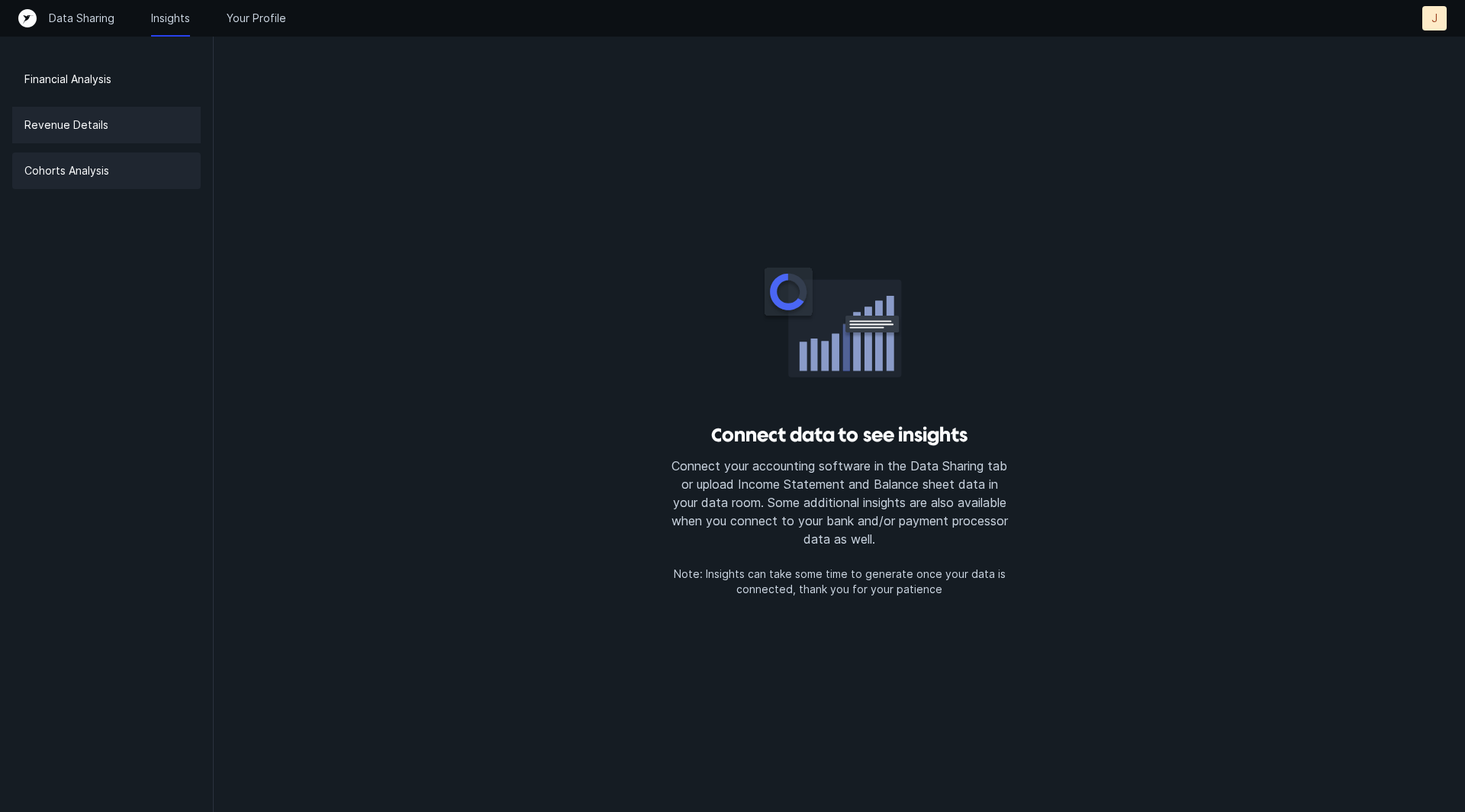
click at [112, 176] on div "Cohorts Analysis" at bounding box center [106, 170] width 188 height 36
click at [91, 170] on p "Cohorts Analysis" at bounding box center [67, 171] width 85 height 19
click at [265, 7] on div "Data Sharing Insights Your Profile J J" at bounding box center [733, 19] width 1429 height 25
click at [69, 15] on p "Data Sharing" at bounding box center [81, 19] width 66 height 15
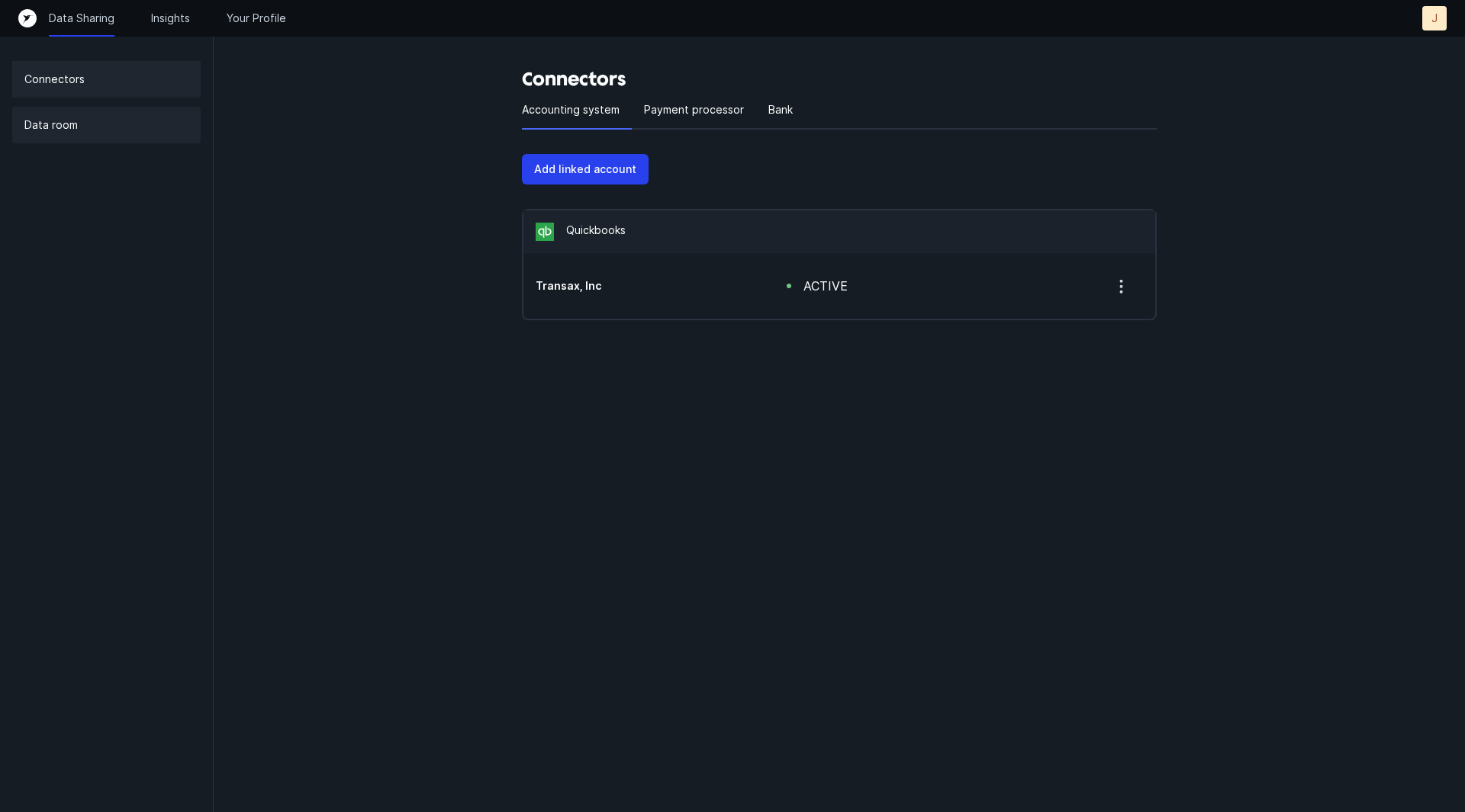
click at [93, 133] on div "Data room" at bounding box center [106, 124] width 188 height 36
